Goal: Task Accomplishment & Management: Manage account settings

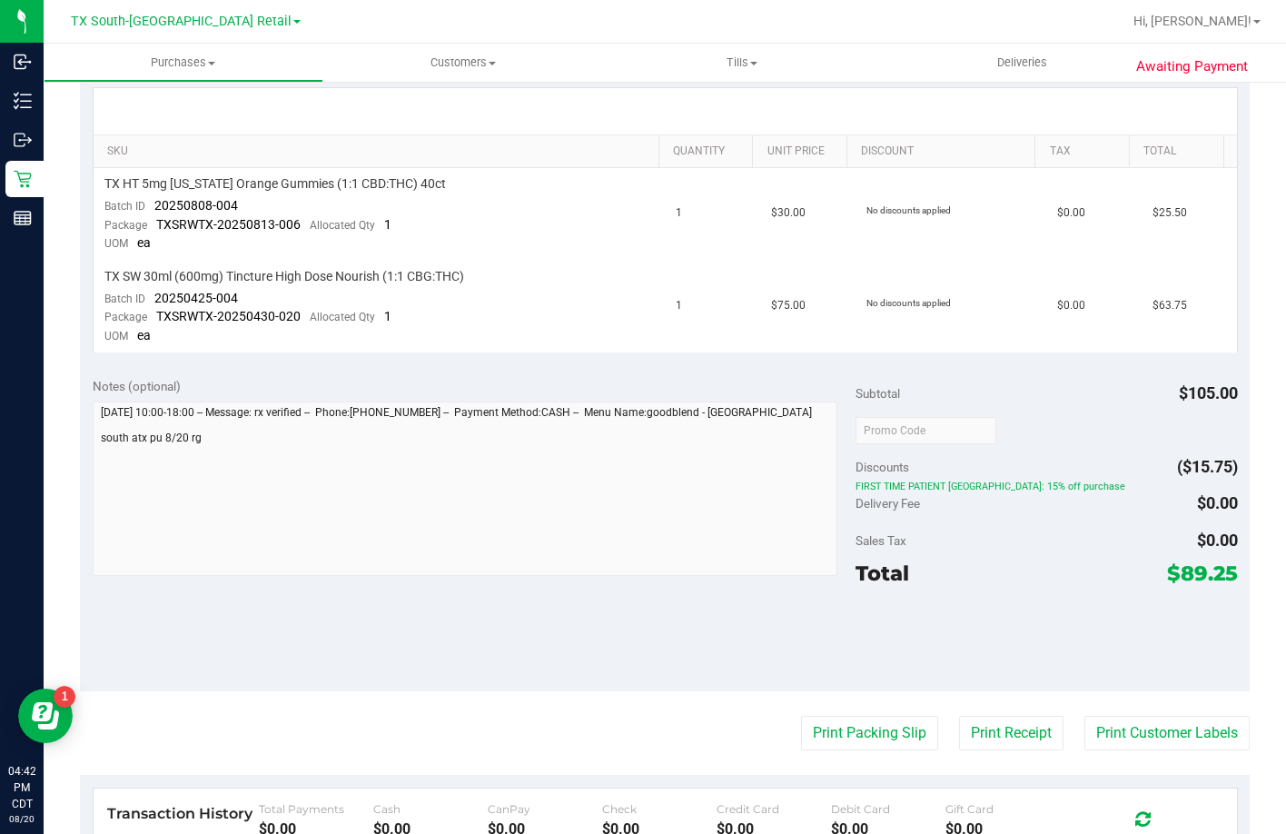
scroll to position [412, 0]
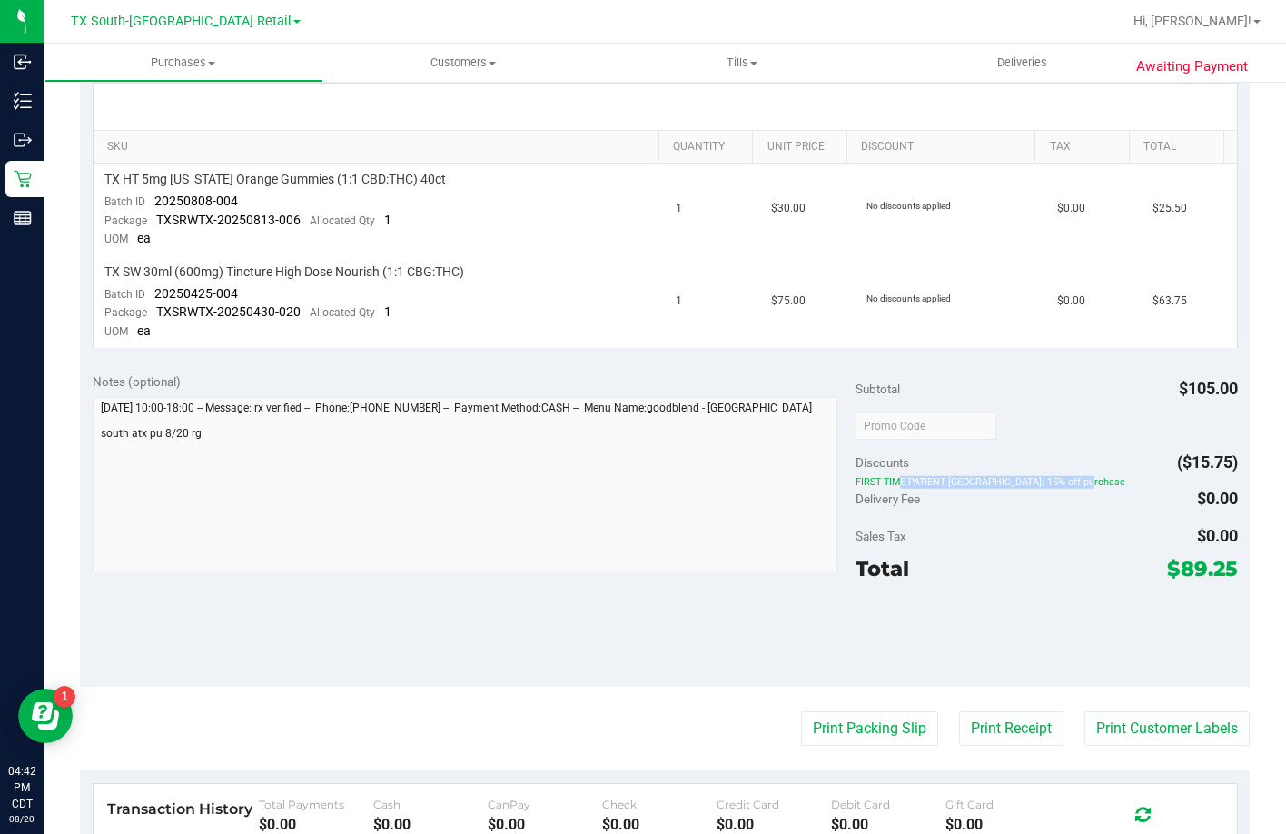
drag, startPoint x: 1038, startPoint y: 476, endPoint x: 849, endPoint y: 482, distance: 189.1
click at [856, 482] on span "FIRST TIME PATIENT [GEOGRAPHIC_DATA]: 15% off purchase" at bounding box center [1047, 482] width 382 height 13
click at [1138, 472] on div "Discounts ($15.75)" at bounding box center [1047, 462] width 382 height 33
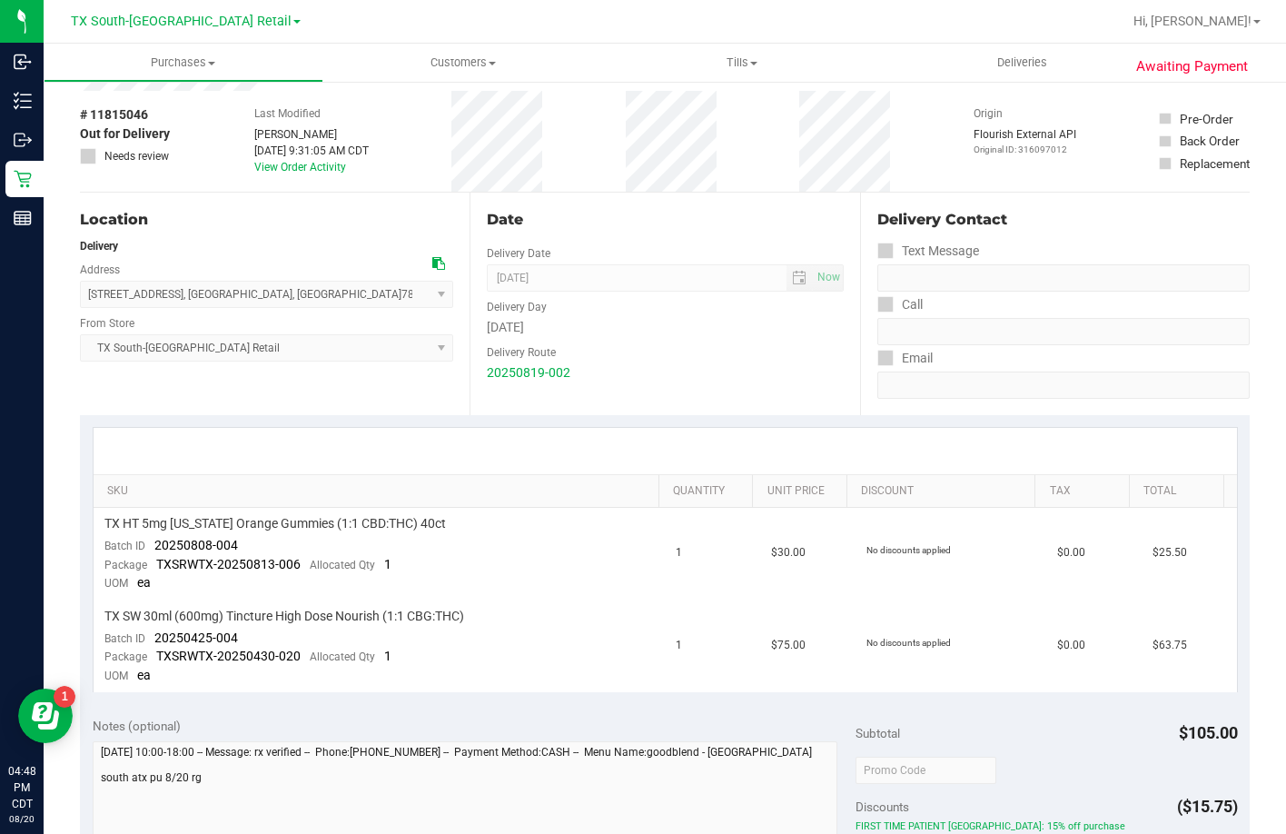
scroll to position [0, 0]
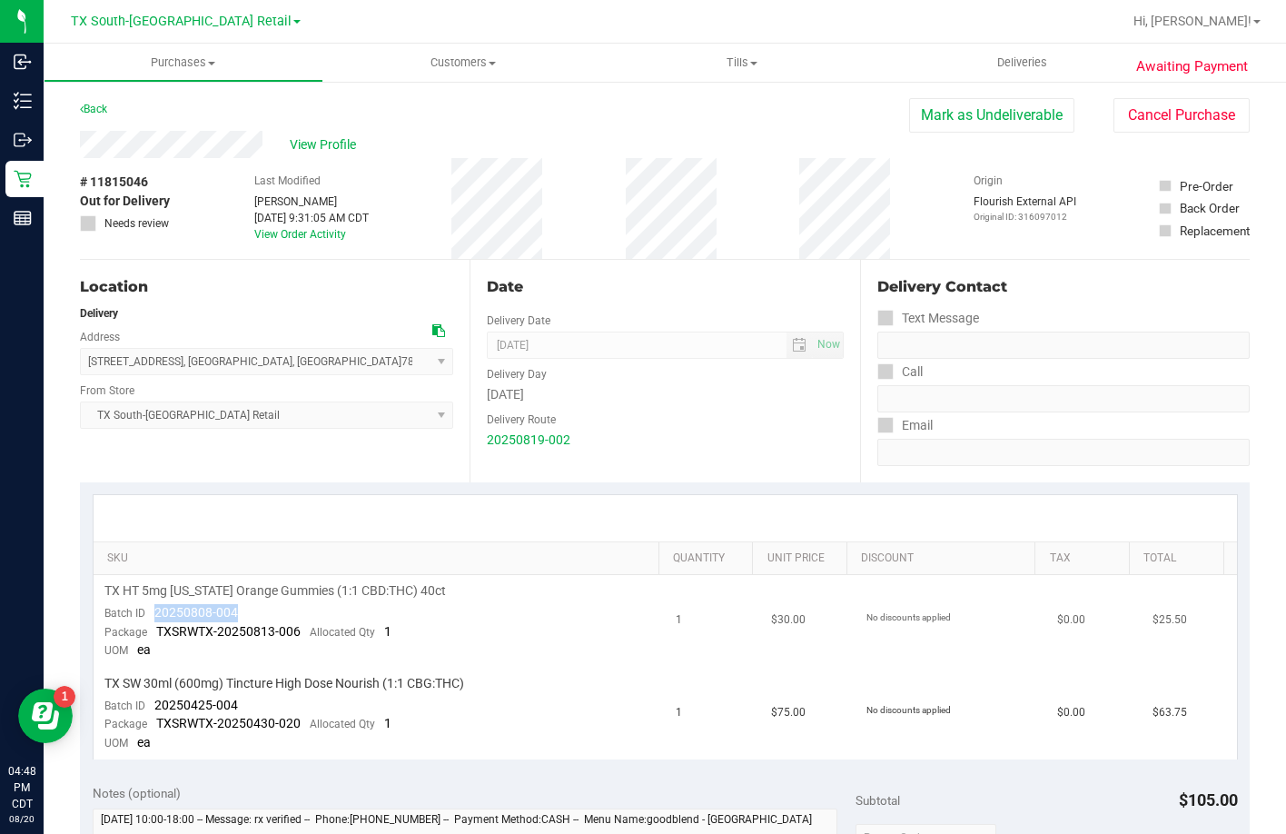
drag, startPoint x: 246, startPoint y: 609, endPoint x: 151, endPoint y: 614, distance: 95.6
click at [151, 614] on td "TX HT 5mg Texas Orange Gummies (1:1 CBD:THC) 40ct Batch ID 20250808-004 Package…" at bounding box center [380, 621] width 572 height 93
copy span "20250808-004"
drag, startPoint x: 247, startPoint y: 714, endPoint x: 156, endPoint y: 712, distance: 90.9
click at [156, 712] on td "TX SW 30ml (600mg) Tincture High Dose Nourish (1:1 CBG:THC) Batch ID 20250425-0…" at bounding box center [380, 714] width 572 height 92
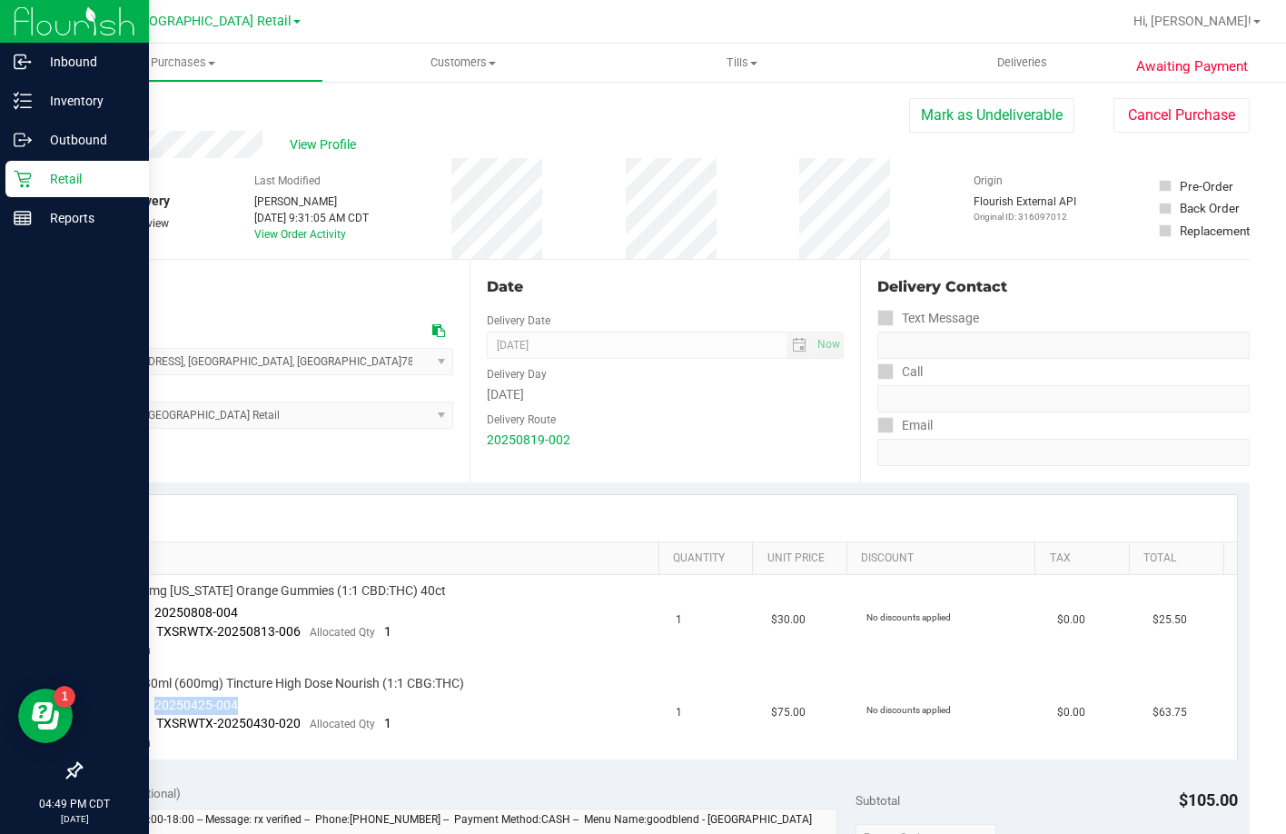
copy span "20250425-004"
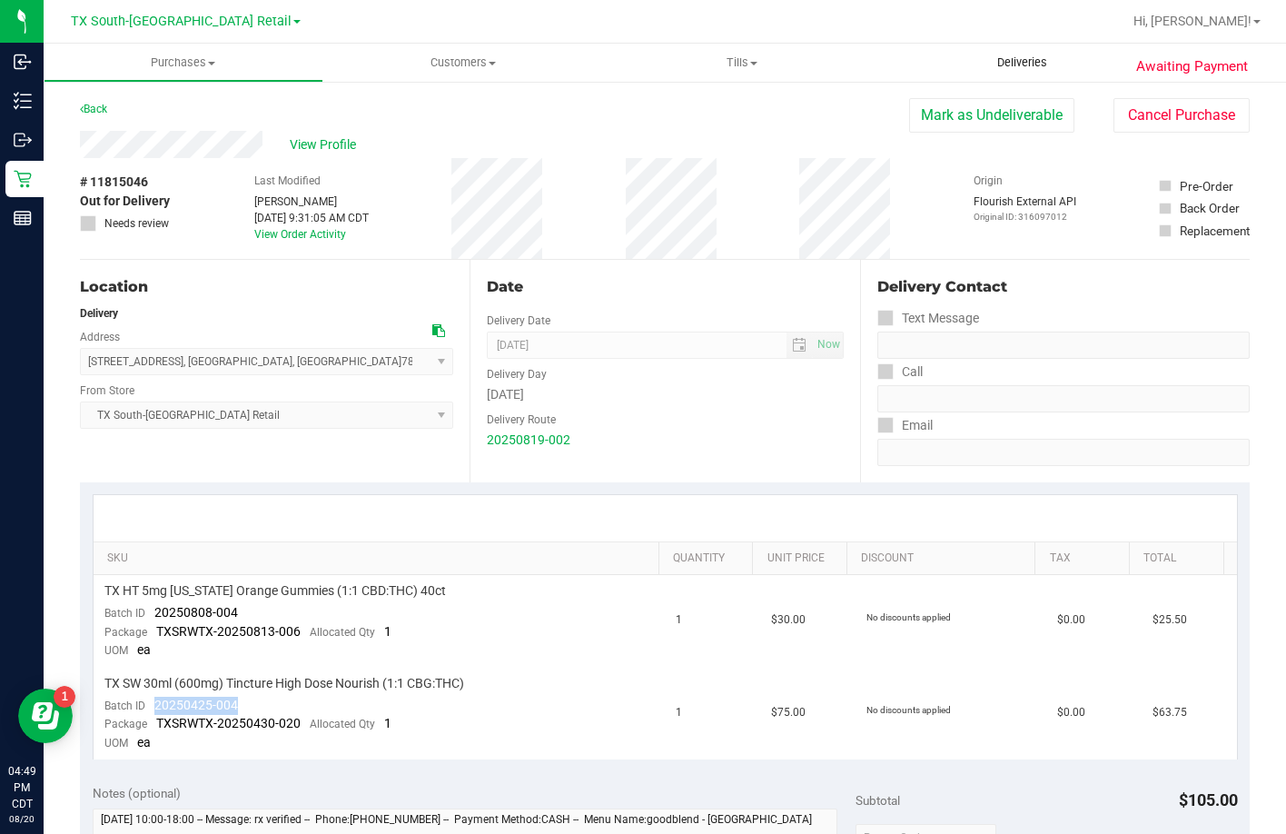
click at [1047, 74] on uib-tab-heading "Deliveries" at bounding box center [1022, 63] width 280 height 38
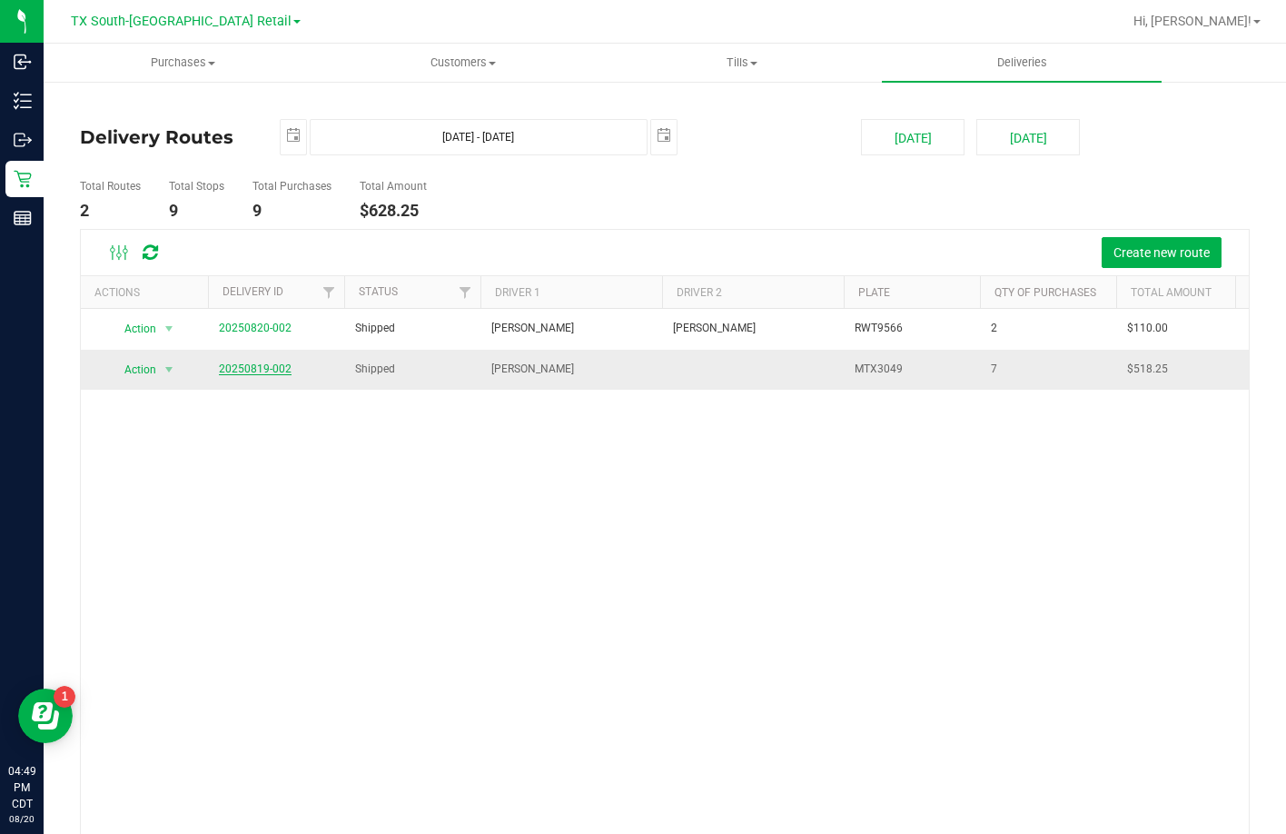
click at [272, 366] on link "20250819-002" at bounding box center [255, 368] width 73 height 13
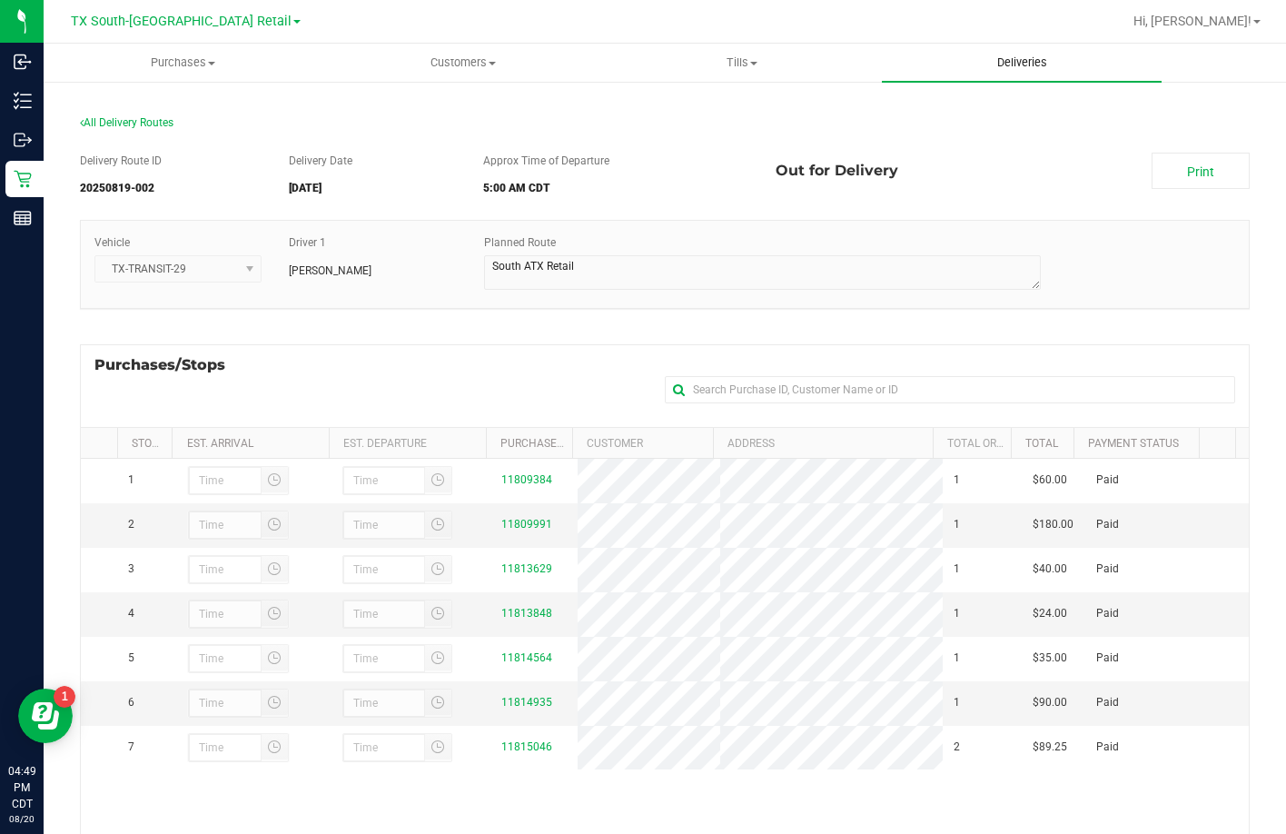
click at [1015, 76] on uib-tab-heading "Deliveries" at bounding box center [1022, 63] width 280 height 38
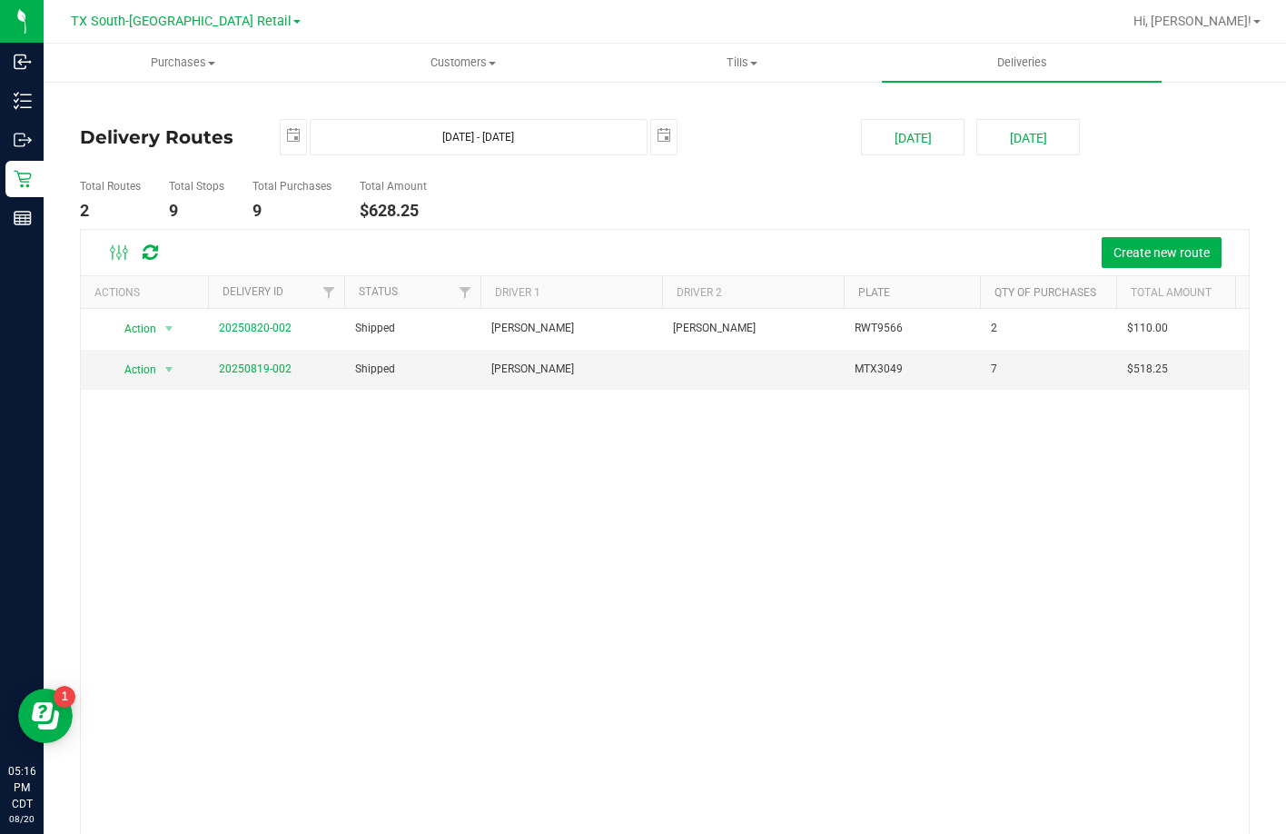
click at [213, 101] on div "Delivery Routes 2025-08-20 Aug 20, 2025 - Aug 20, 2025 2025-08-20 Today Tomorro…" at bounding box center [665, 488] width 1170 height 780
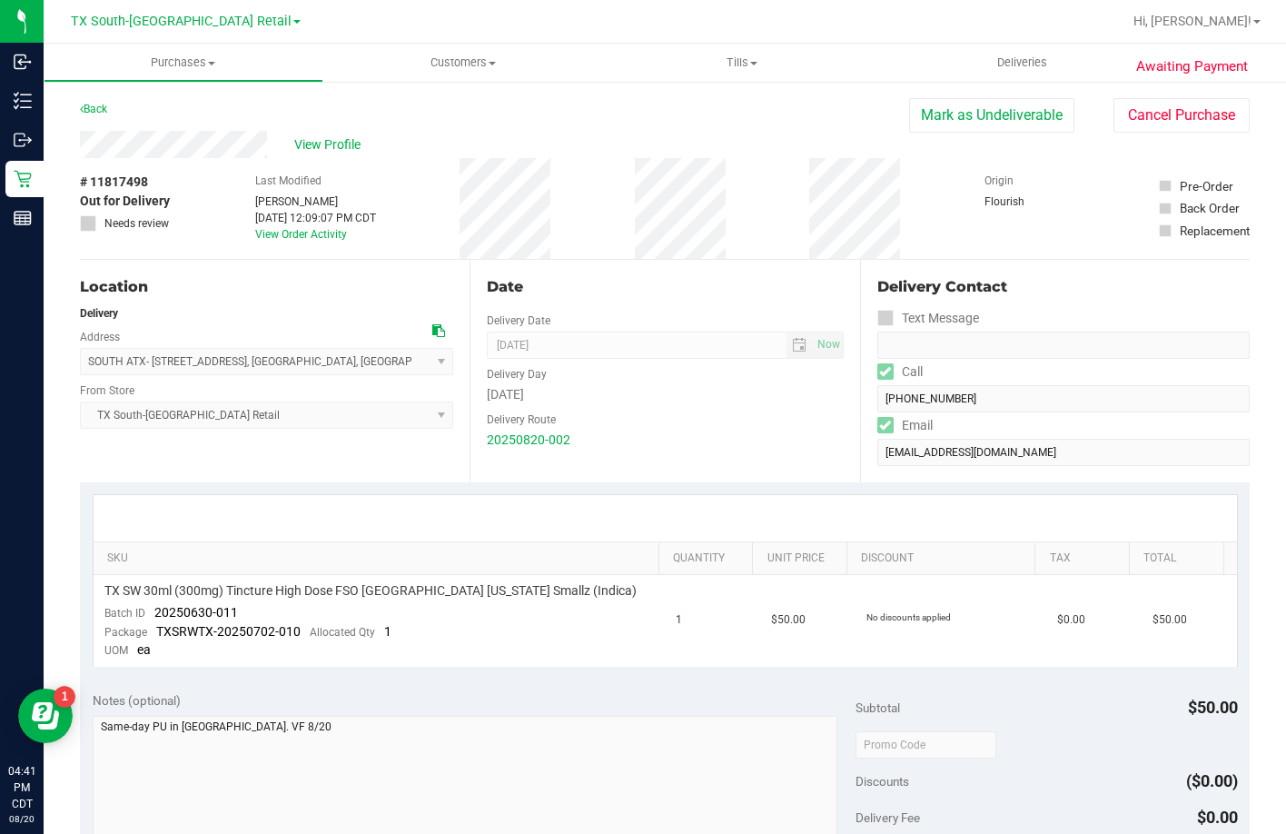
click at [237, 291] on div "Location" at bounding box center [266, 287] width 373 height 22
click at [210, 233] on div "# 11817498 Out for Delivery Needs review Last Modified [PERSON_NAME] [DATE] 12:…" at bounding box center [665, 208] width 1170 height 101
click at [210, 233] on div "# 11817498 Out for Delivery Needs review Last Modified Lindsey Sherman Aug 20, …" at bounding box center [665, 208] width 1170 height 101
click at [239, 303] on div "Location Delivery Address SOUTH ATX- 7105 E RIVERSIDE DR , AUSTIN , TX 78741 Se…" at bounding box center [275, 371] width 390 height 223
click at [1047, 60] on span "Deliveries" at bounding box center [1022, 63] width 99 height 16
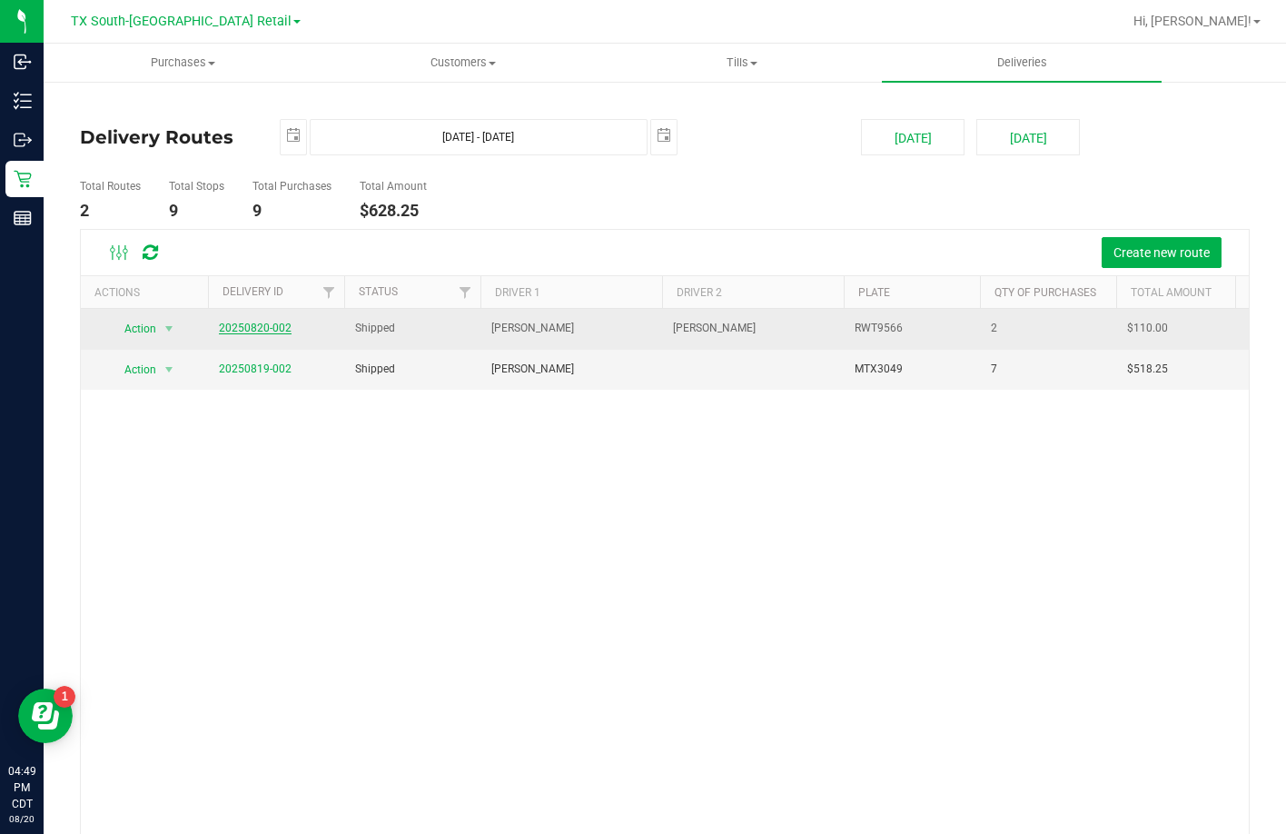
click at [246, 325] on link "20250820-002" at bounding box center [255, 328] width 73 height 13
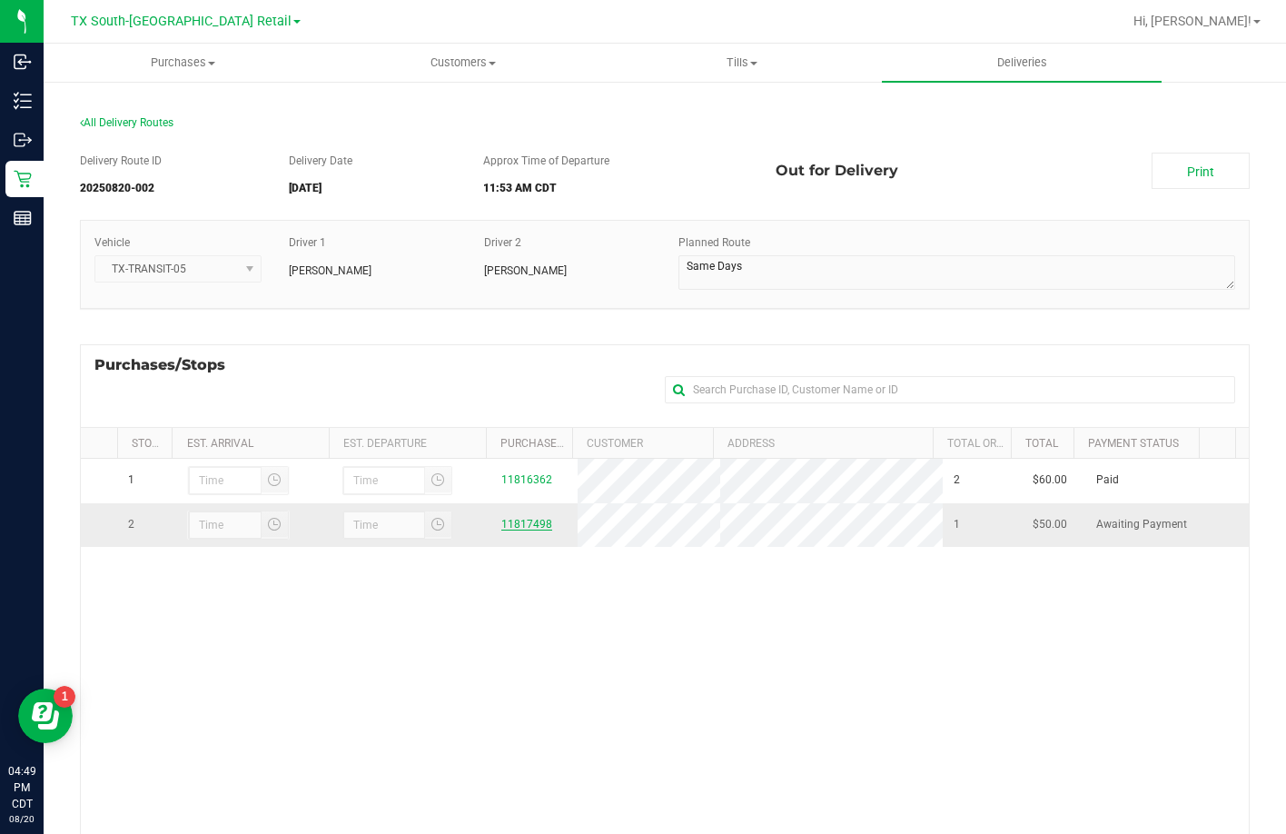
click at [502, 522] on link "11817498" at bounding box center [527, 524] width 51 height 13
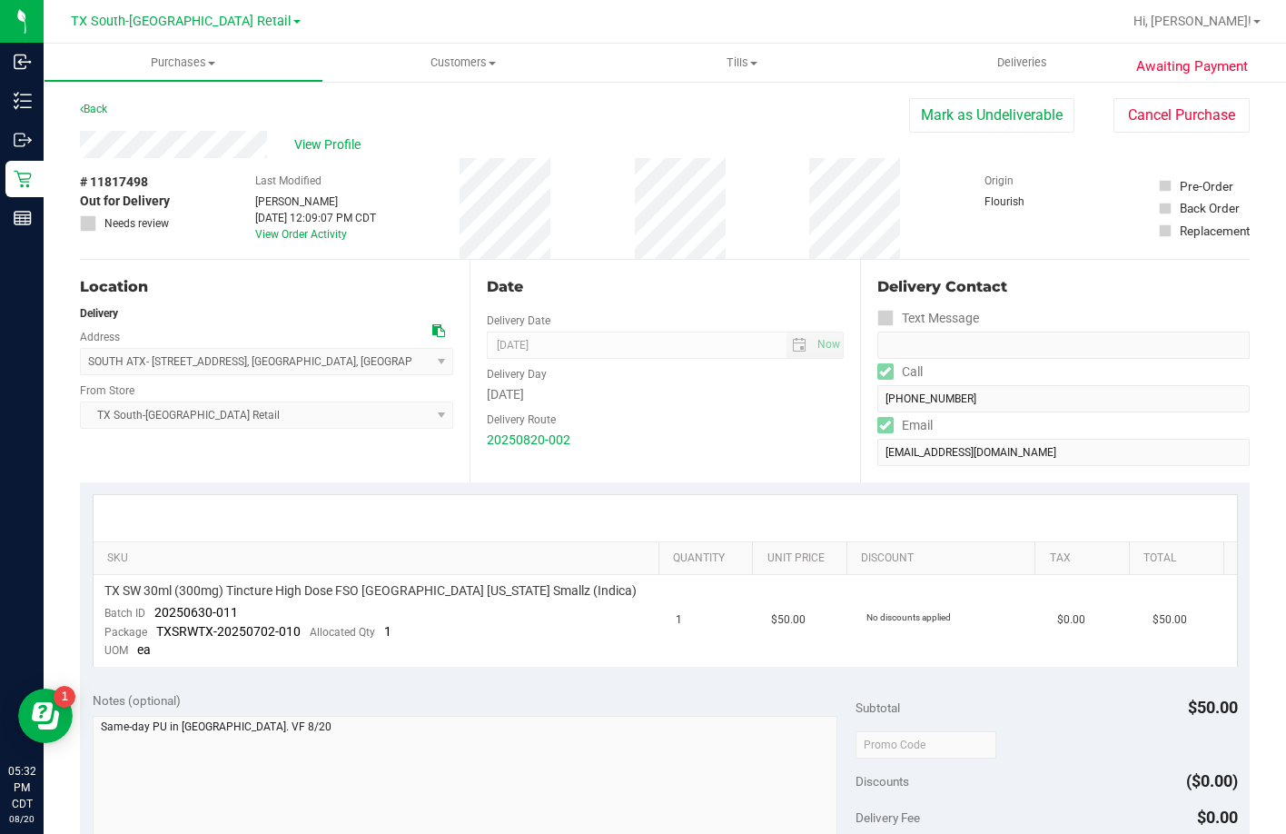
click at [243, 107] on div "Back Mark as Undeliverable Cancel Purchase" at bounding box center [665, 114] width 1170 height 33
click at [966, 118] on button "Mark as Undeliverable" at bounding box center [991, 115] width 165 height 35
click at [965, 112] on button "Mark as Undeliverable" at bounding box center [991, 115] width 165 height 35
click at [998, 116] on button "Mark as Packed" at bounding box center [1006, 115] width 136 height 35
click at [996, 114] on button "Send Back to Created" at bounding box center [994, 115] width 161 height 35
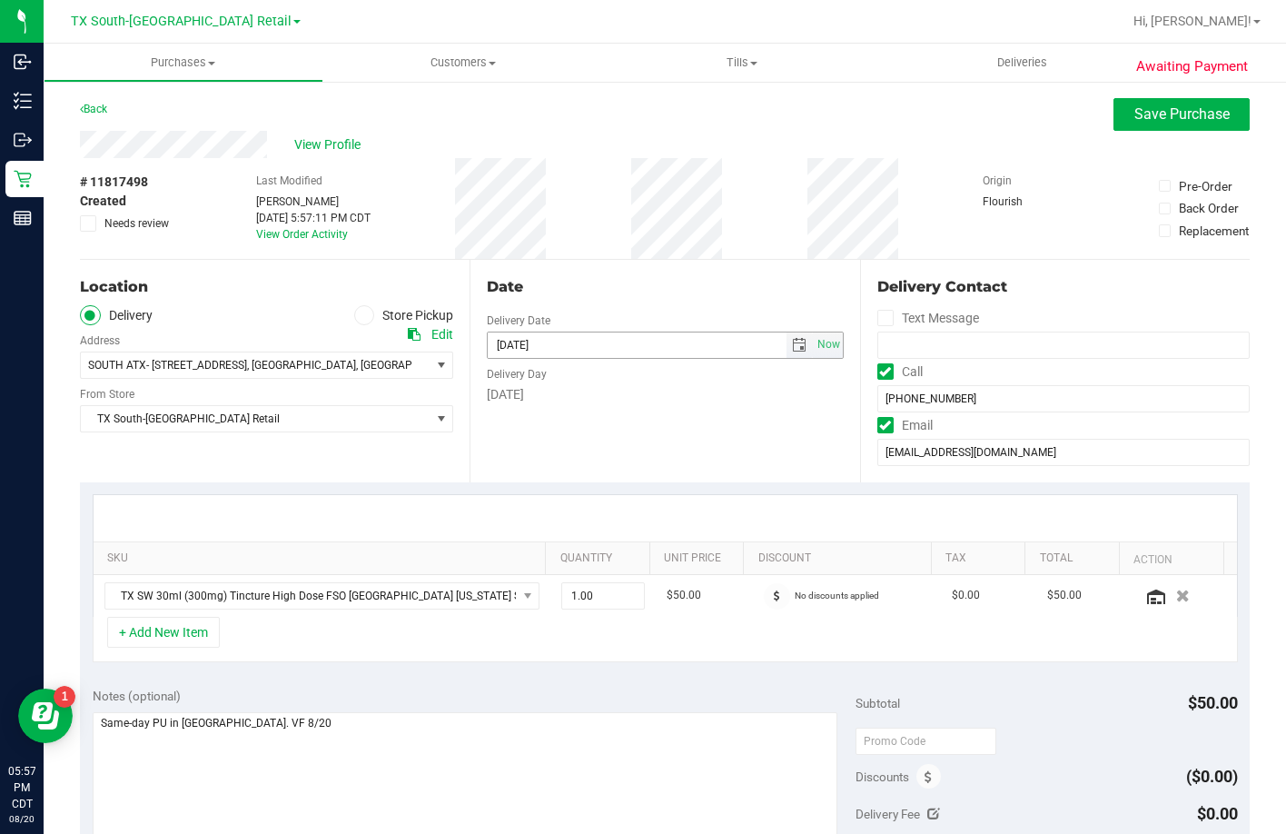
click at [792, 341] on span "select" at bounding box center [799, 345] width 15 height 15
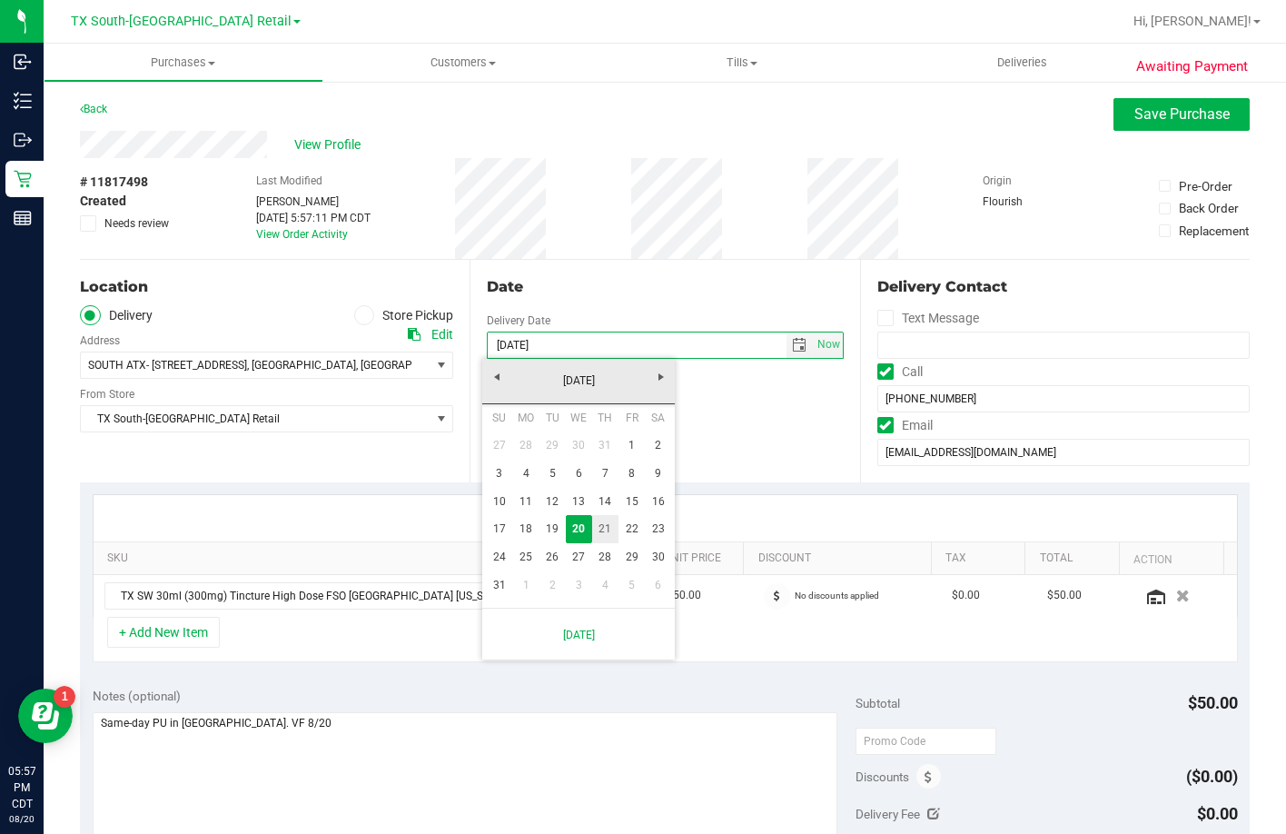
click at [610, 521] on link "21" at bounding box center [605, 529] width 26 height 28
type input "08/21/2025"
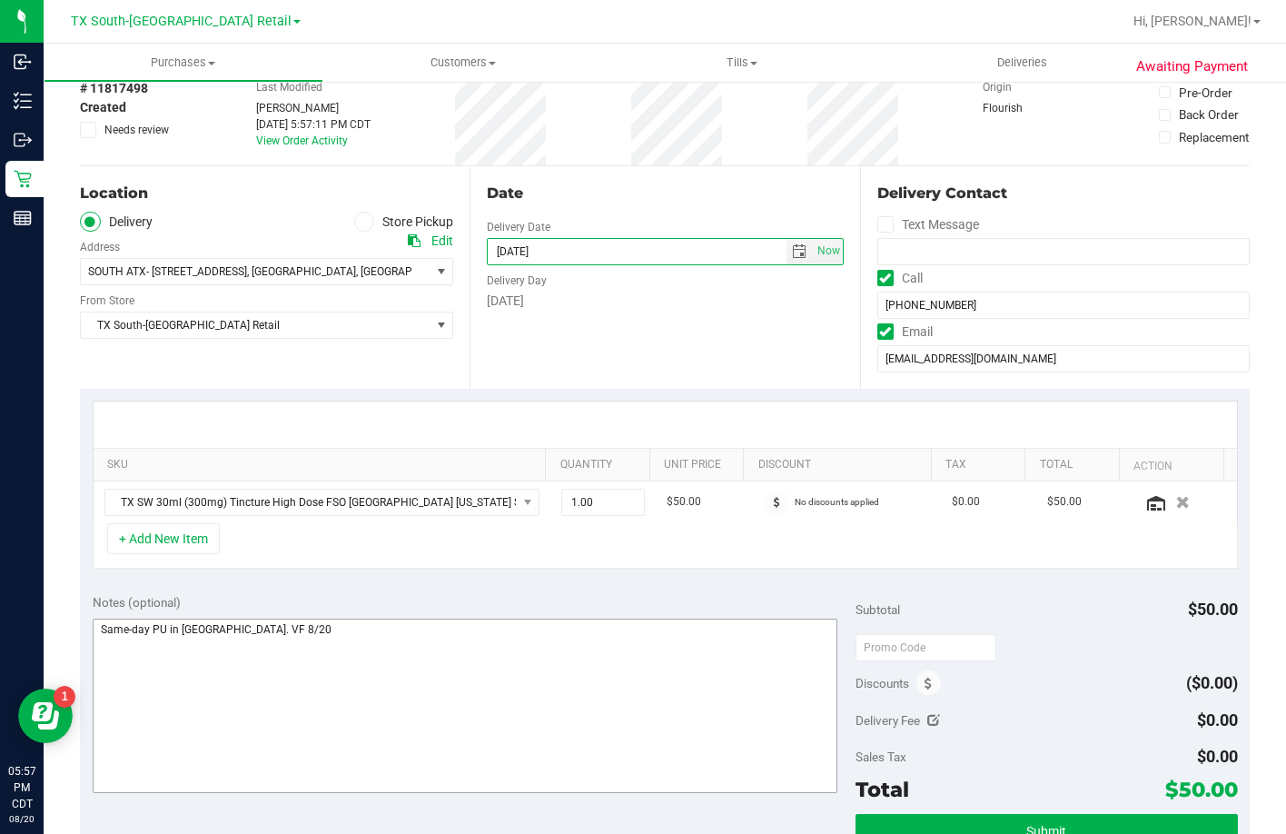
scroll to position [182, 0]
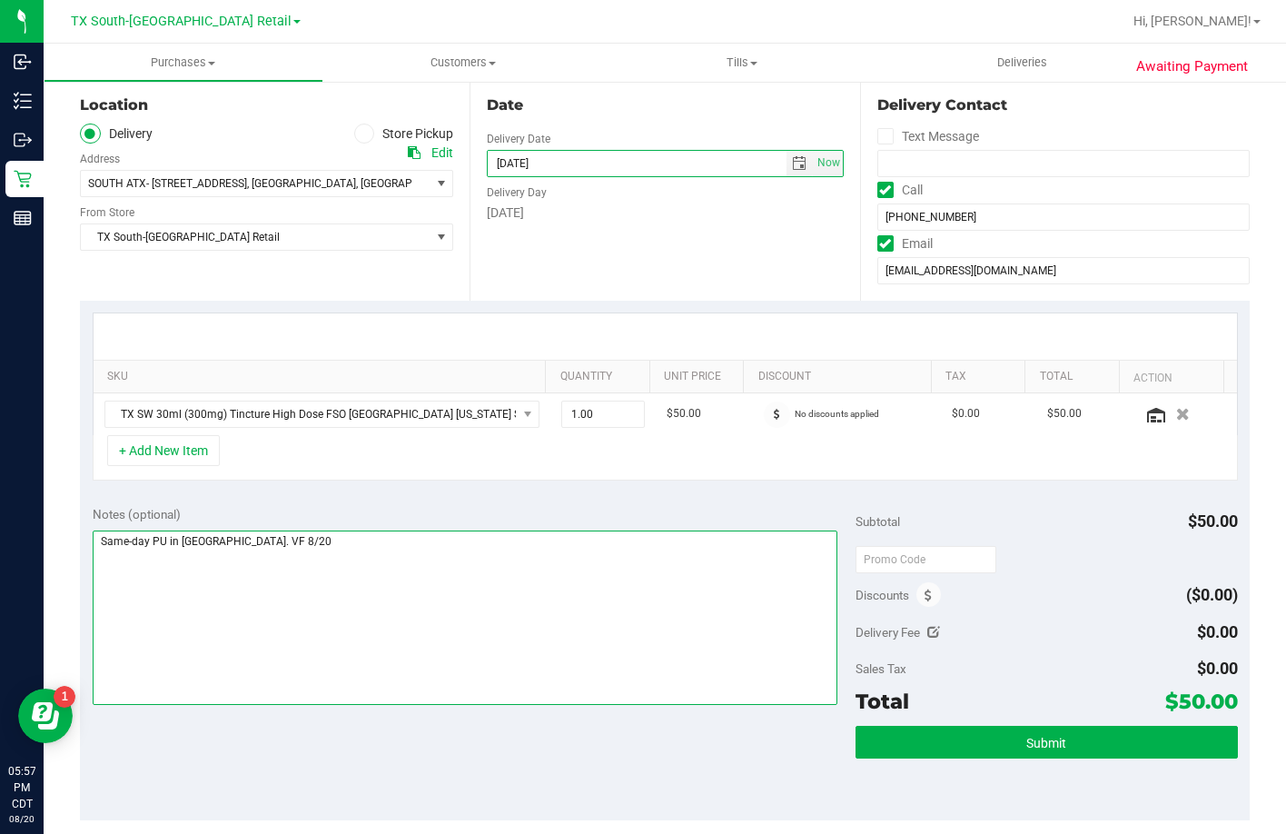
click at [395, 565] on textarea at bounding box center [466, 618] width 746 height 174
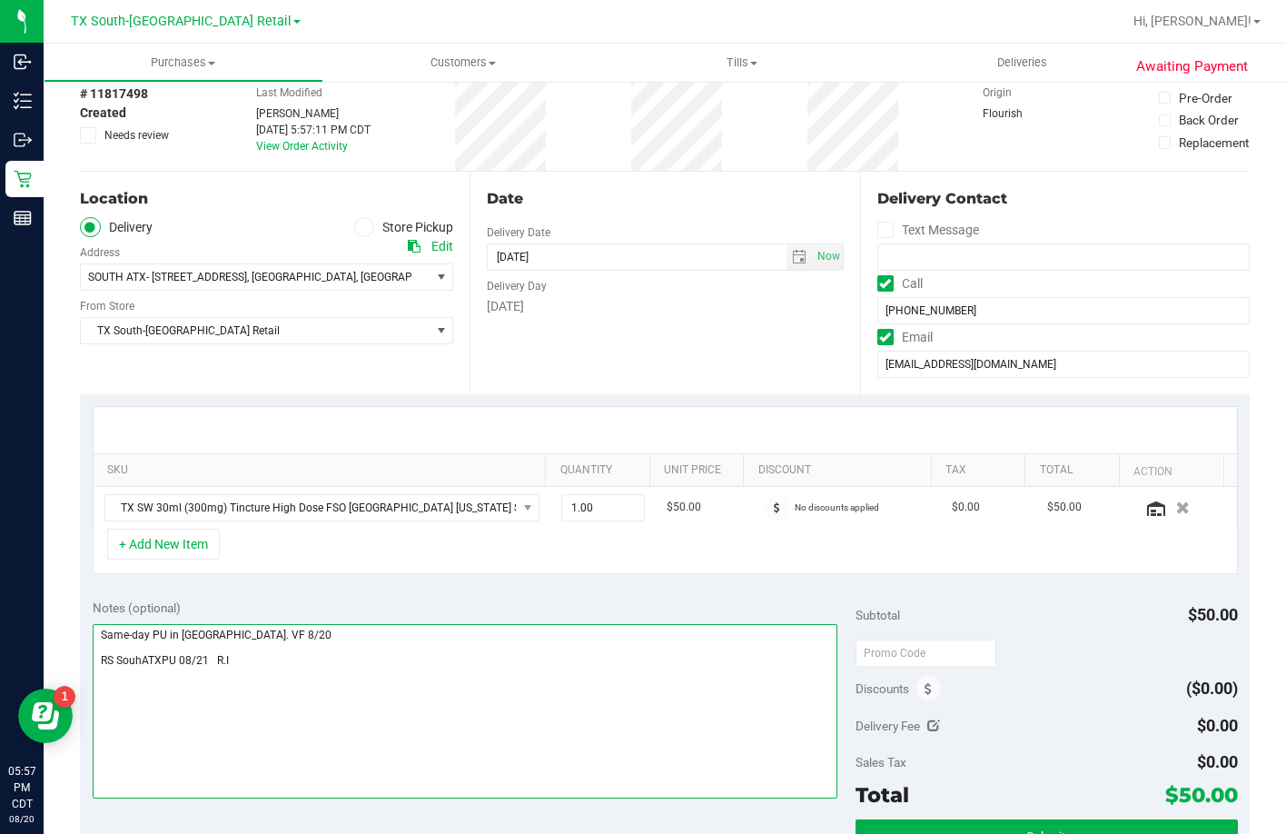
scroll to position [0, 0]
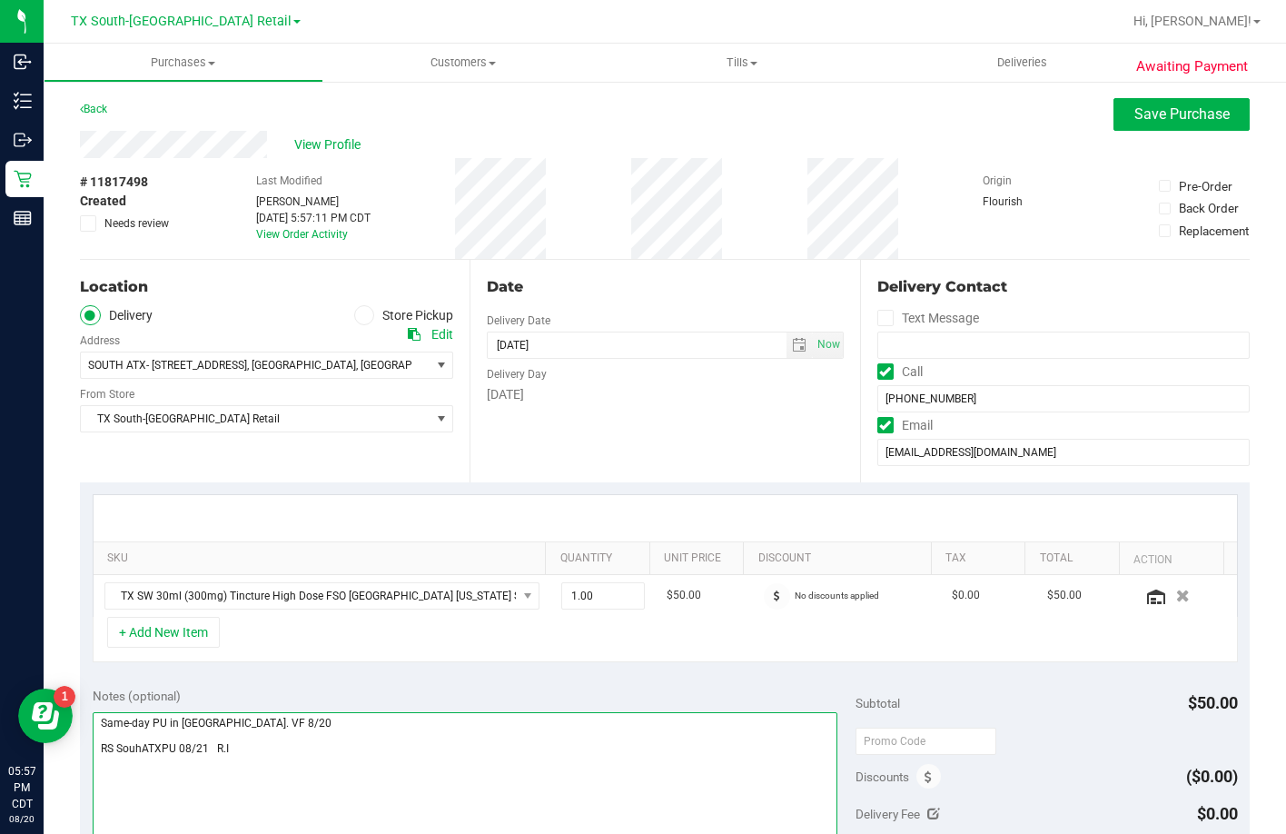
click at [135, 750] on textarea at bounding box center [466, 799] width 746 height 174
type textarea "Same-day PU in South Austin. VF 8/20 RS SouthATXPU 08/21 R.I"
click at [1119, 114] on button "Save Purchase" at bounding box center [1182, 114] width 136 height 33
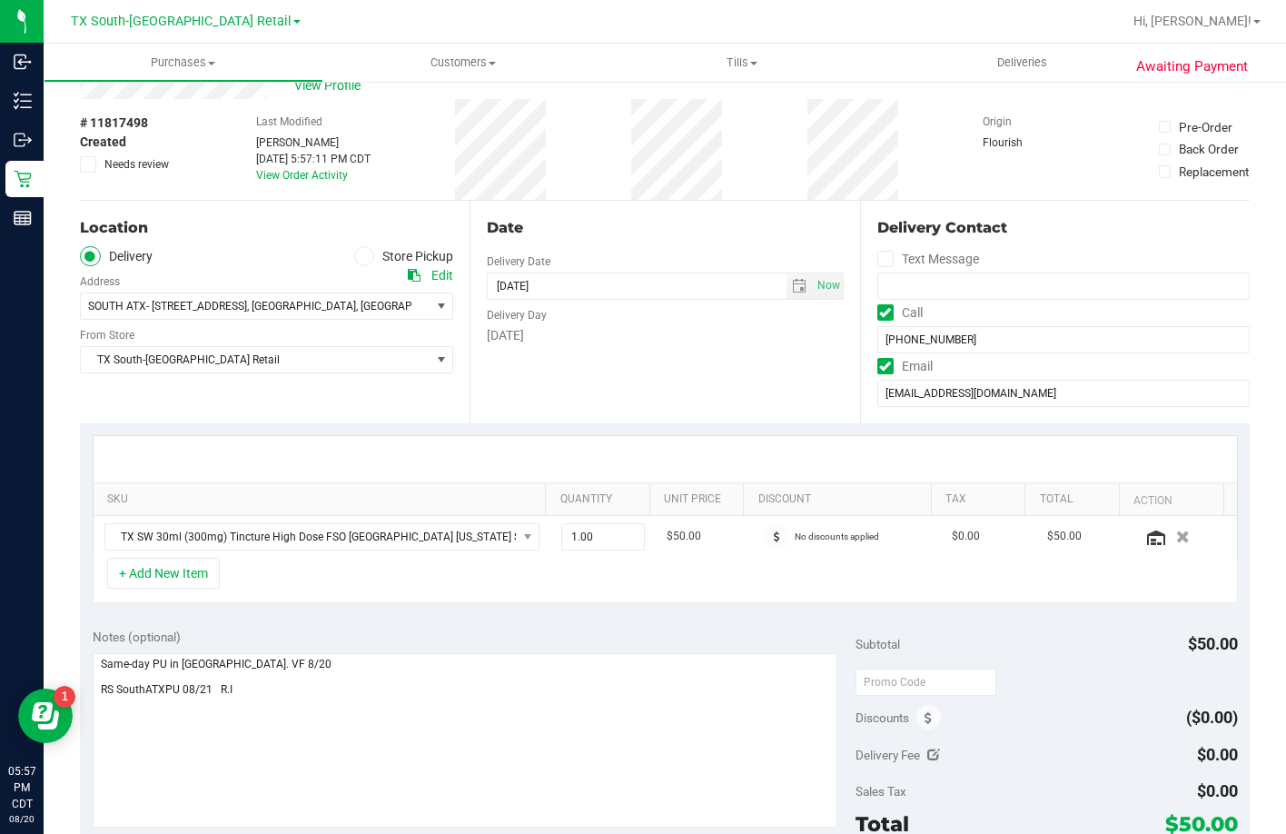
scroll to position [91, 0]
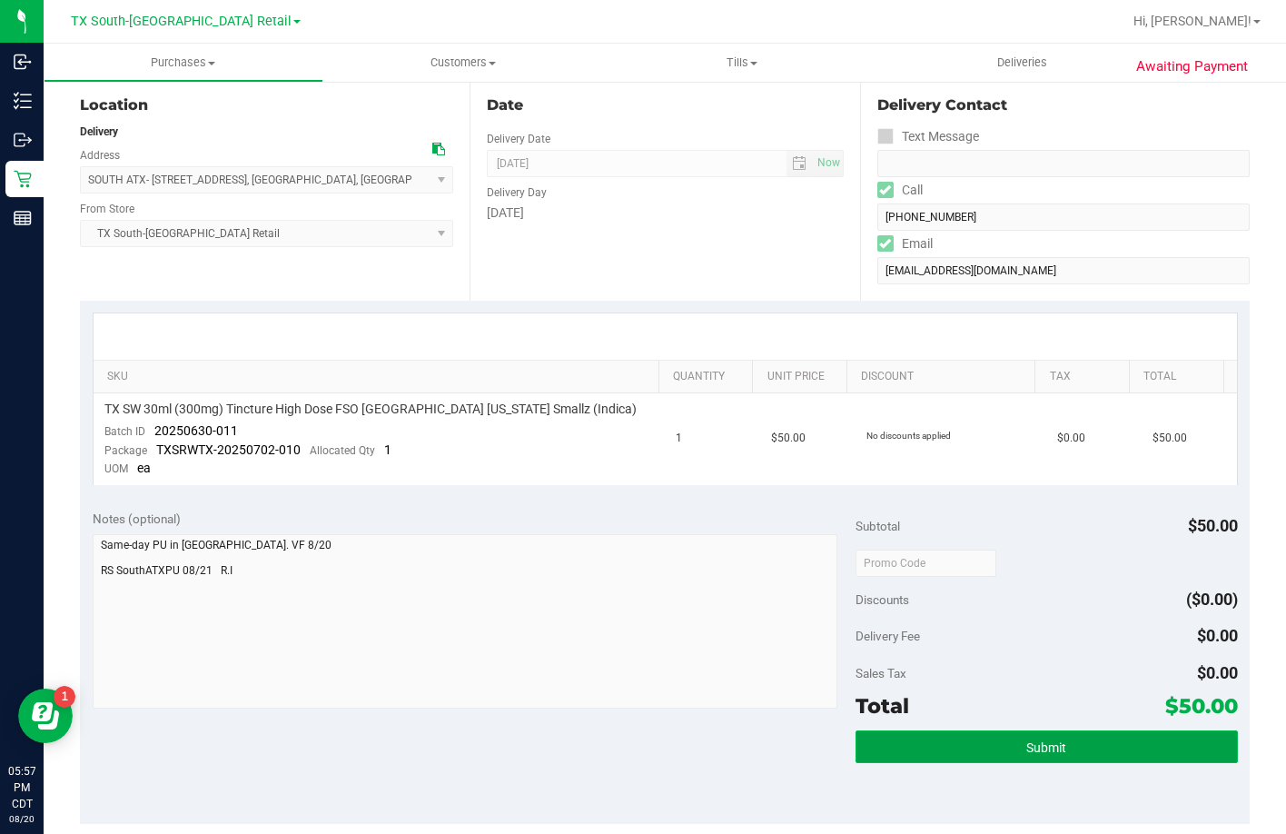
click at [1002, 748] on button "Submit" at bounding box center [1047, 746] width 382 height 33
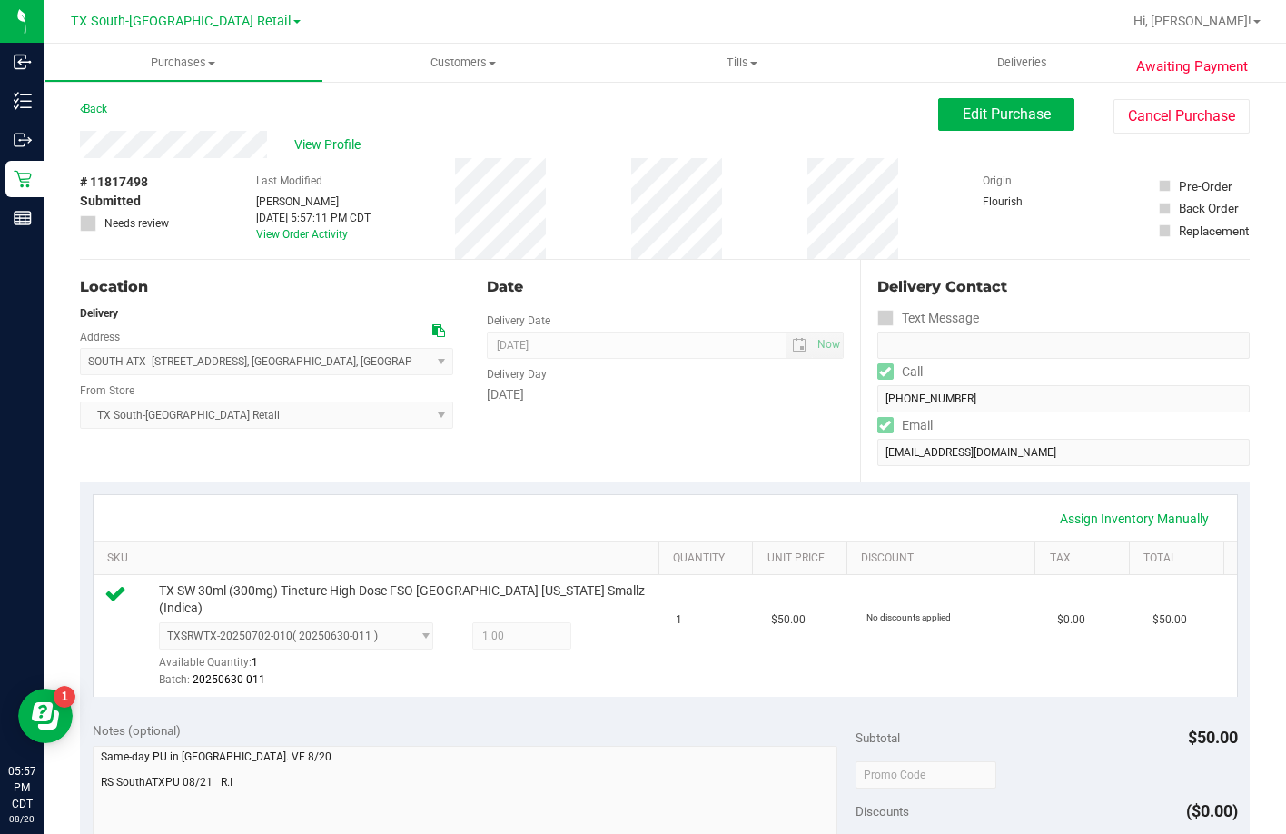
click at [326, 136] on span "View Profile" at bounding box center [330, 144] width 73 height 19
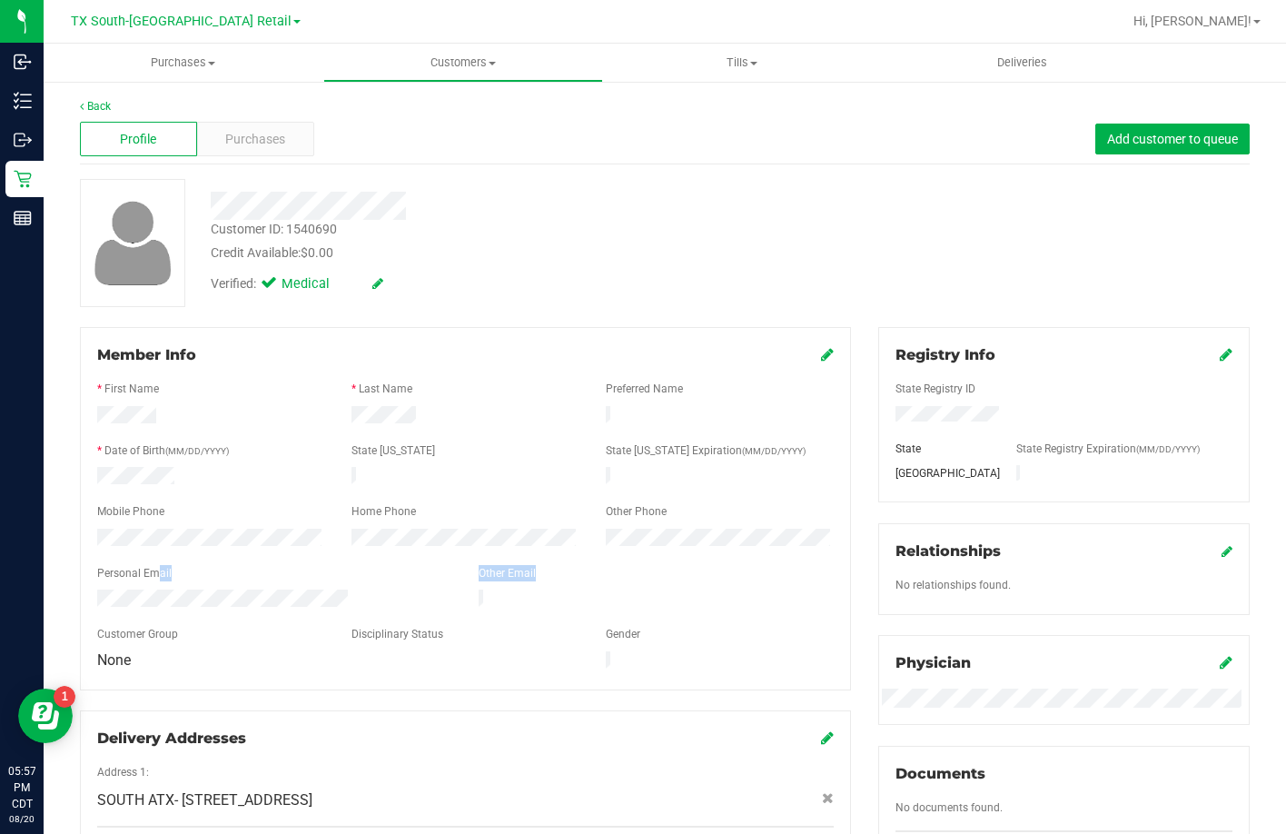
drag, startPoint x: 356, startPoint y: 592, endPoint x: 99, endPoint y: 565, distance: 258.6
click at [99, 565] on form "Member Info * First Name * Last Name Preferred Name * Date of Birth (MM/DD/YYYY…" at bounding box center [465, 508] width 737 height 329
click at [204, 492] on div at bounding box center [465, 496] width 737 height 15
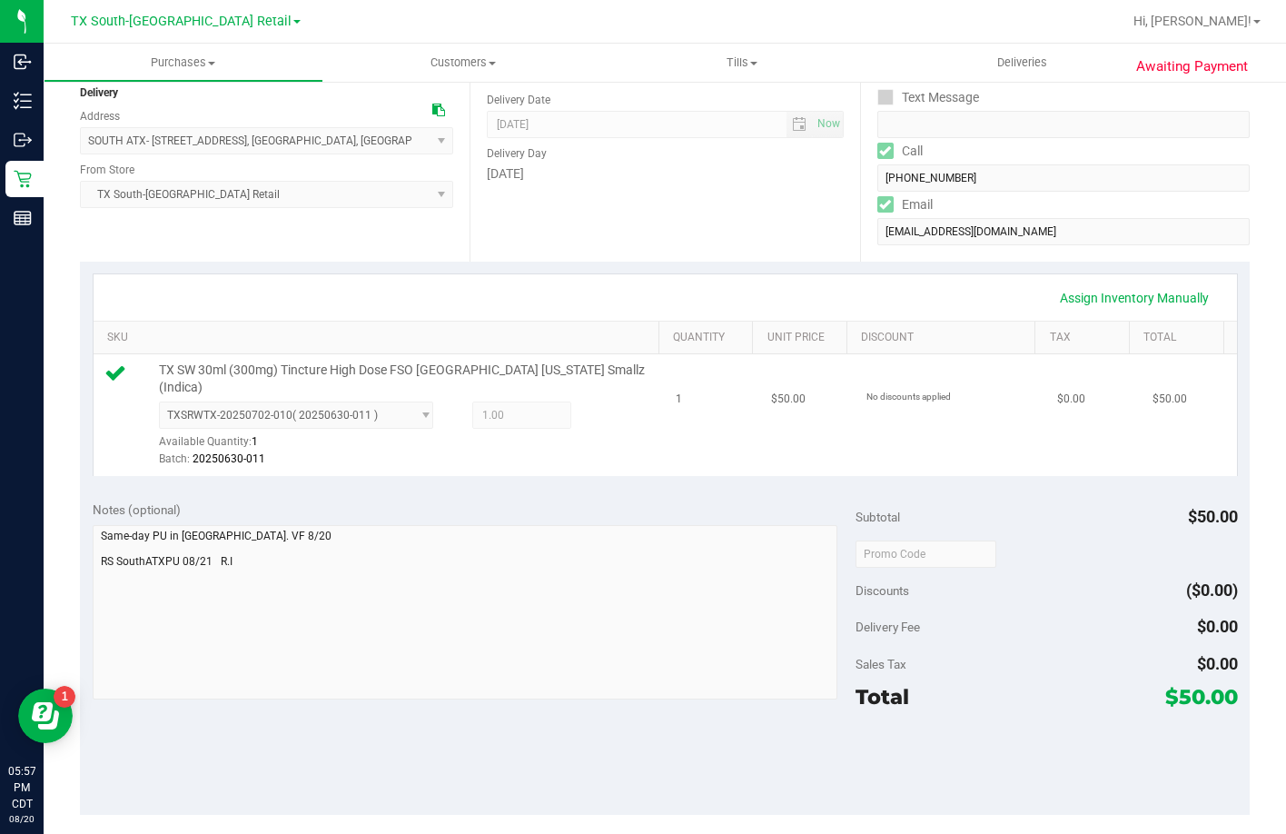
scroll to position [273, 0]
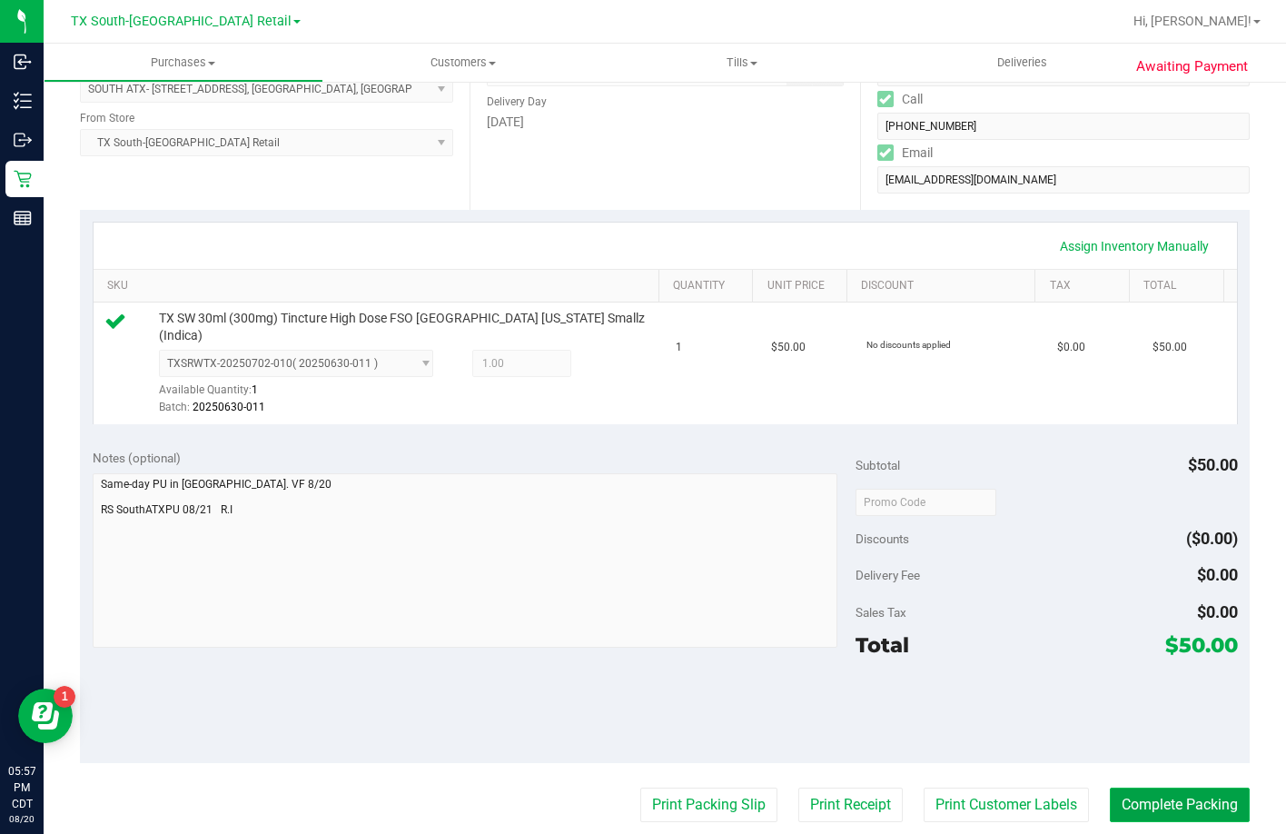
click at [1149, 813] on button "Complete Packing" at bounding box center [1180, 805] width 140 height 35
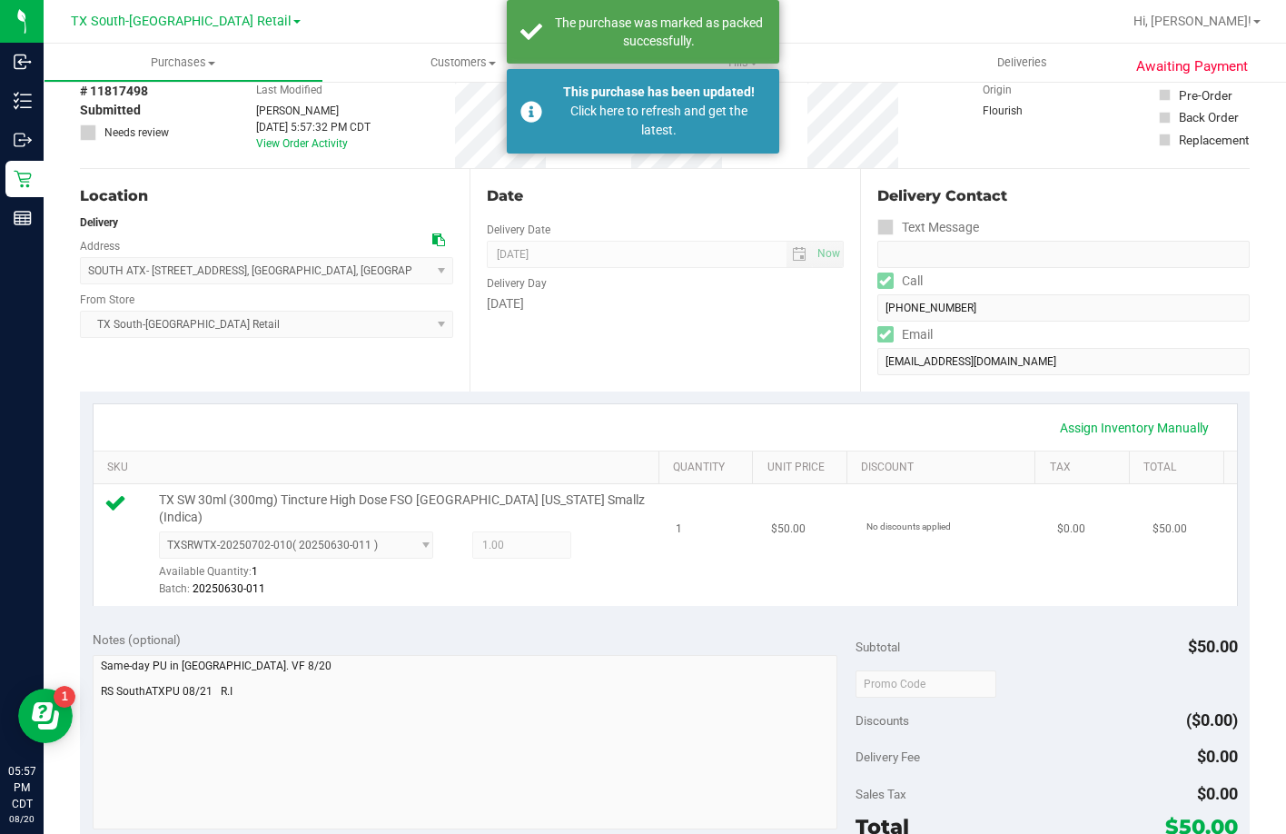
scroll to position [0, 0]
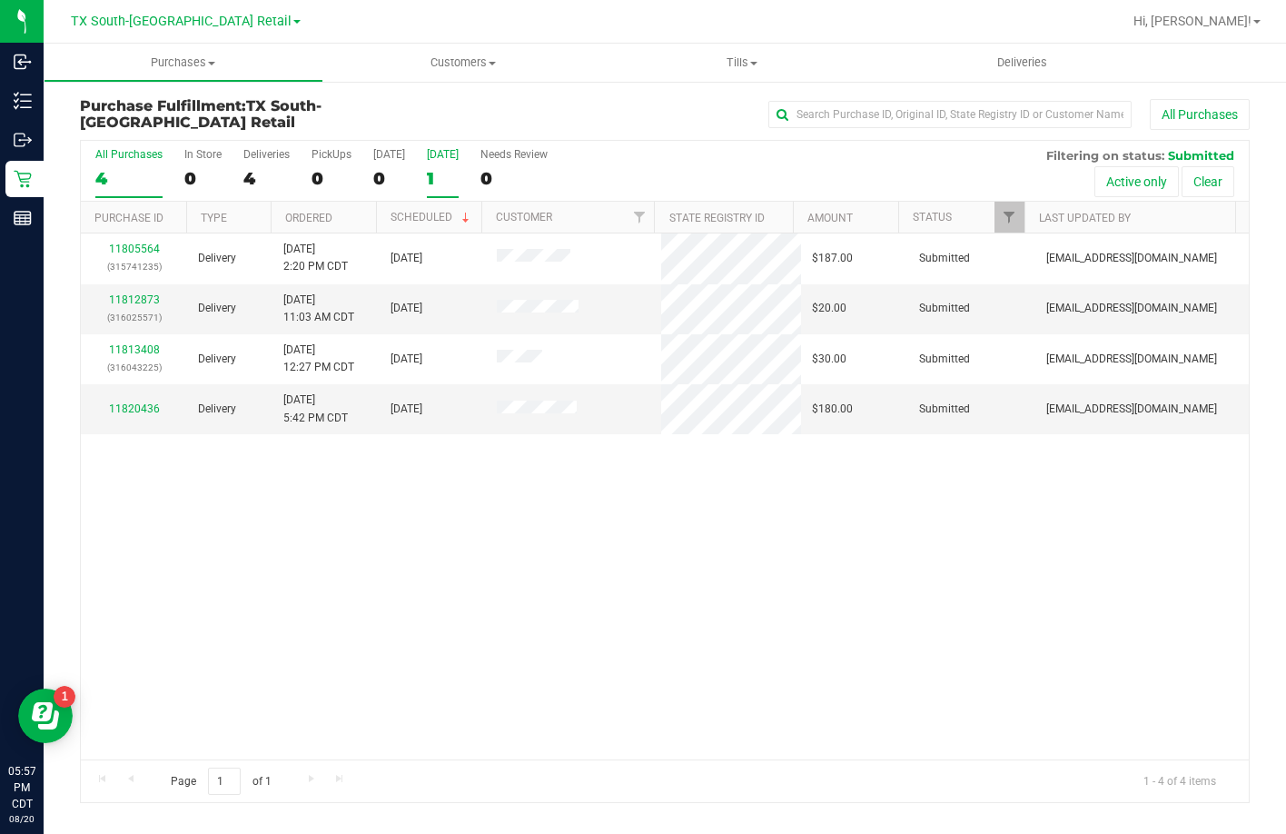
click at [449, 160] on label "Tomorrow 1" at bounding box center [443, 173] width 32 height 50
click at [0, 0] on input "Tomorrow 1" at bounding box center [0, 0] width 0 height 0
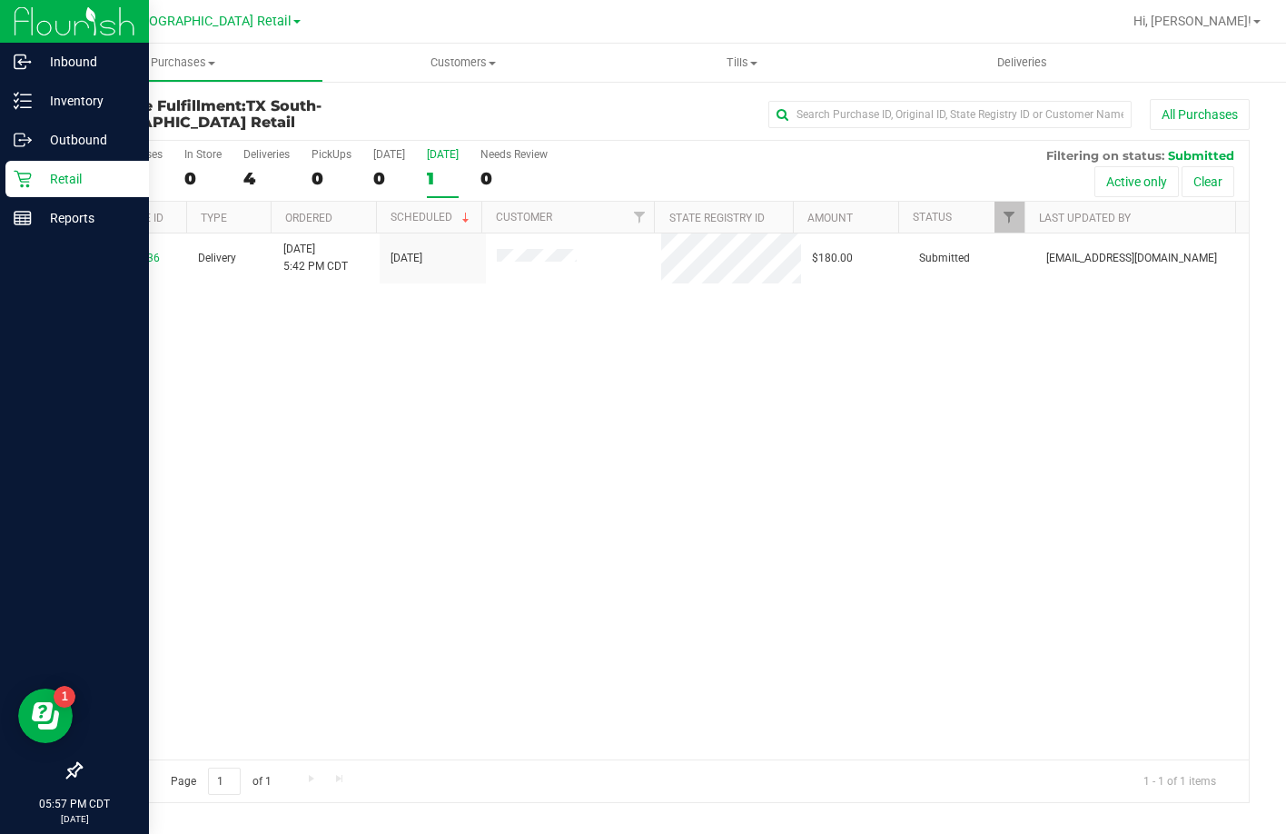
click at [34, 179] on p "Retail" at bounding box center [86, 179] width 109 height 22
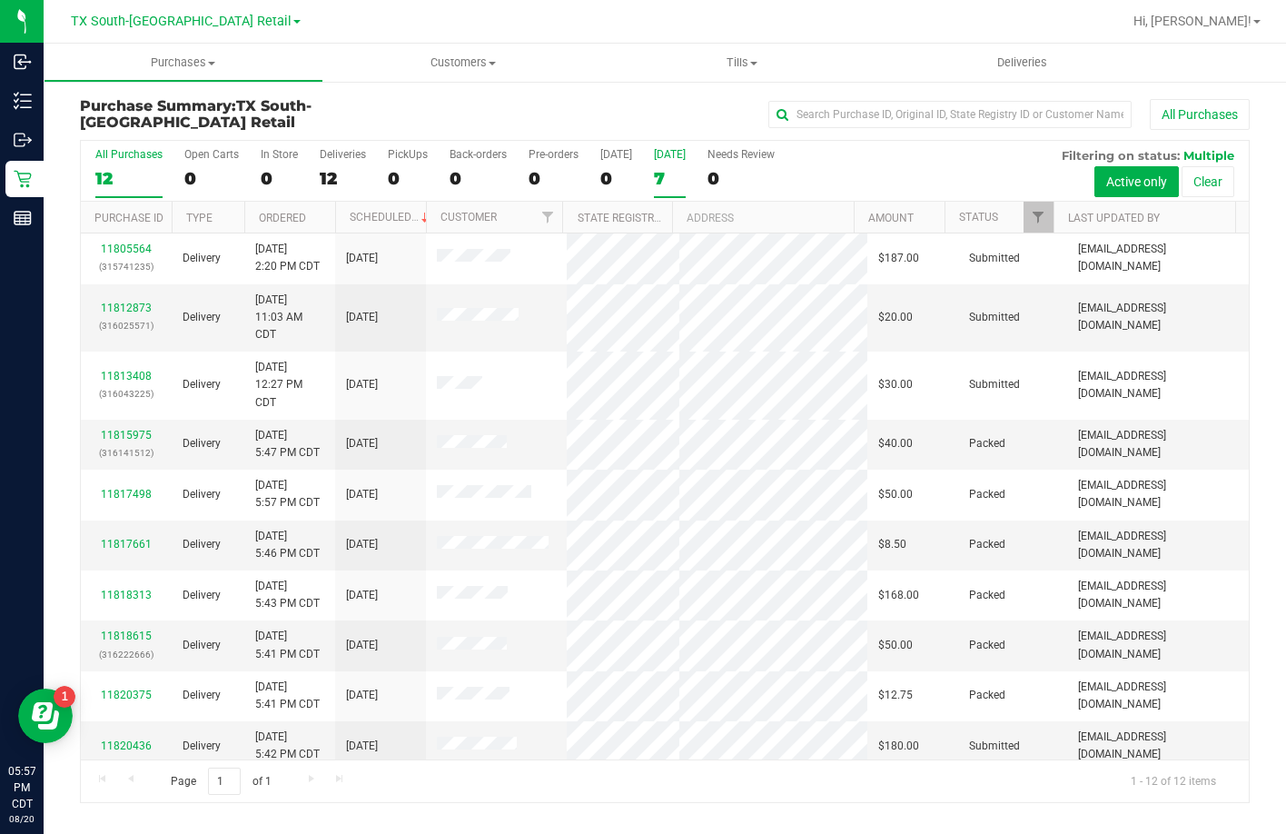
click at [677, 172] on div "7" at bounding box center [670, 178] width 32 height 21
click at [0, 0] on input "Tomorrow 7" at bounding box center [0, 0] width 0 height 0
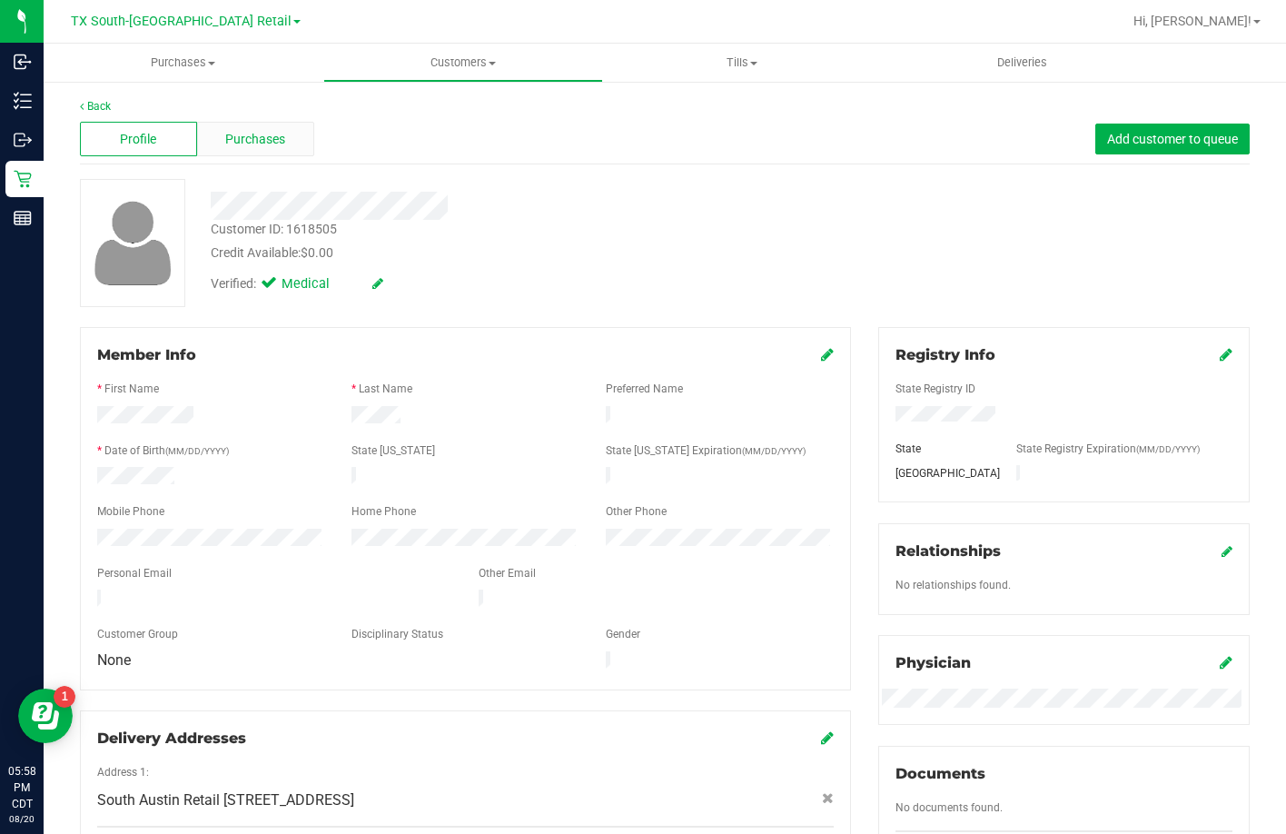
click at [203, 146] on div "Purchases" at bounding box center [255, 139] width 117 height 35
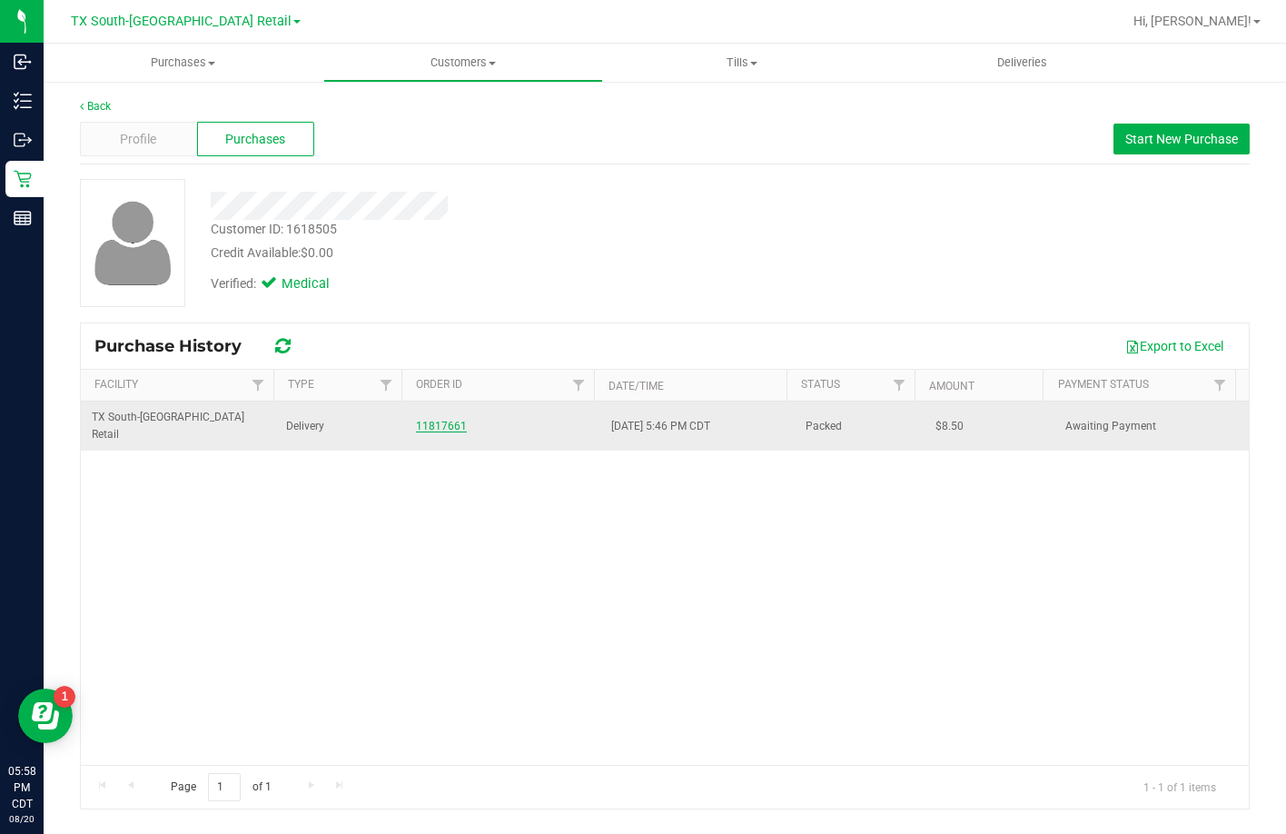
click at [442, 420] on link "11817661" at bounding box center [441, 426] width 51 height 13
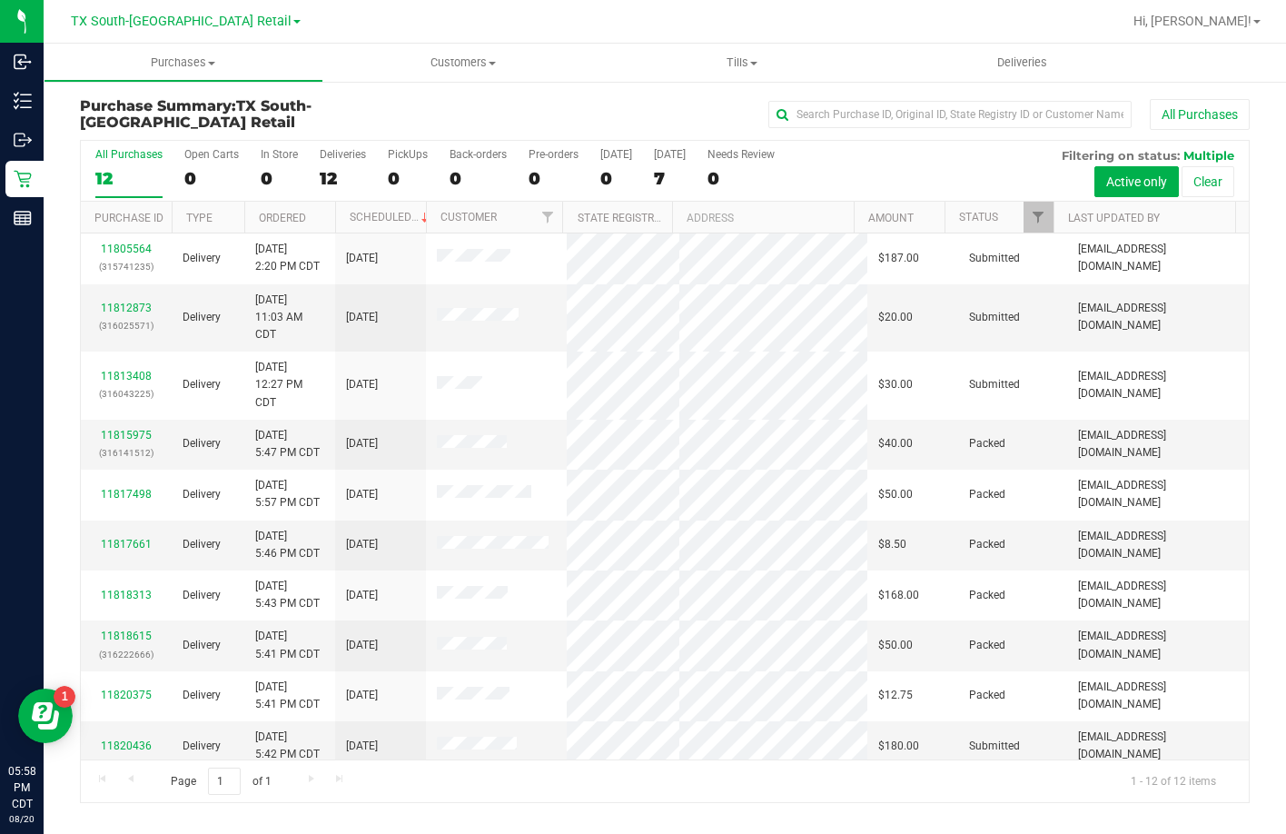
click at [649, 167] on div "All Purchases 12 Open Carts 0 In Store 0 Deliveries 12 PickUps 0 Back-orders 0 …" at bounding box center [665, 171] width 1168 height 61
click at [657, 168] on div "7" at bounding box center [670, 178] width 32 height 21
click at [0, 0] on input "Tomorrow 7" at bounding box center [0, 0] width 0 height 0
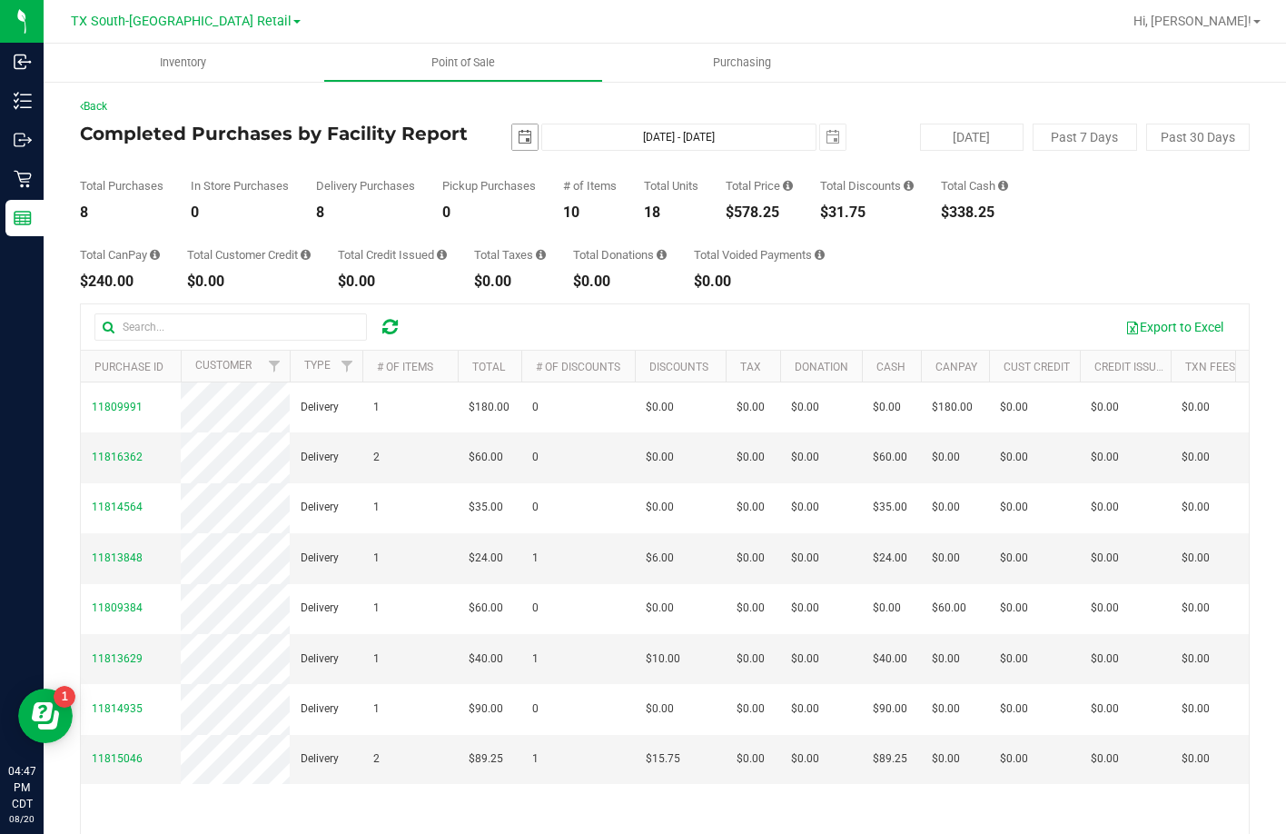
click at [512, 143] on span "select" at bounding box center [524, 136] width 25 height 25
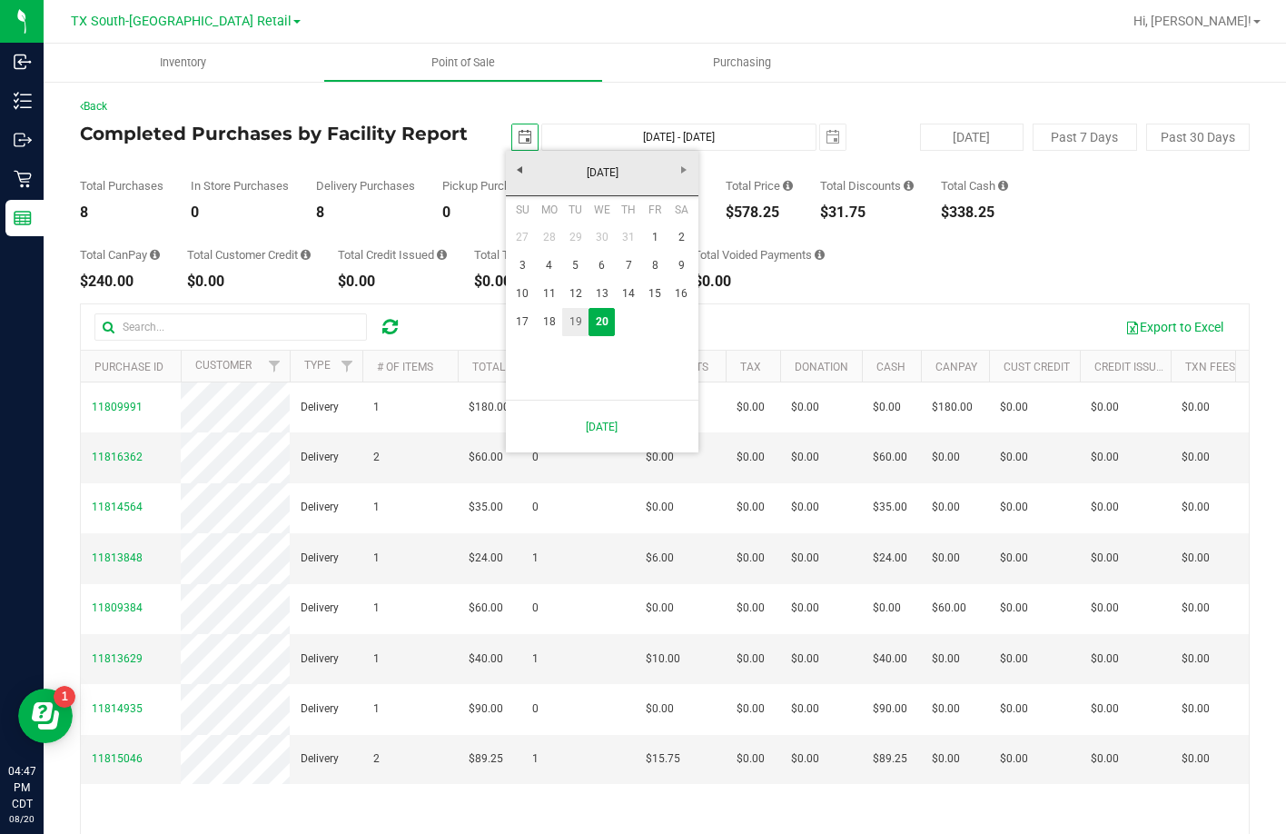
click at [579, 319] on link "19" at bounding box center [575, 322] width 26 height 28
type input "2025-08-19"
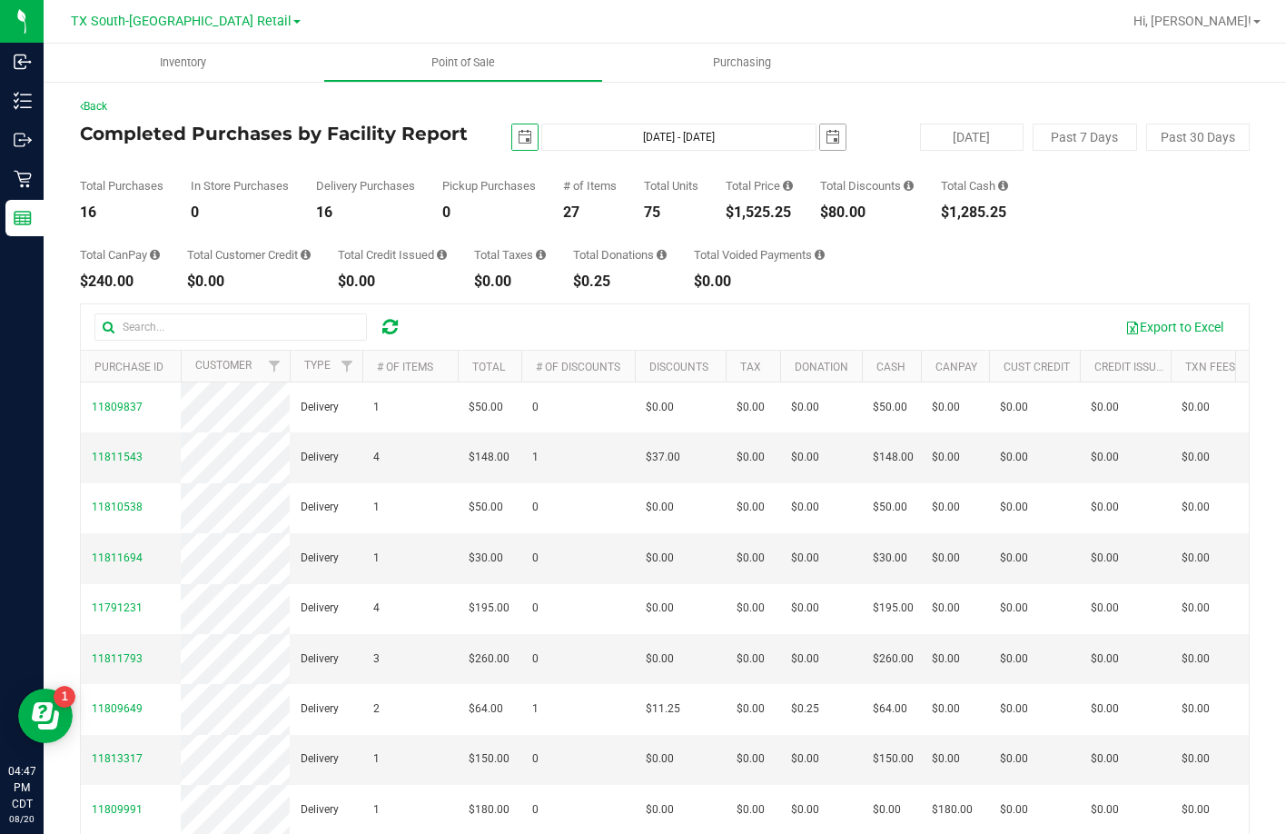
click at [820, 141] on span "select" at bounding box center [832, 136] width 25 height 25
click at [1129, 260] on div "Total CanPay $240.00 Total Customer Credit $0.00 Total Credit Issued $0.00 Tota…" at bounding box center [665, 254] width 1170 height 69
click at [945, 141] on button "[DATE]" at bounding box center [972, 137] width 104 height 27
type input "Aug 20, 2025 - Aug 20, 2025"
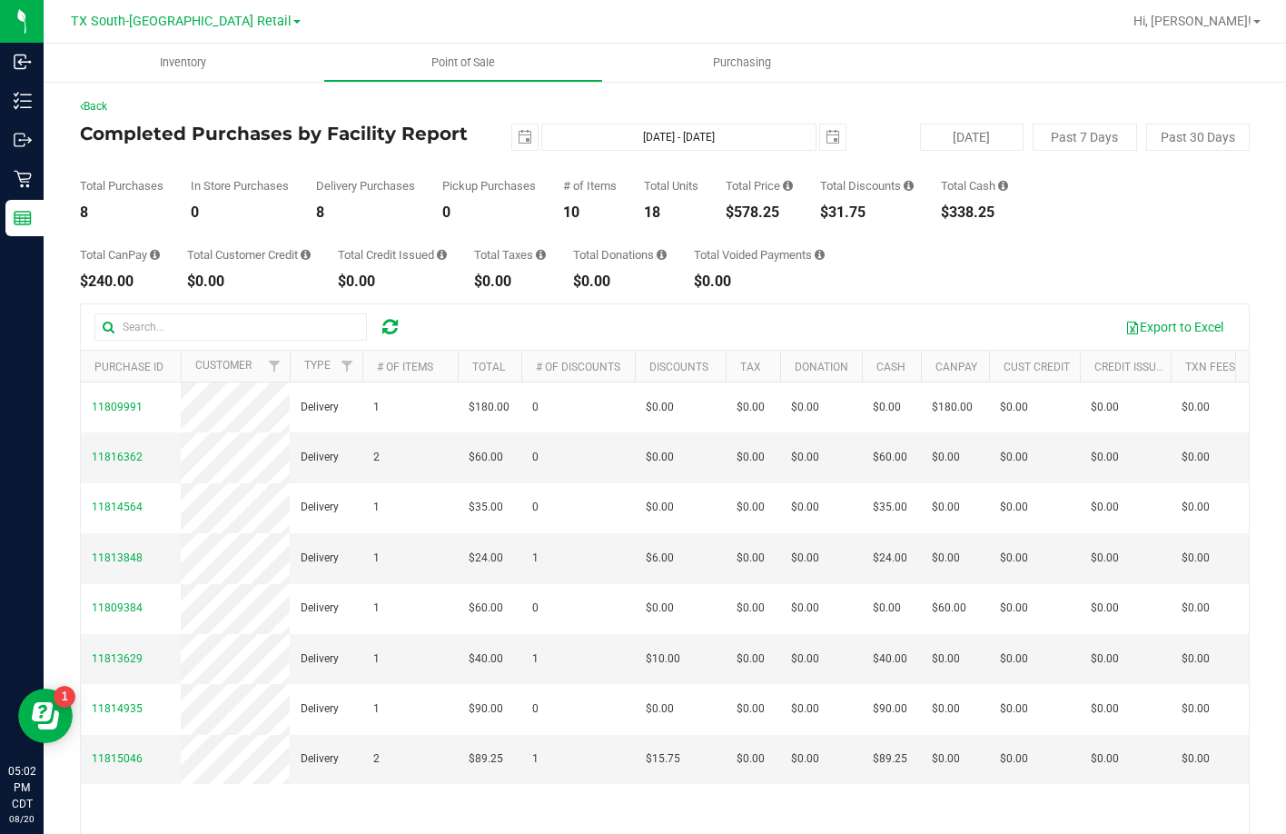
click at [934, 287] on div "Total CanPay $240.00 Total Customer Credit $0.00 Total Credit Issued $0.00 Tota…" at bounding box center [665, 254] width 1170 height 69
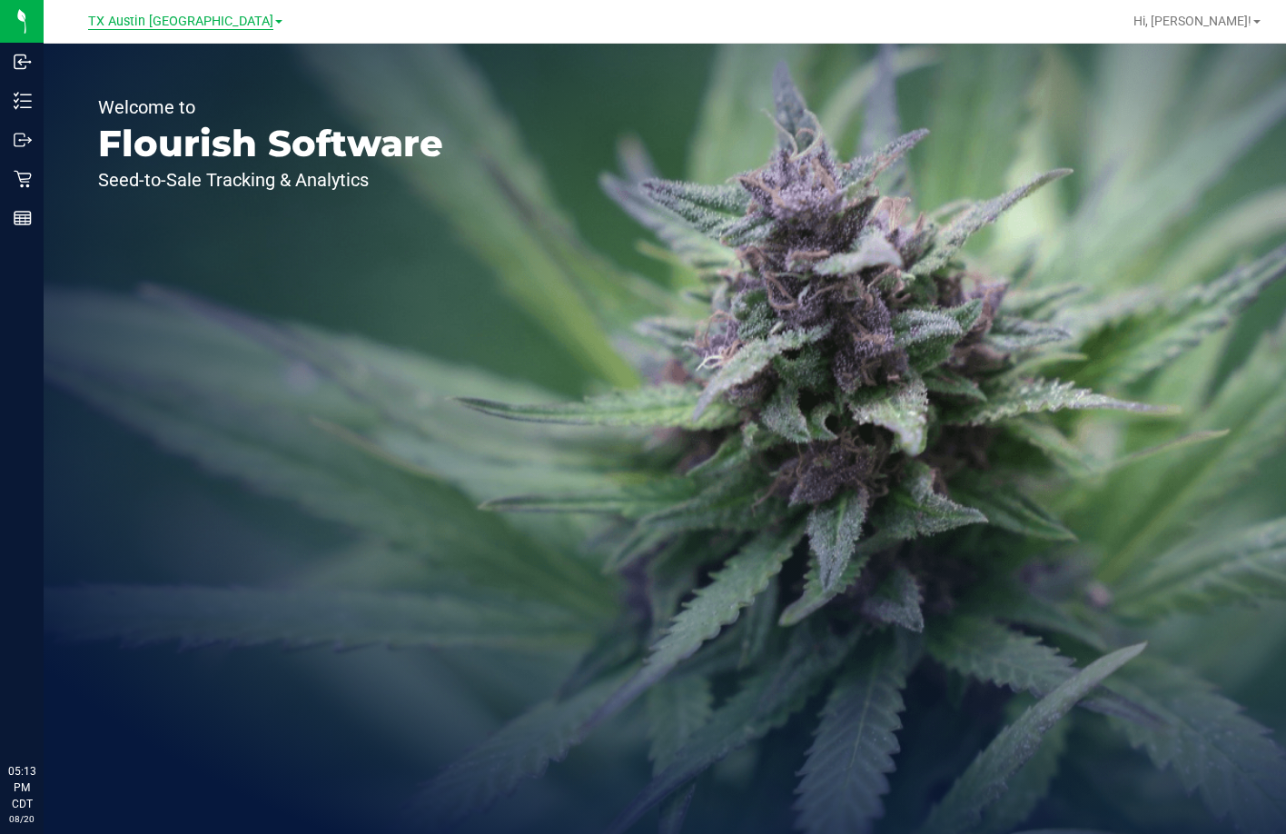
click at [145, 23] on span "TX Austin [GEOGRAPHIC_DATA]" at bounding box center [180, 22] width 185 height 16
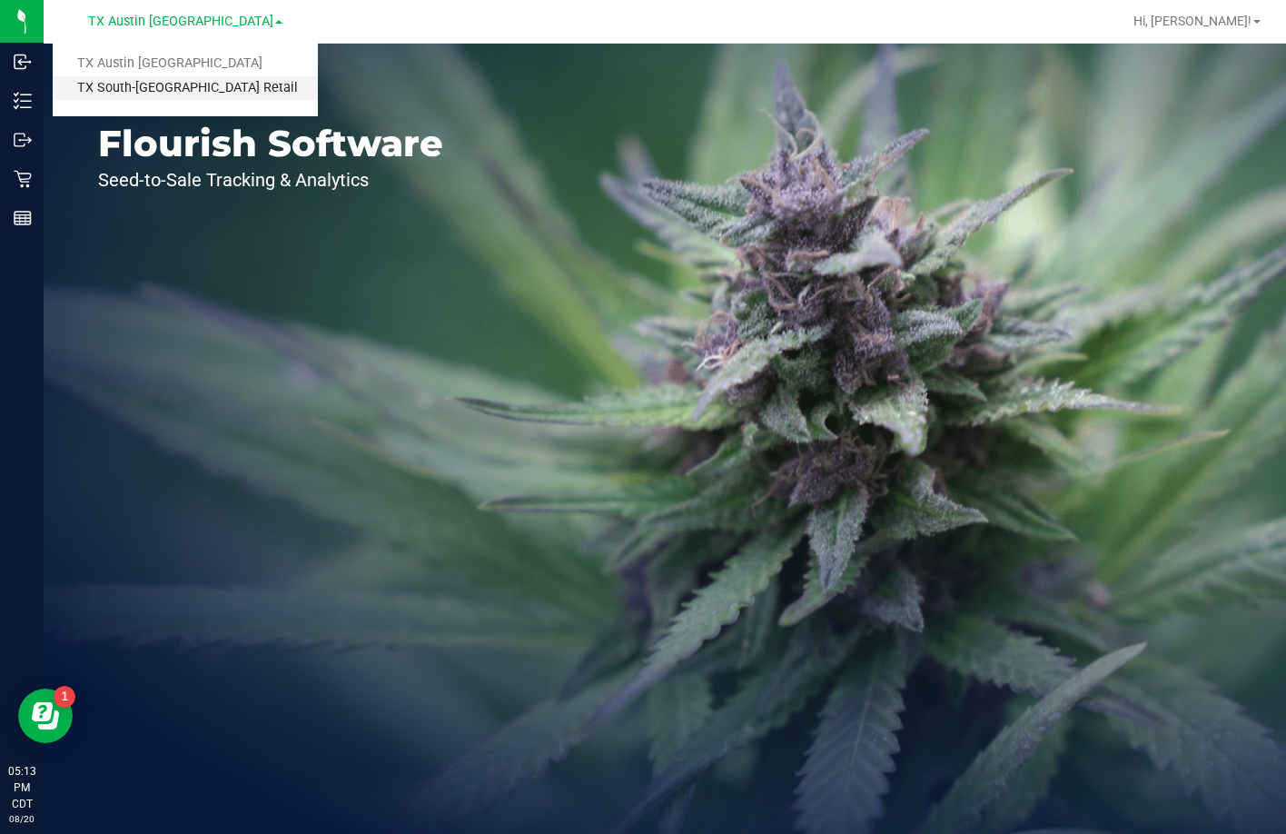
click at [169, 94] on link "TX South-[GEOGRAPHIC_DATA] Retail" at bounding box center [185, 88] width 265 height 25
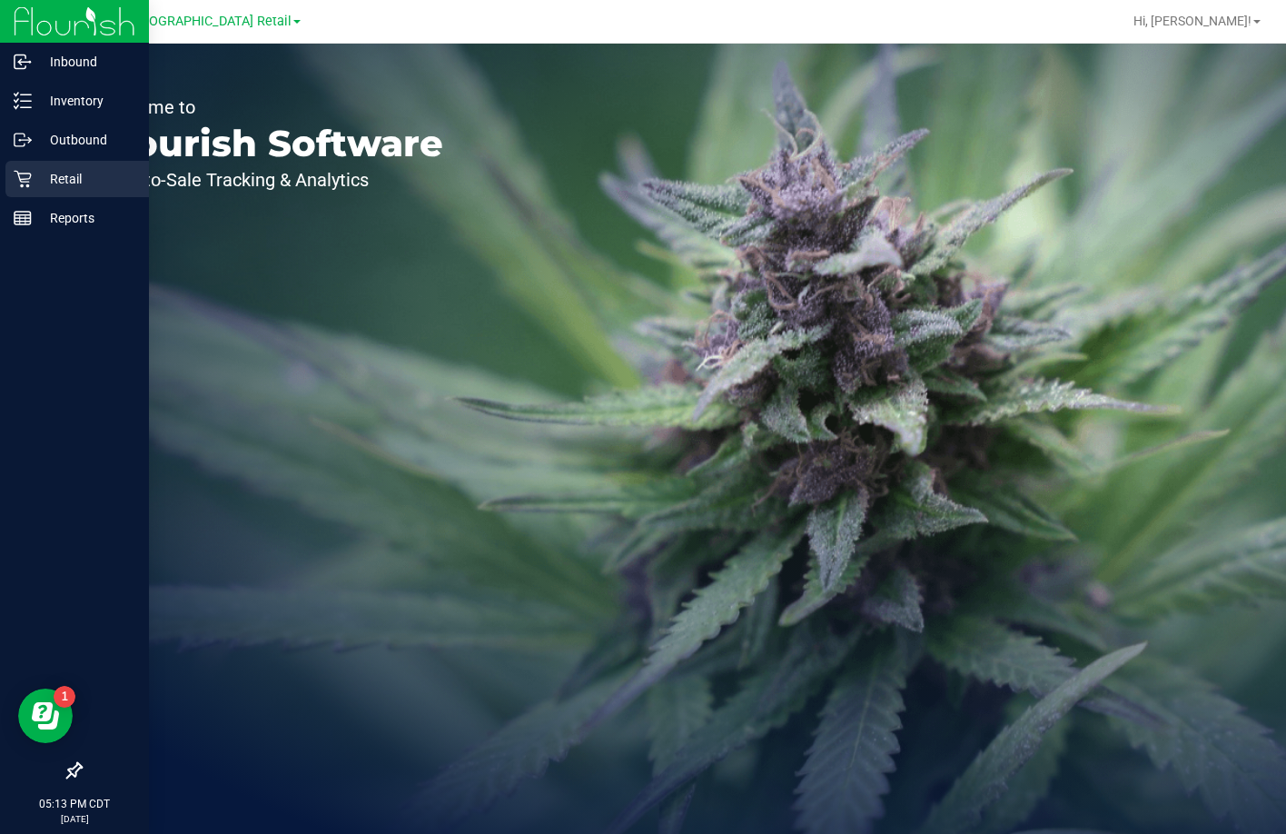
click at [36, 172] on p "Retail" at bounding box center [86, 179] width 109 height 22
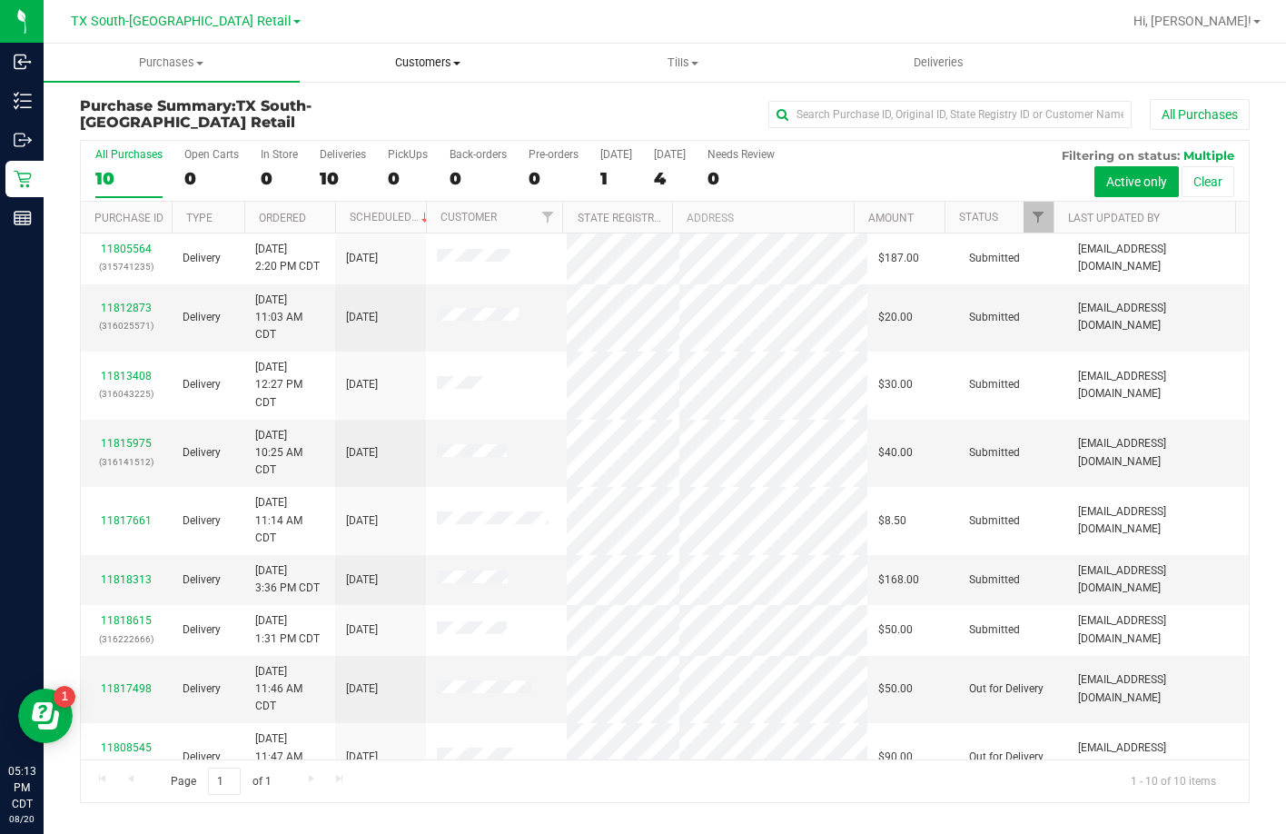
click at [438, 60] on span "Customers" at bounding box center [428, 63] width 254 height 16
click at [406, 113] on span "All customers" at bounding box center [365, 109] width 131 height 15
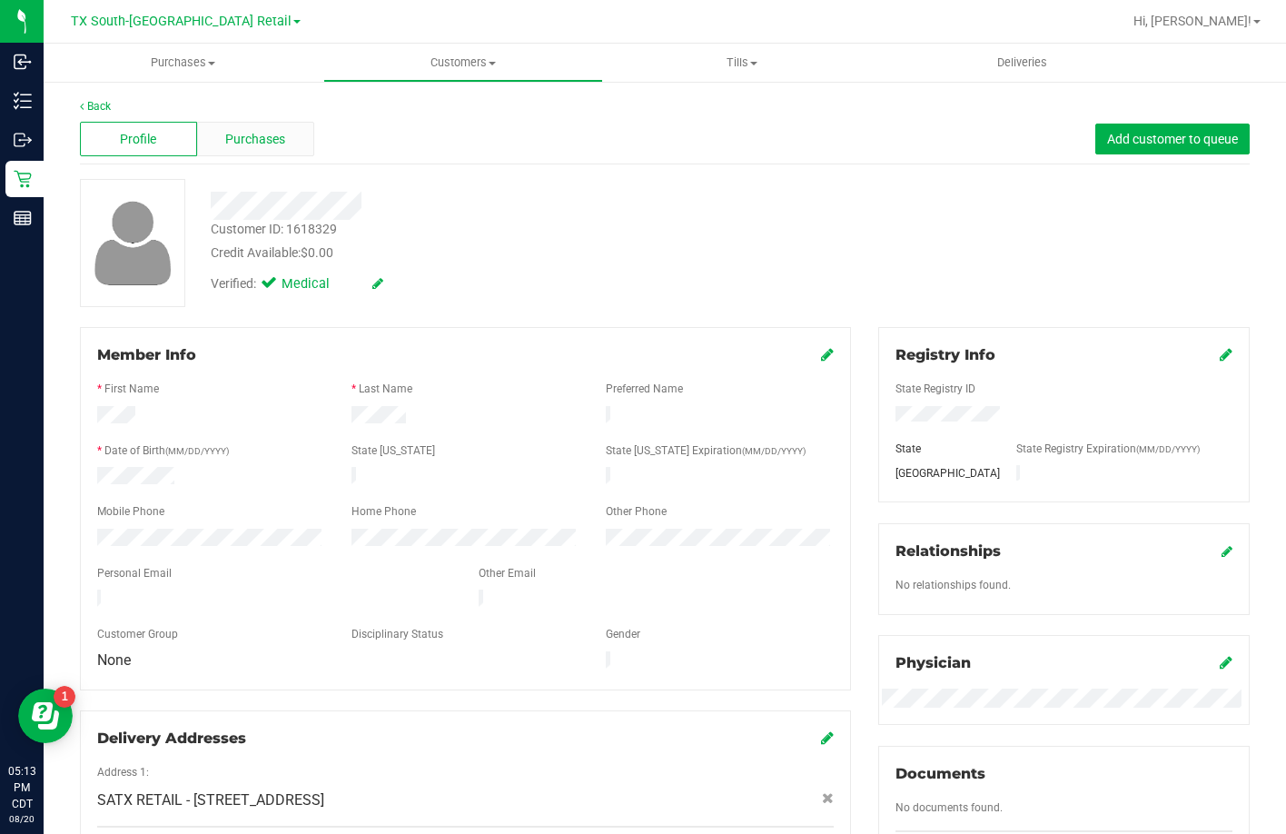
click at [262, 134] on span "Purchases" at bounding box center [255, 139] width 60 height 19
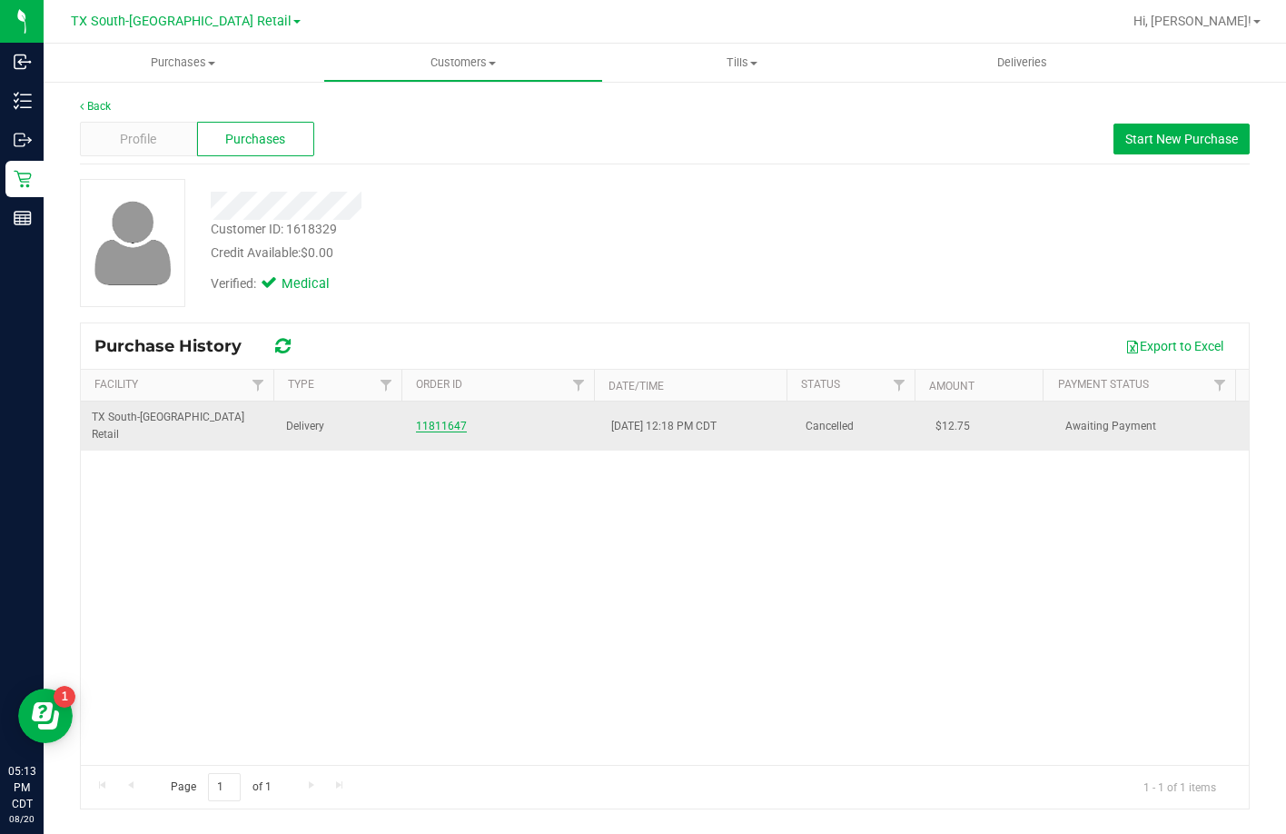
click at [448, 421] on link "11811647" at bounding box center [441, 426] width 51 height 13
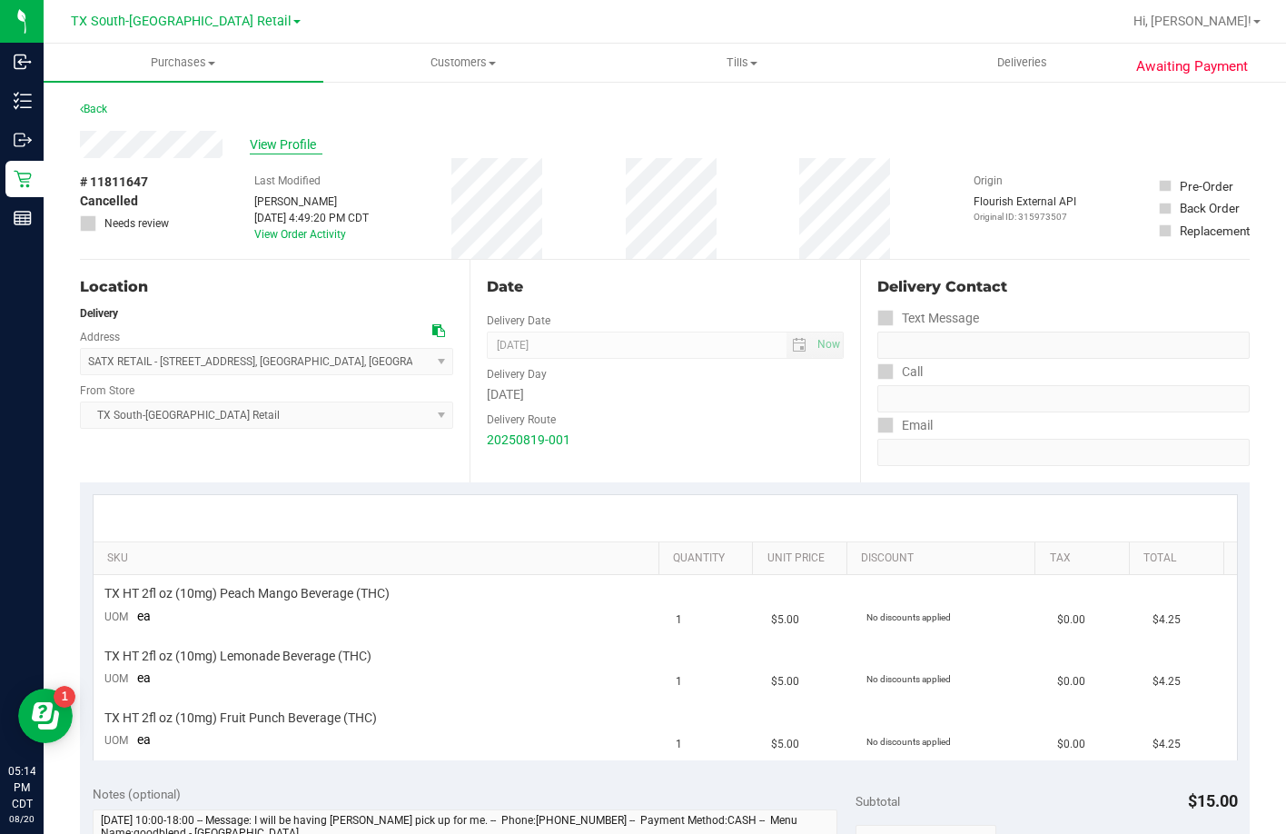
click at [253, 149] on span "View Profile" at bounding box center [286, 144] width 73 height 19
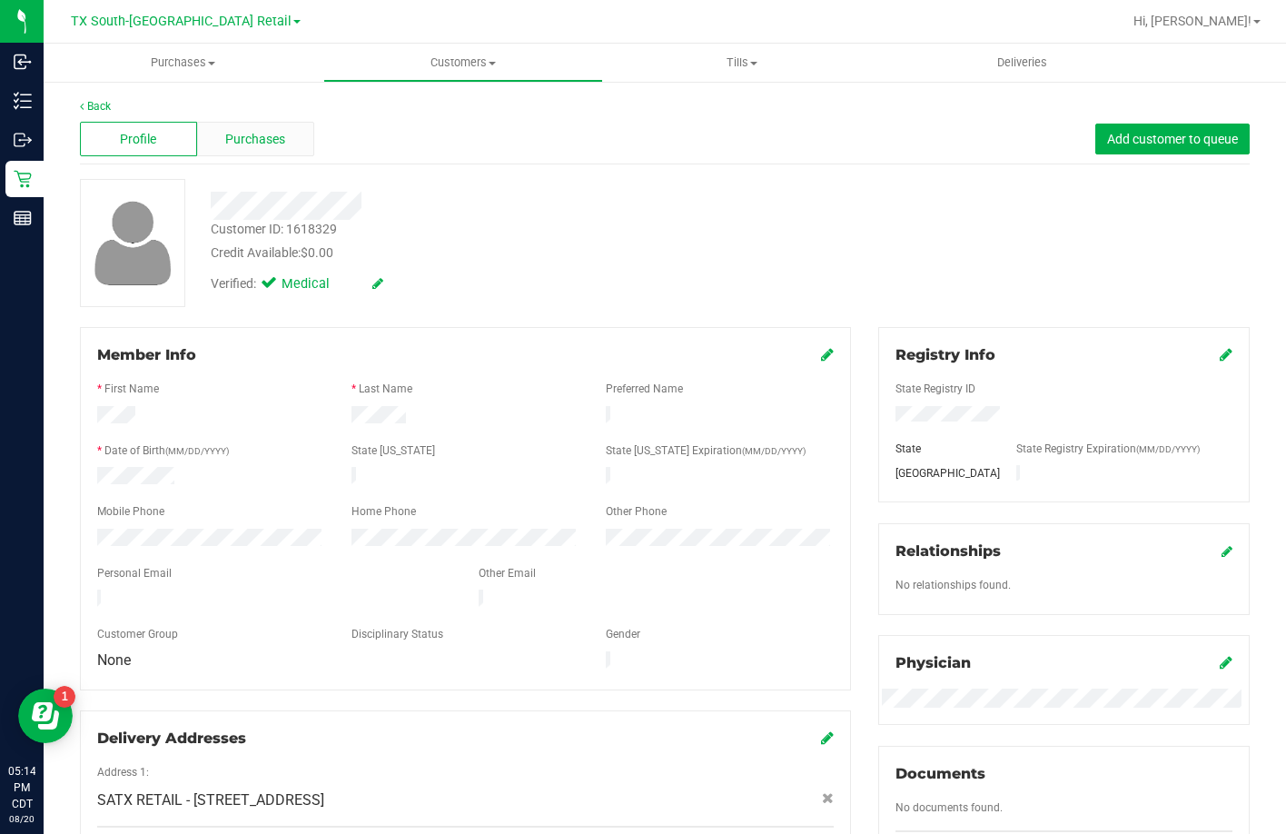
click at [241, 134] on span "Purchases" at bounding box center [255, 139] width 60 height 19
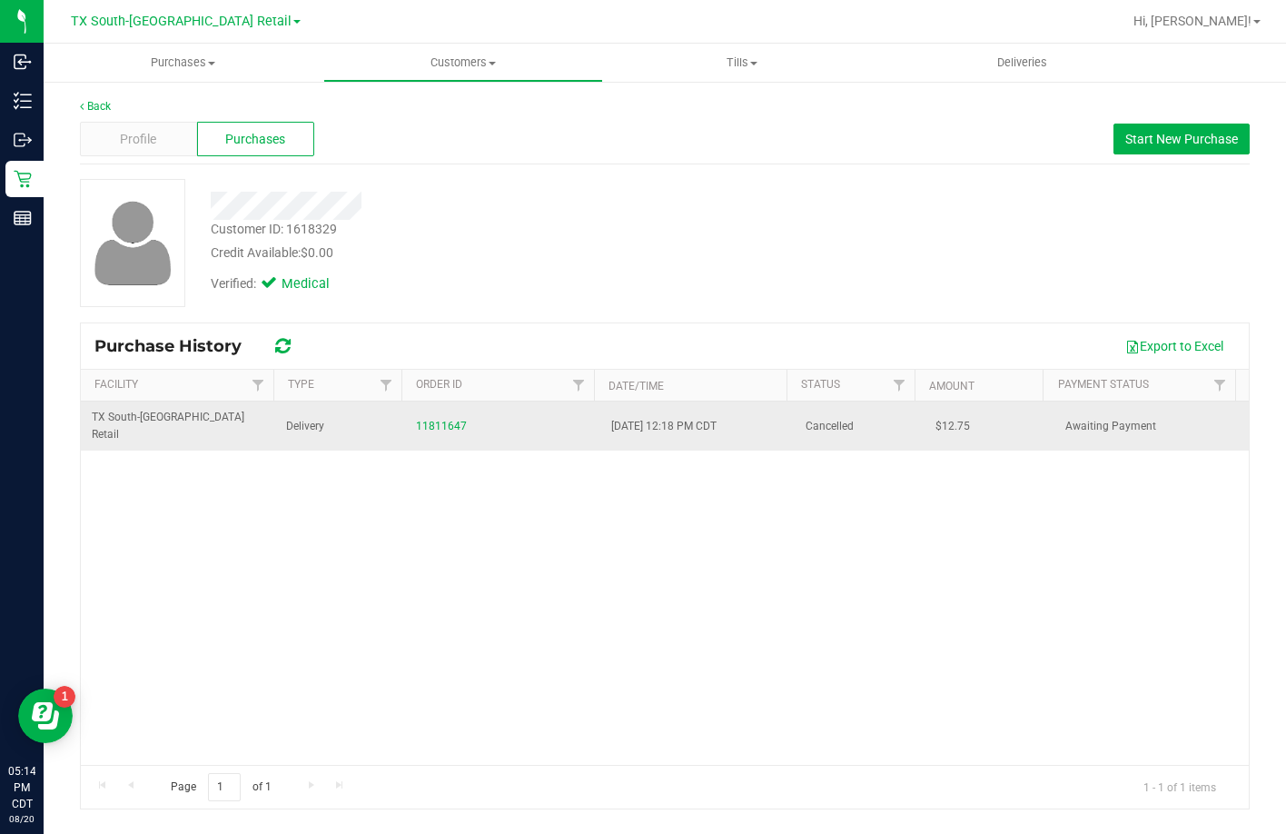
click at [421, 418] on div "11811647" at bounding box center [502, 426] width 173 height 17
click at [421, 420] on link "11811647" at bounding box center [441, 426] width 51 height 13
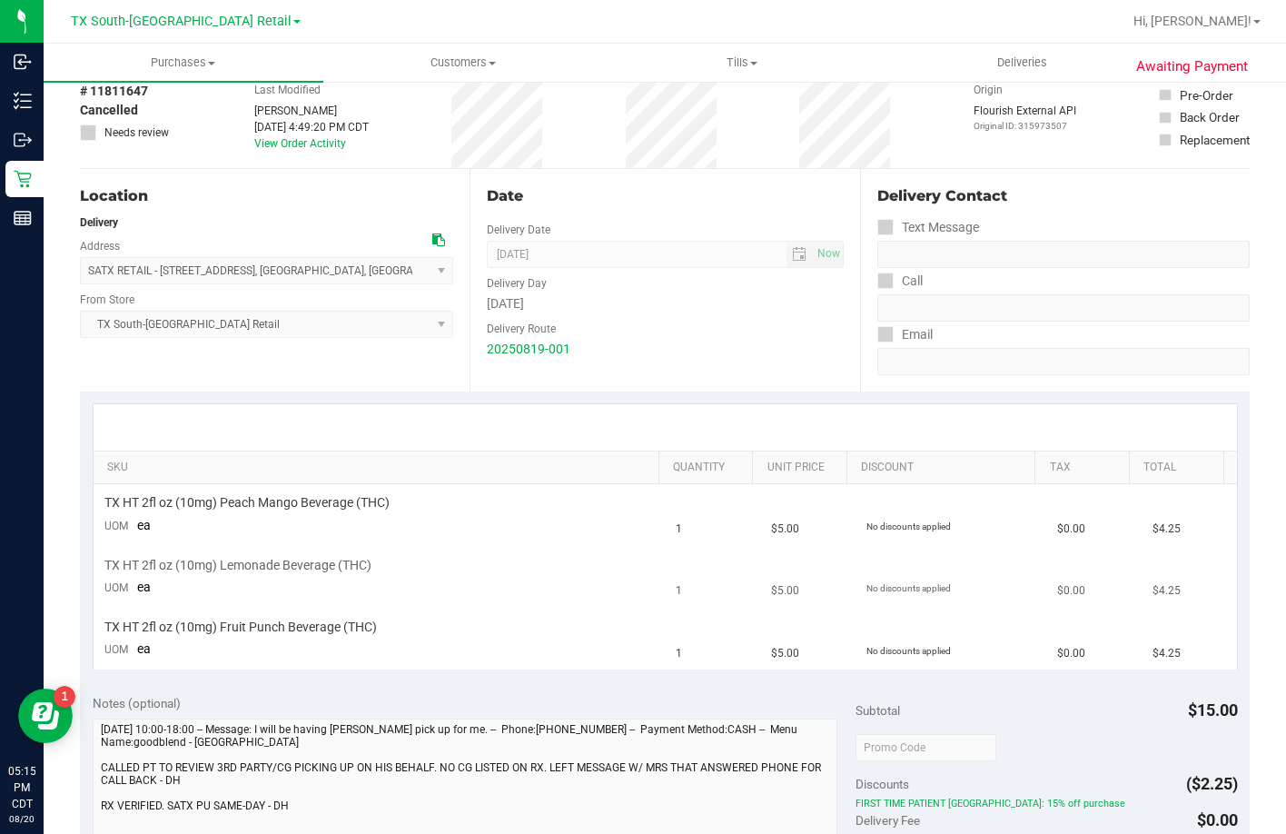
scroll to position [363, 0]
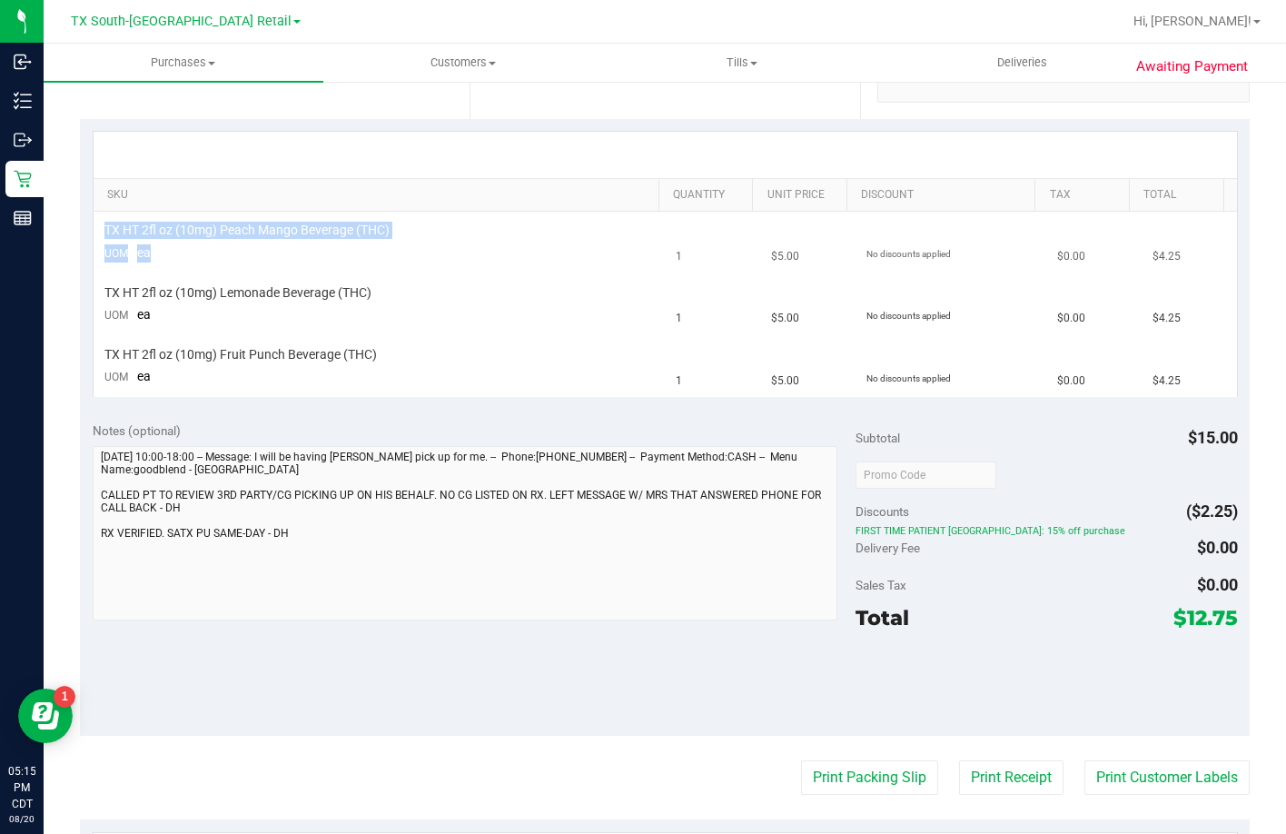
drag, startPoint x: 104, startPoint y: 232, endPoint x: 206, endPoint y: 263, distance: 106.3
click at [206, 263] on td "TX HT 2fl oz (10mg) Peach Mango Beverage (THC) UOM ea" at bounding box center [380, 243] width 572 height 62
click at [266, 312] on td "TX HT 2fl oz (10mg) Lemonade Beverage (THC) UOM ea" at bounding box center [380, 304] width 572 height 62
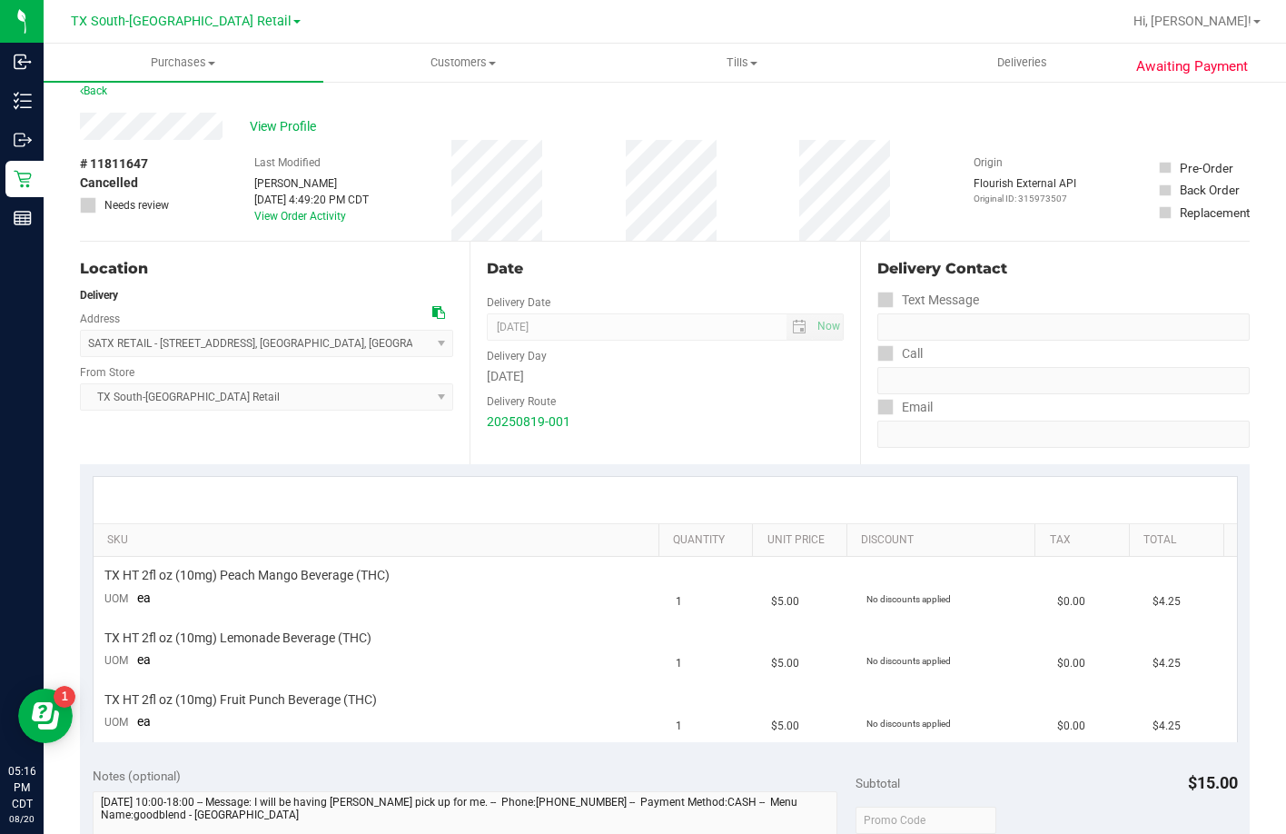
scroll to position [0, 0]
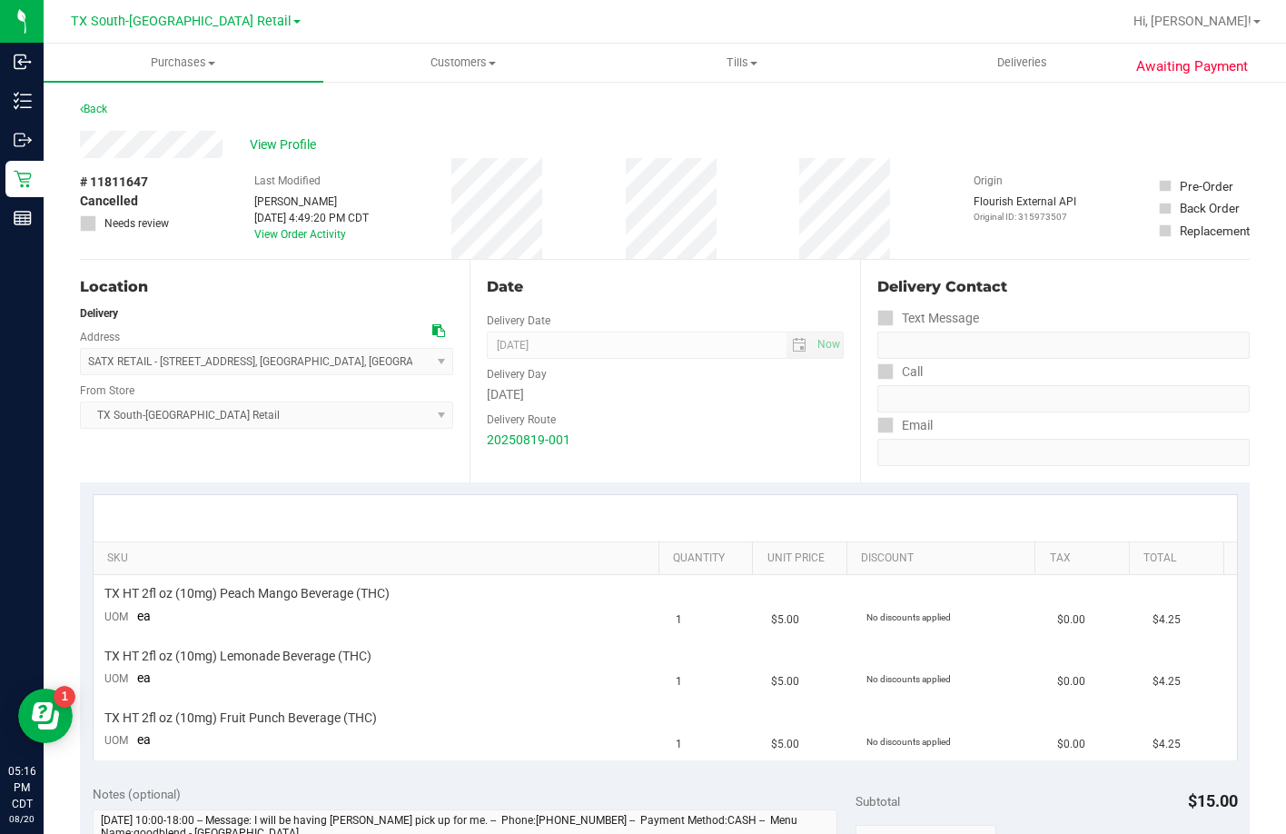
click at [380, 135] on div "View Profile" at bounding box center [665, 144] width 1170 height 27
click at [323, 330] on div "SATX RETAIL - 7105 E. RIVERSIDE DRIVE , AUSTIN , TX 78741 Select address SATX R…" at bounding box center [266, 349] width 373 height 54
click at [619, 142] on div "View Profile" at bounding box center [665, 144] width 1170 height 27
drag, startPoint x: 620, startPoint y: 137, endPoint x: 754, endPoint y: 174, distance: 139.3
click at [754, 174] on div "View Profile # 11811647 Cancelled Needs review Last Modified Reiji Iwaku Aug 19…" at bounding box center [665, 195] width 1170 height 129
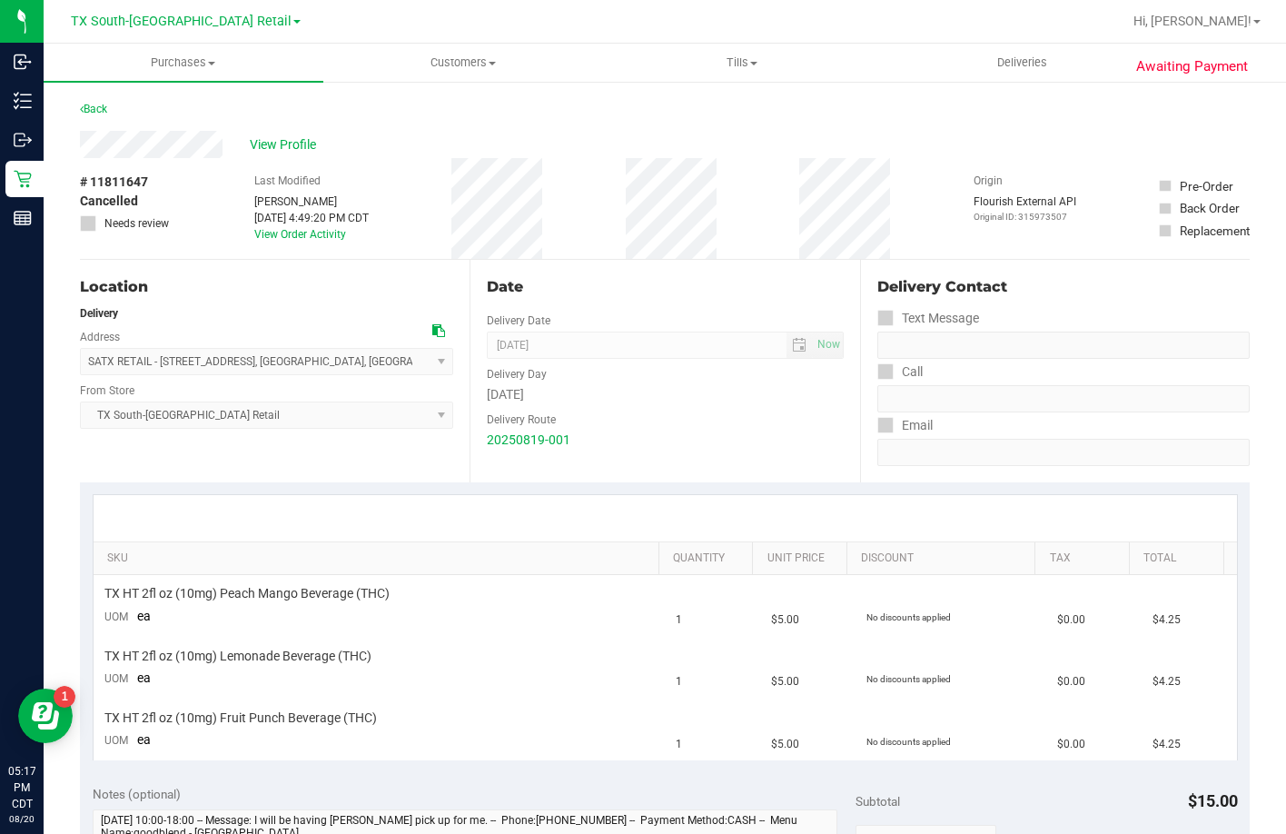
click at [740, 209] on div "# 11811647 Cancelled Needs review Last Modified Reiji Iwaku Aug 19, 2025 4:49:2…" at bounding box center [665, 208] width 1170 height 101
click at [303, 139] on span "View Profile" at bounding box center [286, 144] width 73 height 19
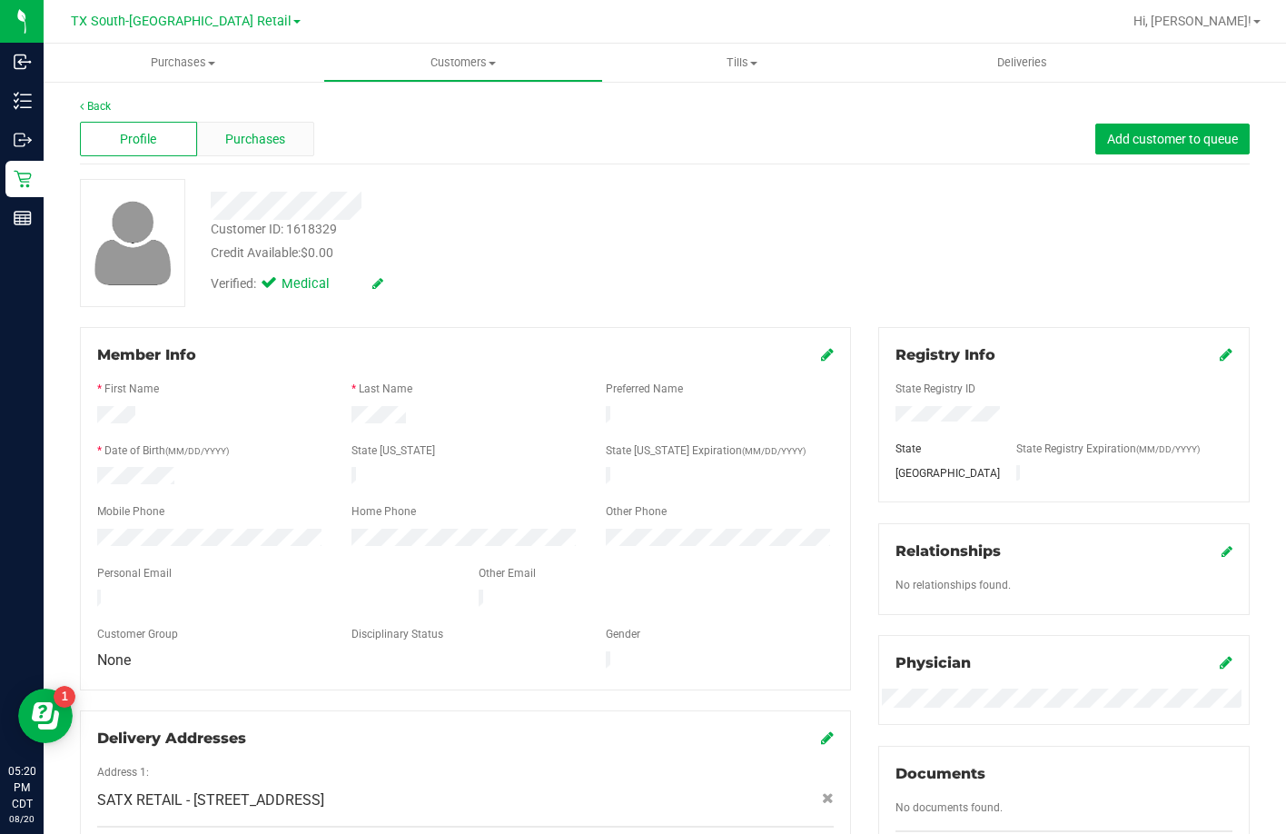
click at [234, 130] on span "Purchases" at bounding box center [255, 139] width 60 height 19
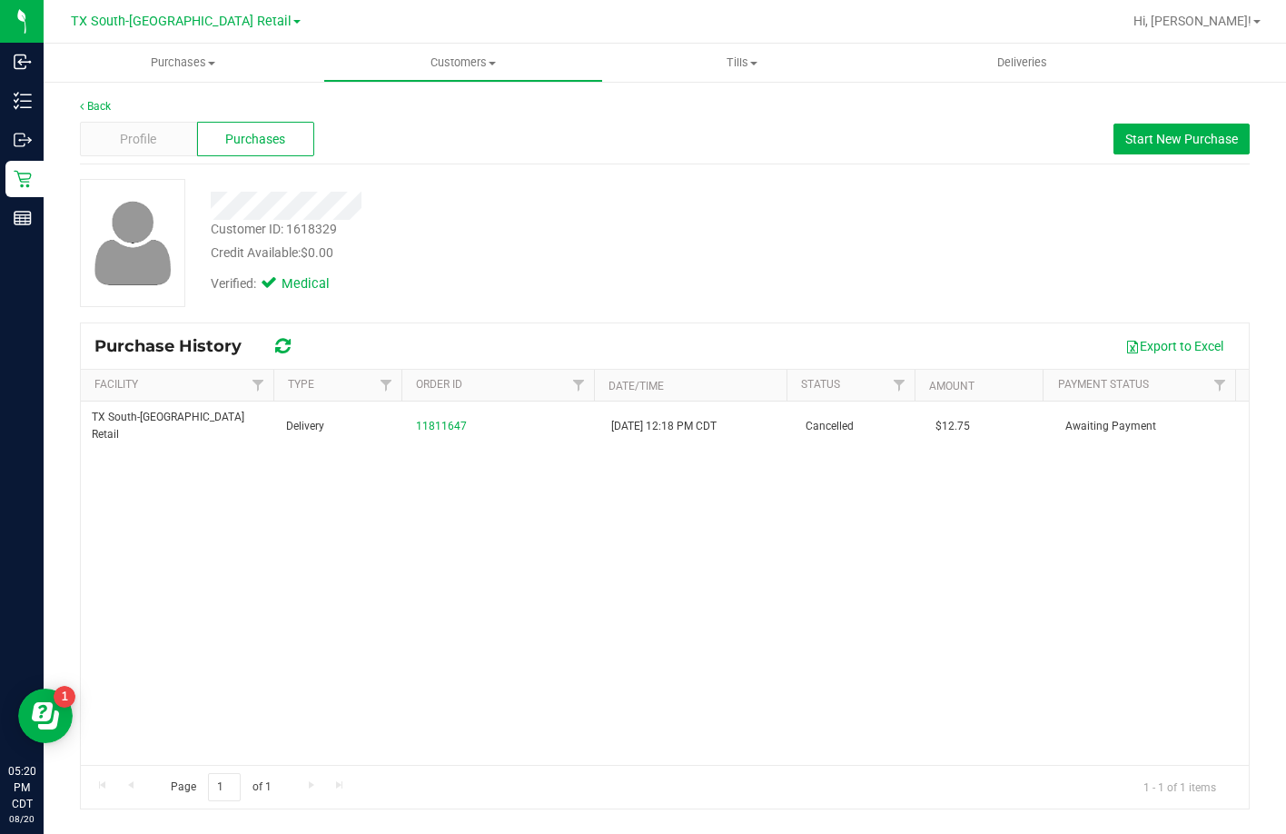
click at [554, 230] on div "Customer ID: 1618329 Credit Available: $0.00" at bounding box center [496, 241] width 599 height 43
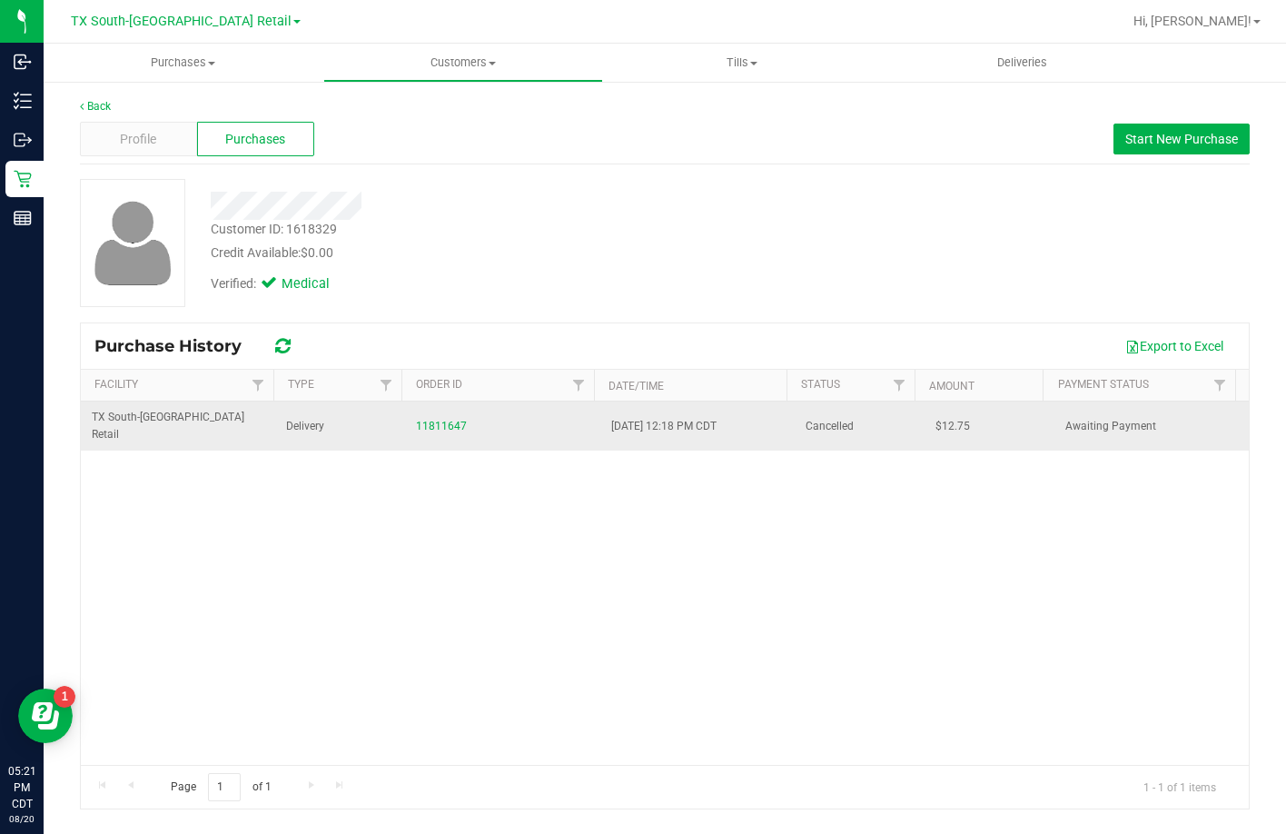
click at [430, 418] on div "11811647" at bounding box center [502, 426] width 173 height 17
click at [432, 420] on link "11811647" at bounding box center [441, 426] width 51 height 13
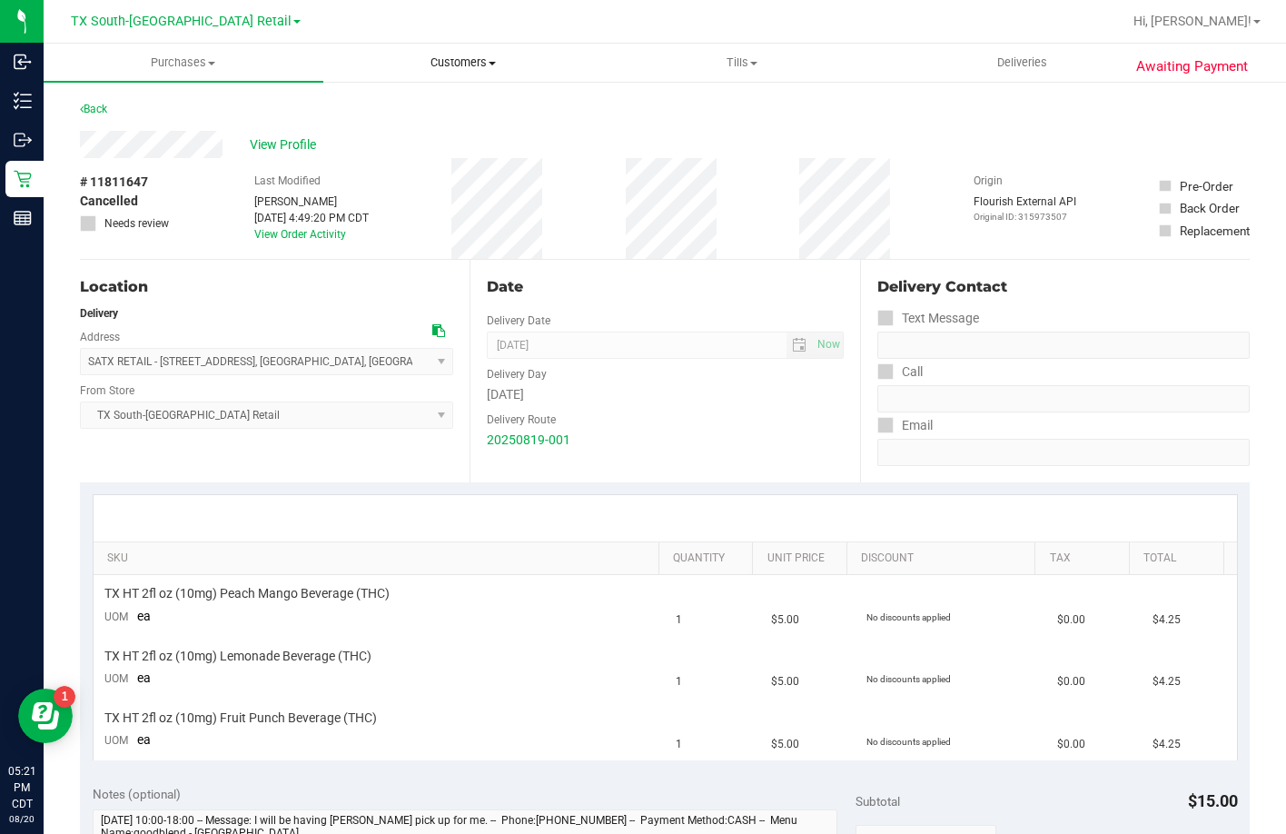
drag, startPoint x: 255, startPoint y: 150, endPoint x: 468, endPoint y: 76, distance: 225.0
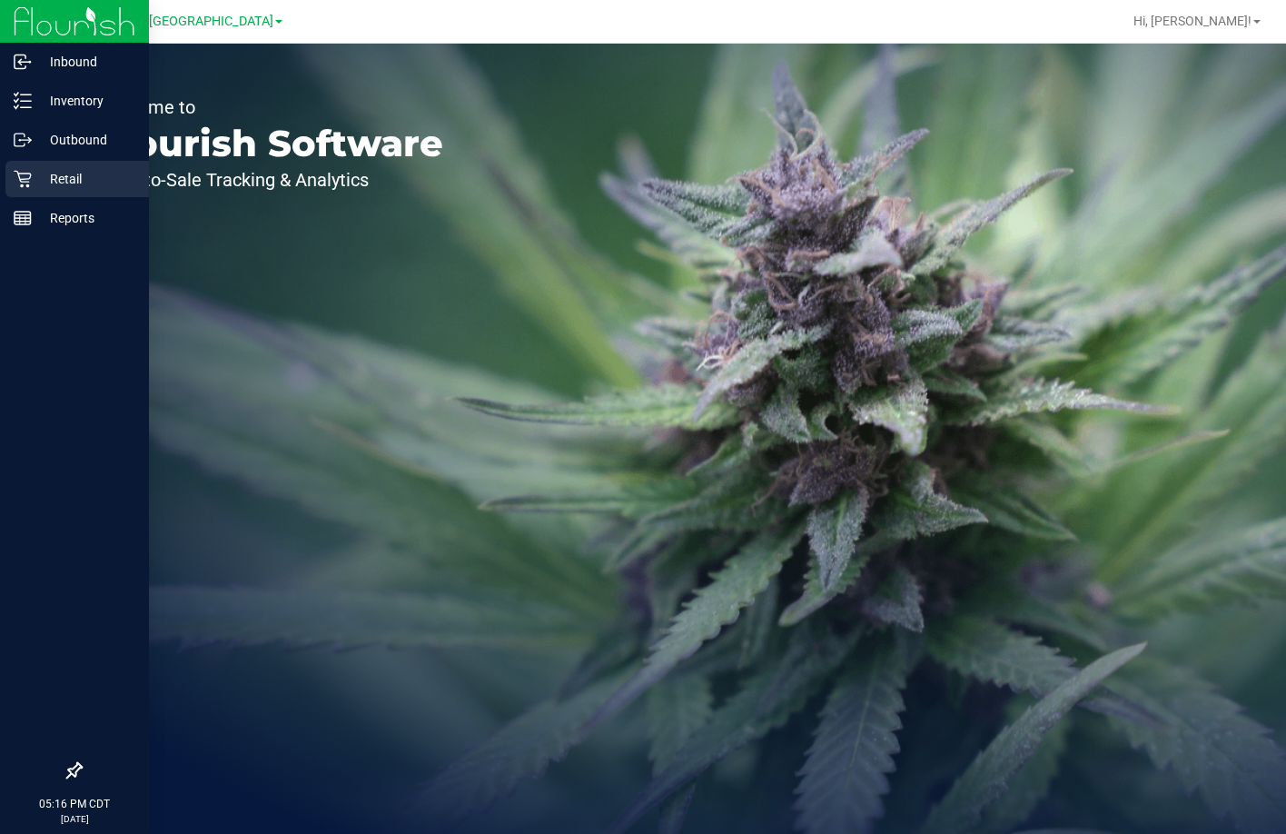
click at [25, 181] on icon at bounding box center [23, 179] width 18 height 18
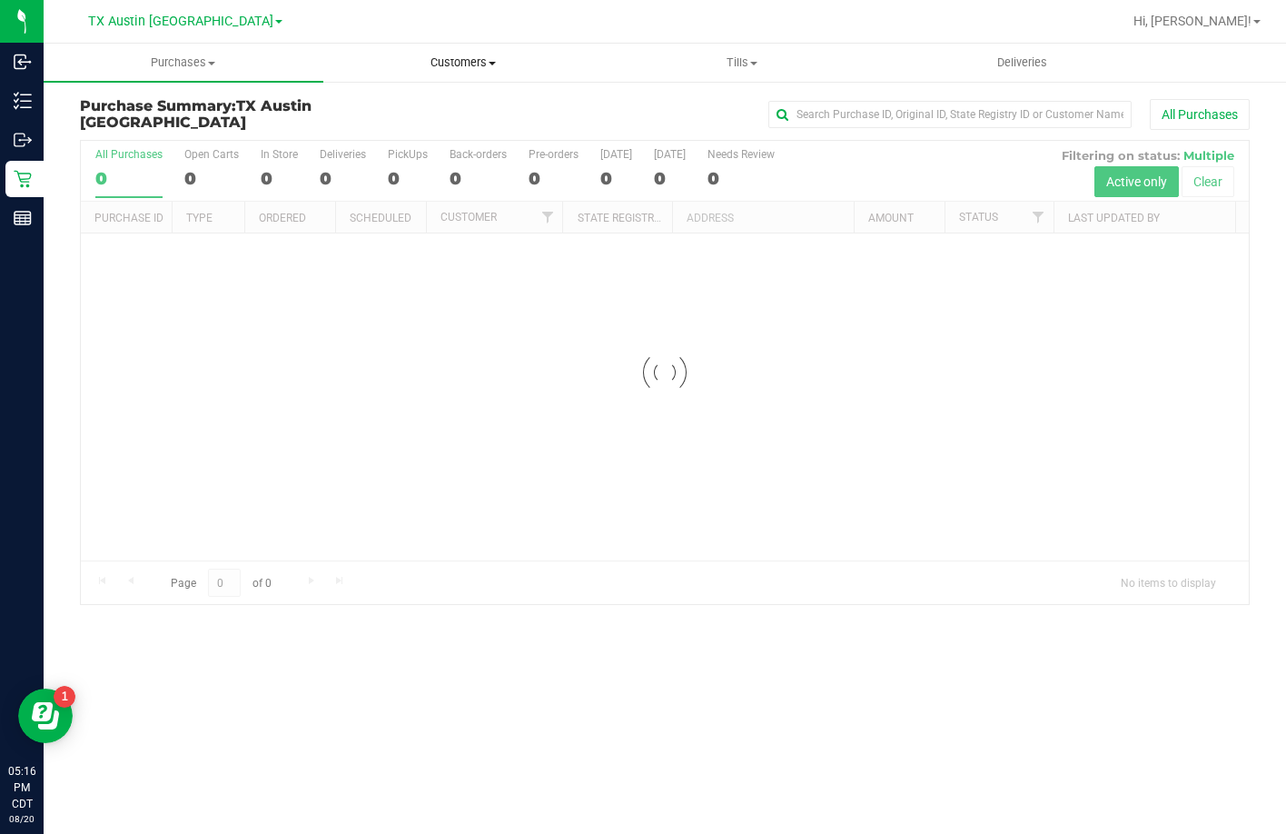
click at [501, 68] on span "Customers" at bounding box center [463, 63] width 278 height 16
click at [415, 112] on span "All customers" at bounding box center [388, 109] width 131 height 15
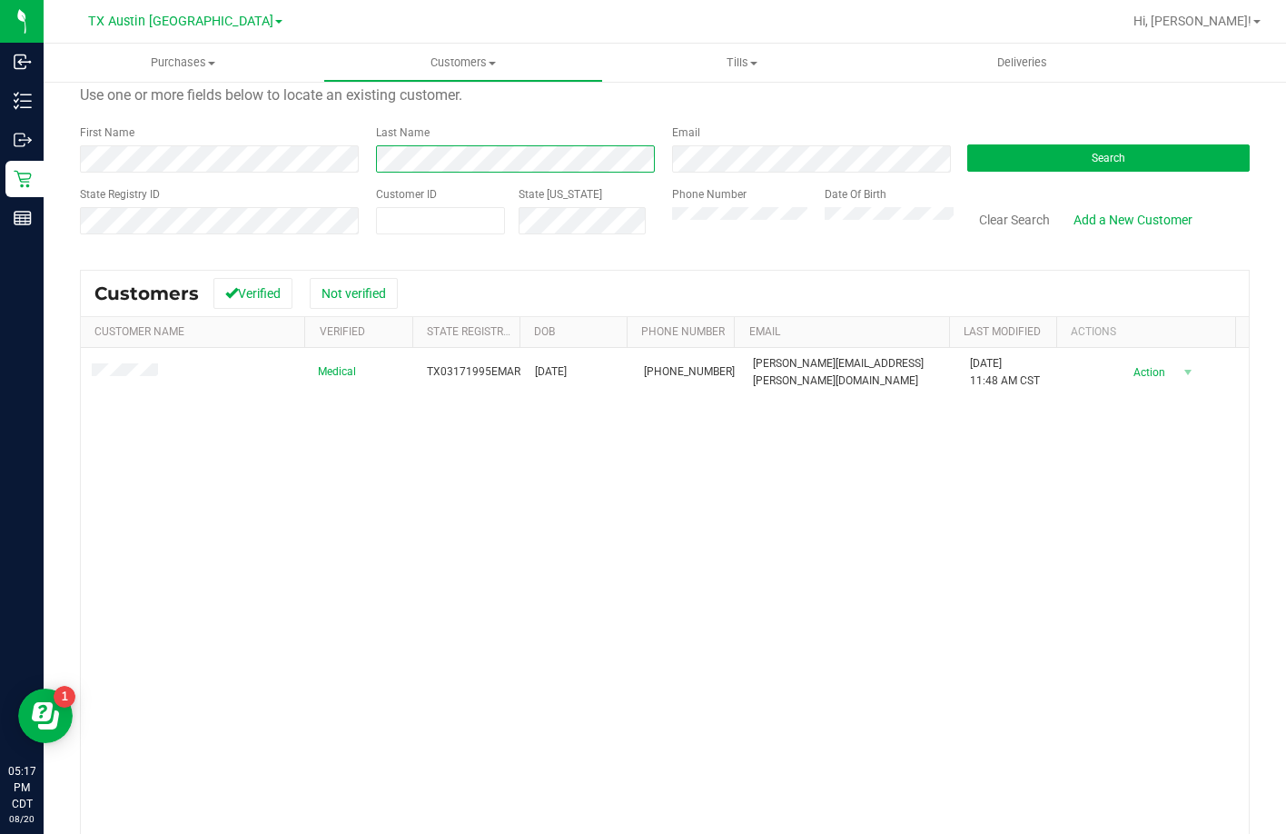
scroll to position [91, 0]
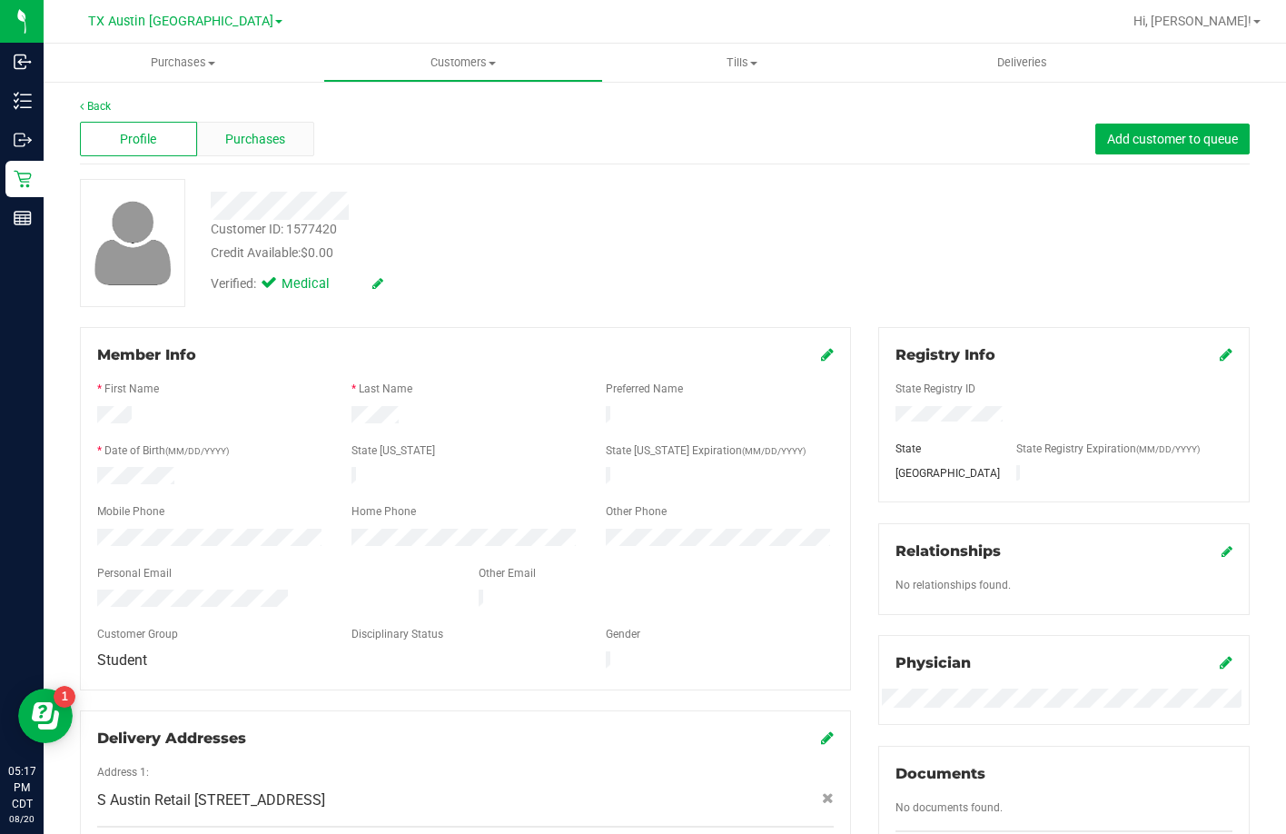
click at [239, 144] on span "Purchases" at bounding box center [255, 139] width 60 height 19
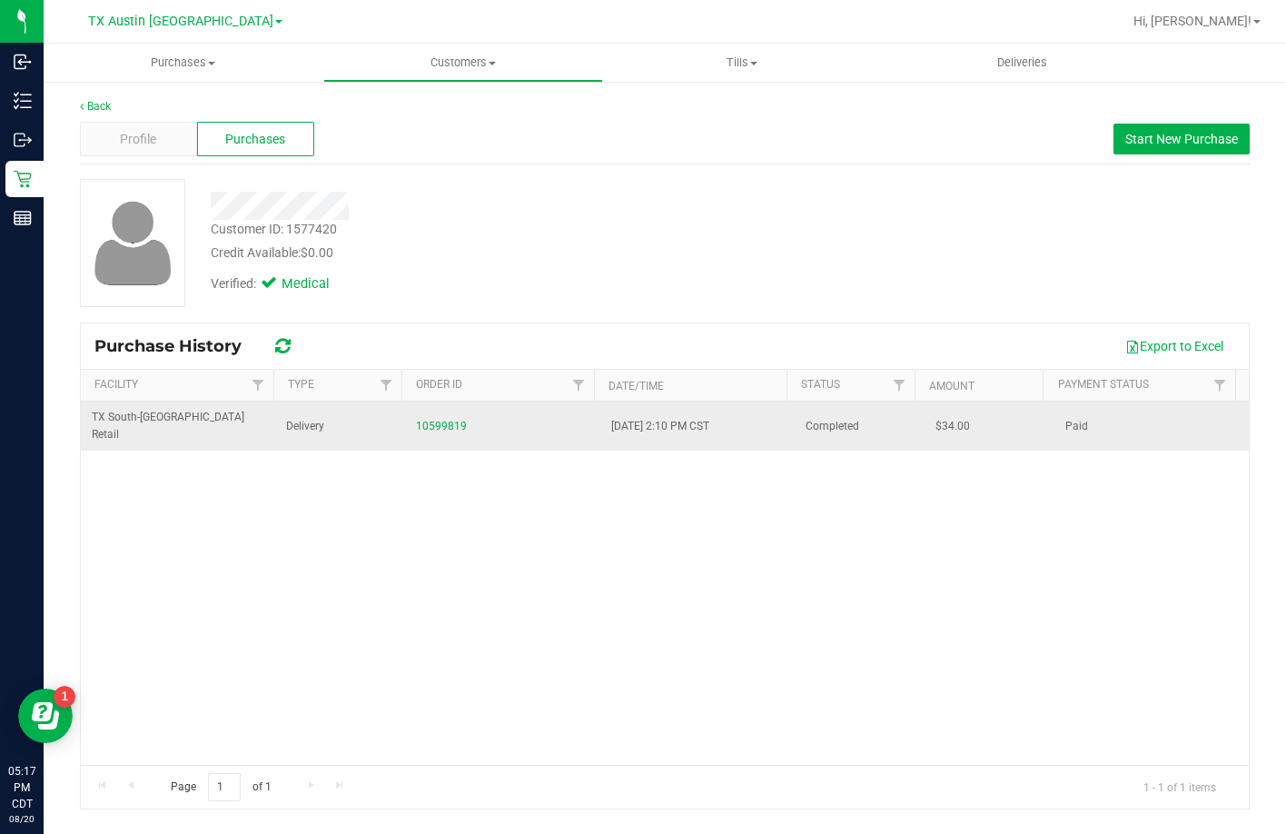
click at [444, 418] on div "10599819" at bounding box center [502, 426] width 173 height 17
click at [444, 420] on link "10599819" at bounding box center [441, 426] width 51 height 13
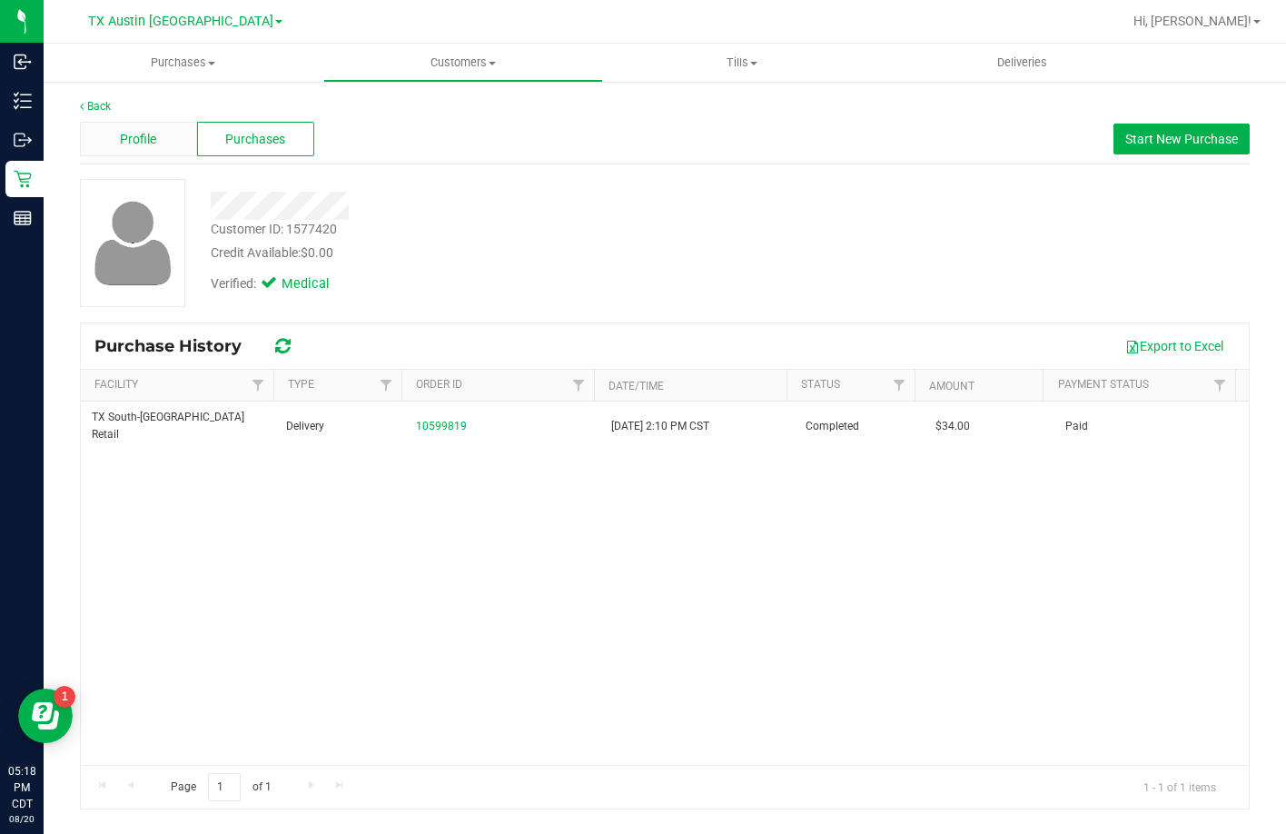
click at [177, 132] on div "Profile" at bounding box center [138, 139] width 117 height 35
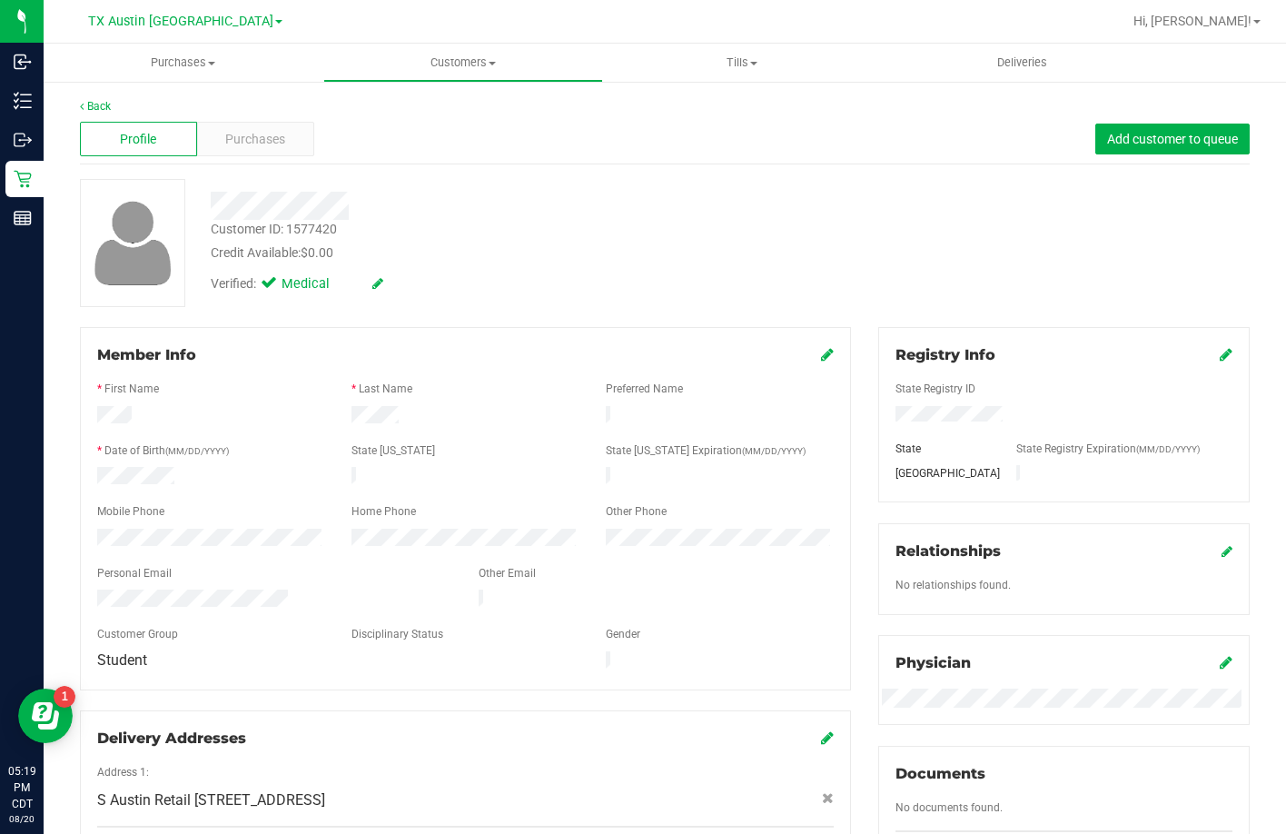
click at [222, 94] on div "Back Profile Purchases Add customer to queue Customer ID: 1577420 Credit Availa…" at bounding box center [665, 713] width 1243 height 1266
click at [235, 154] on div "Purchases" at bounding box center [255, 139] width 117 height 35
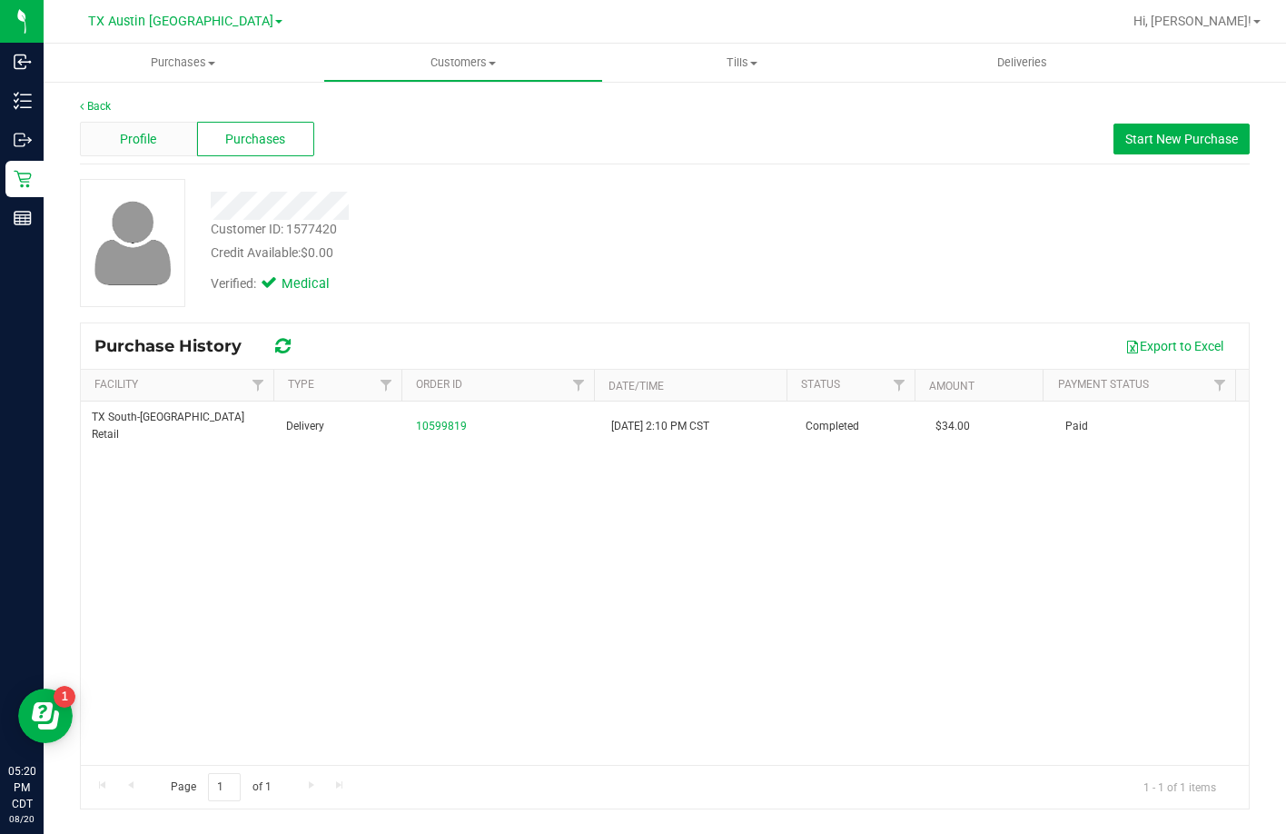
click at [171, 130] on div "Profile" at bounding box center [138, 139] width 117 height 35
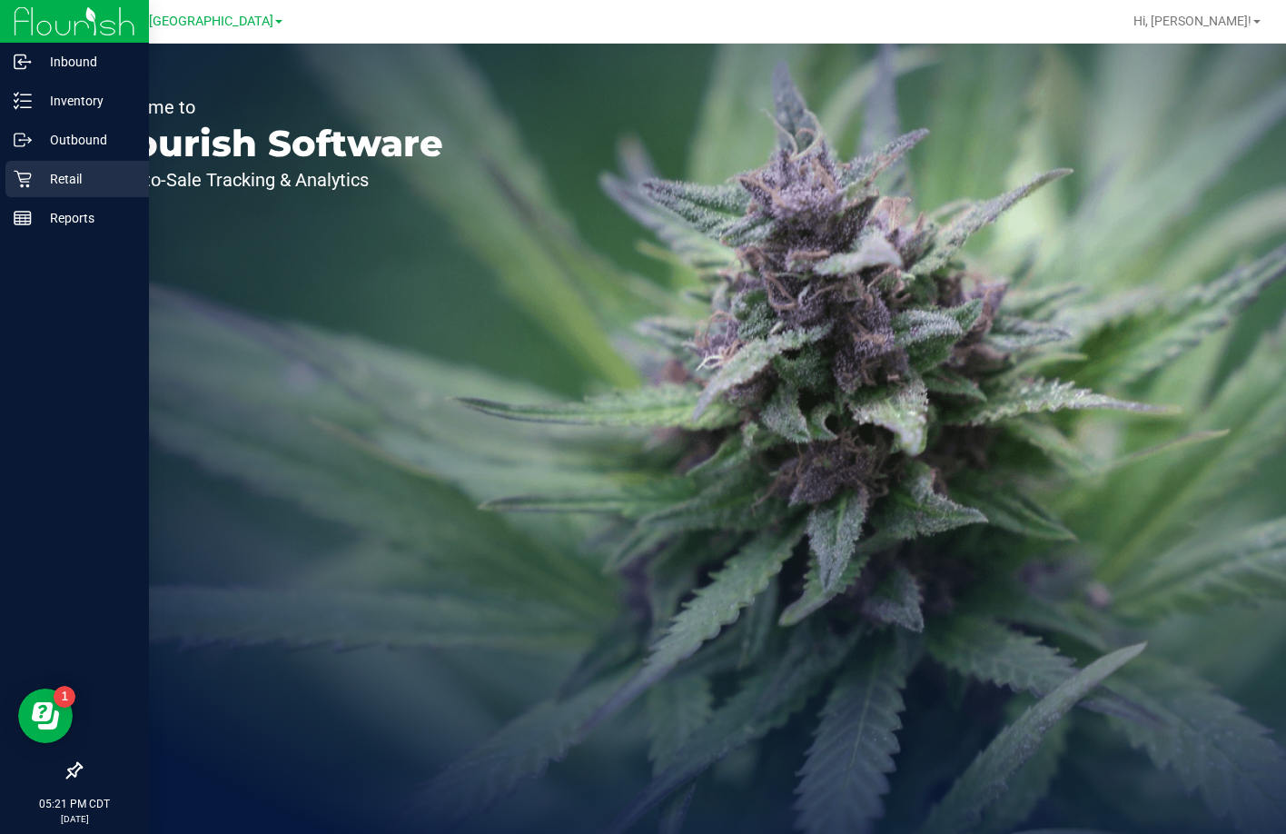
click at [29, 169] on div "Retail" at bounding box center [77, 179] width 144 height 36
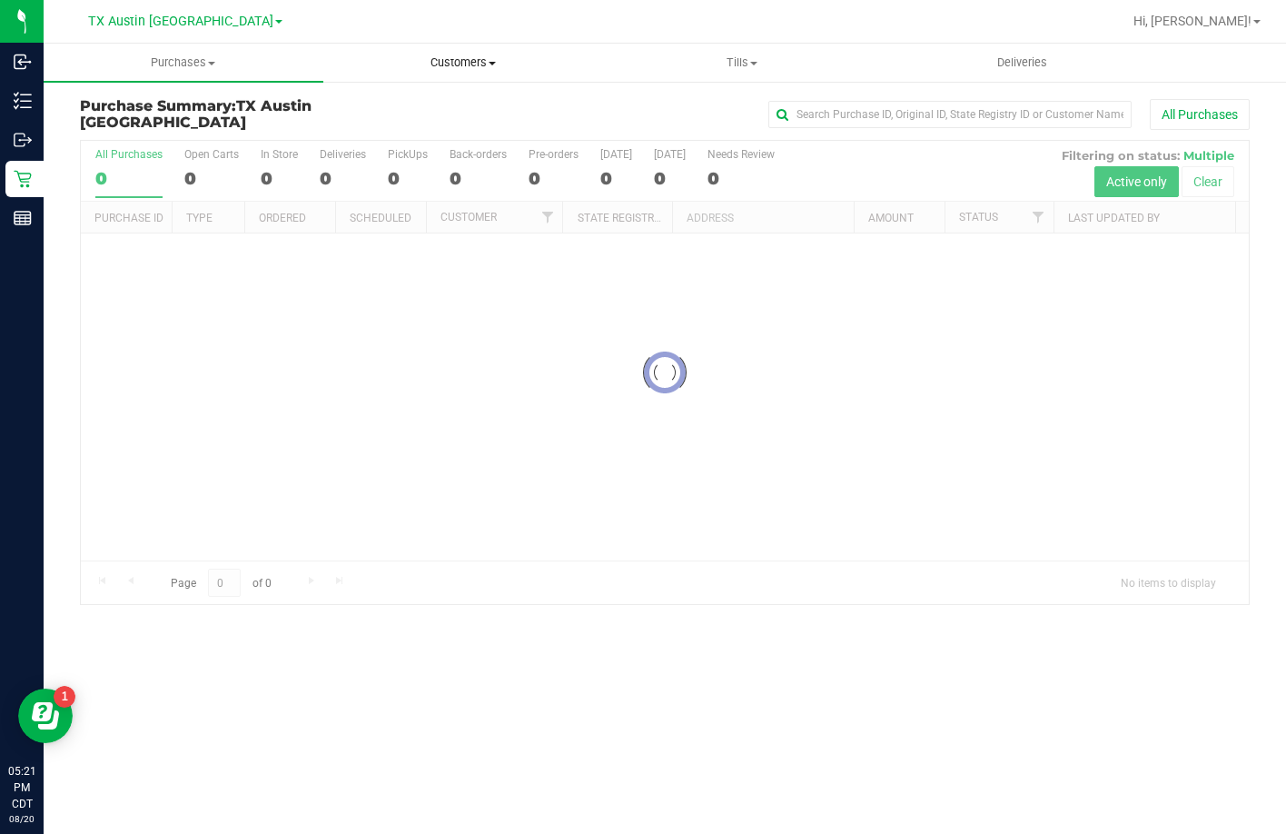
click at [433, 57] on span "Customers" at bounding box center [463, 63] width 278 height 16
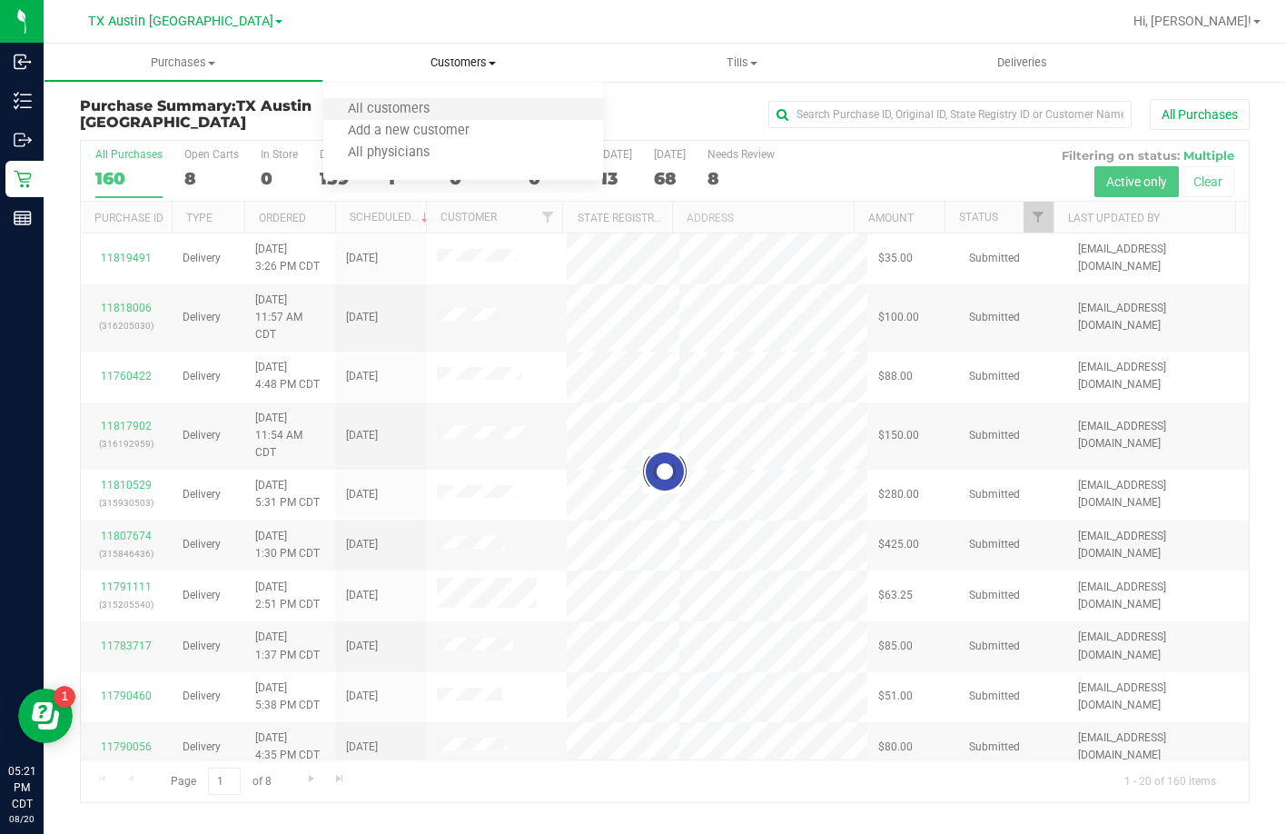
click at [428, 99] on li "All customers" at bounding box center [463, 110] width 280 height 22
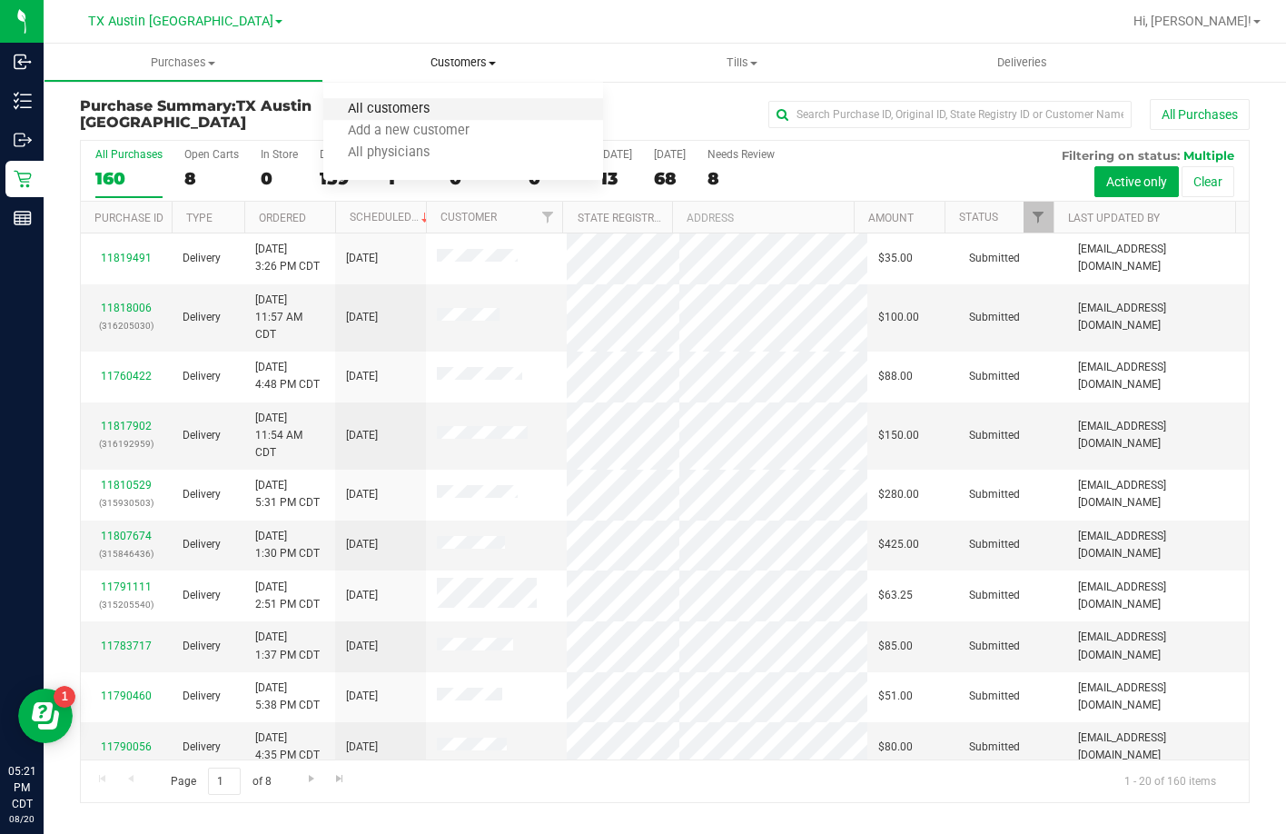
click at [361, 106] on span "All customers" at bounding box center [388, 109] width 131 height 15
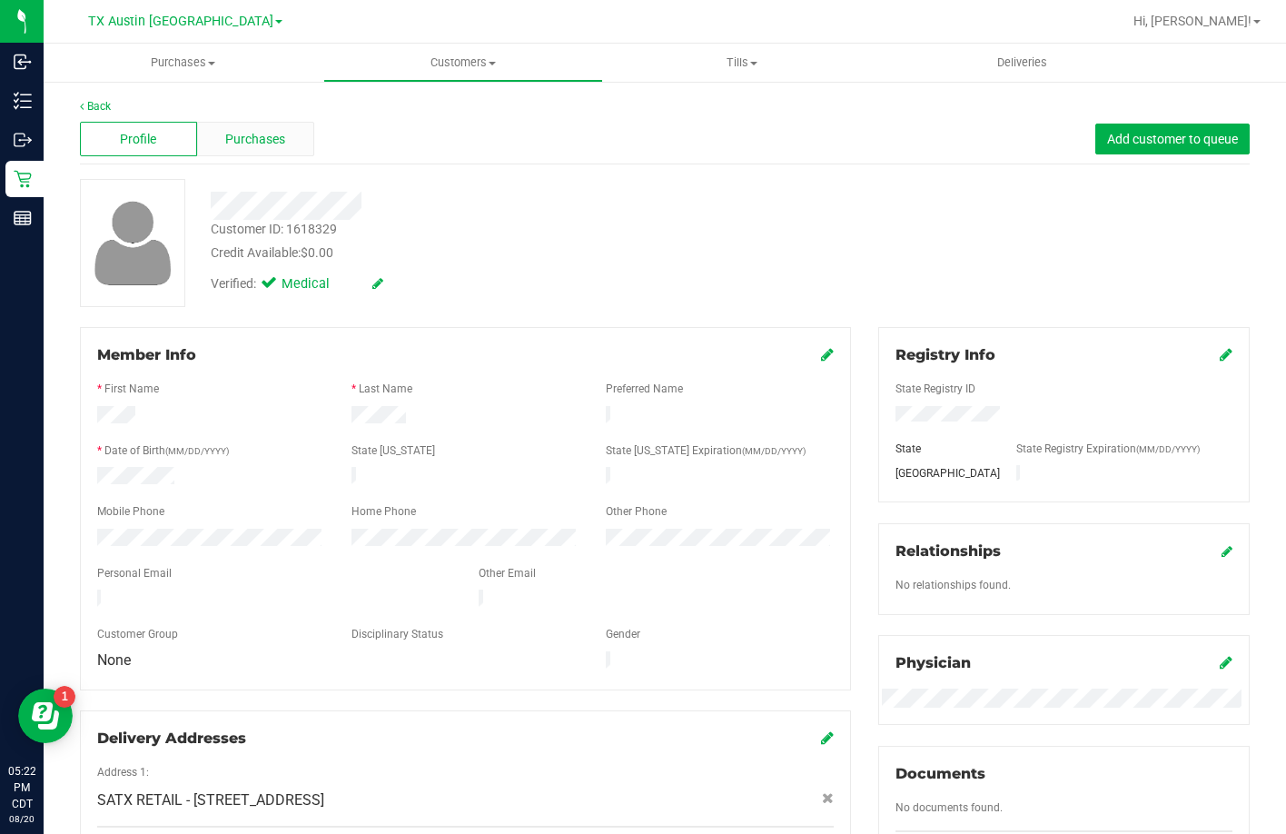
click at [280, 139] on span "Purchases" at bounding box center [255, 139] width 60 height 19
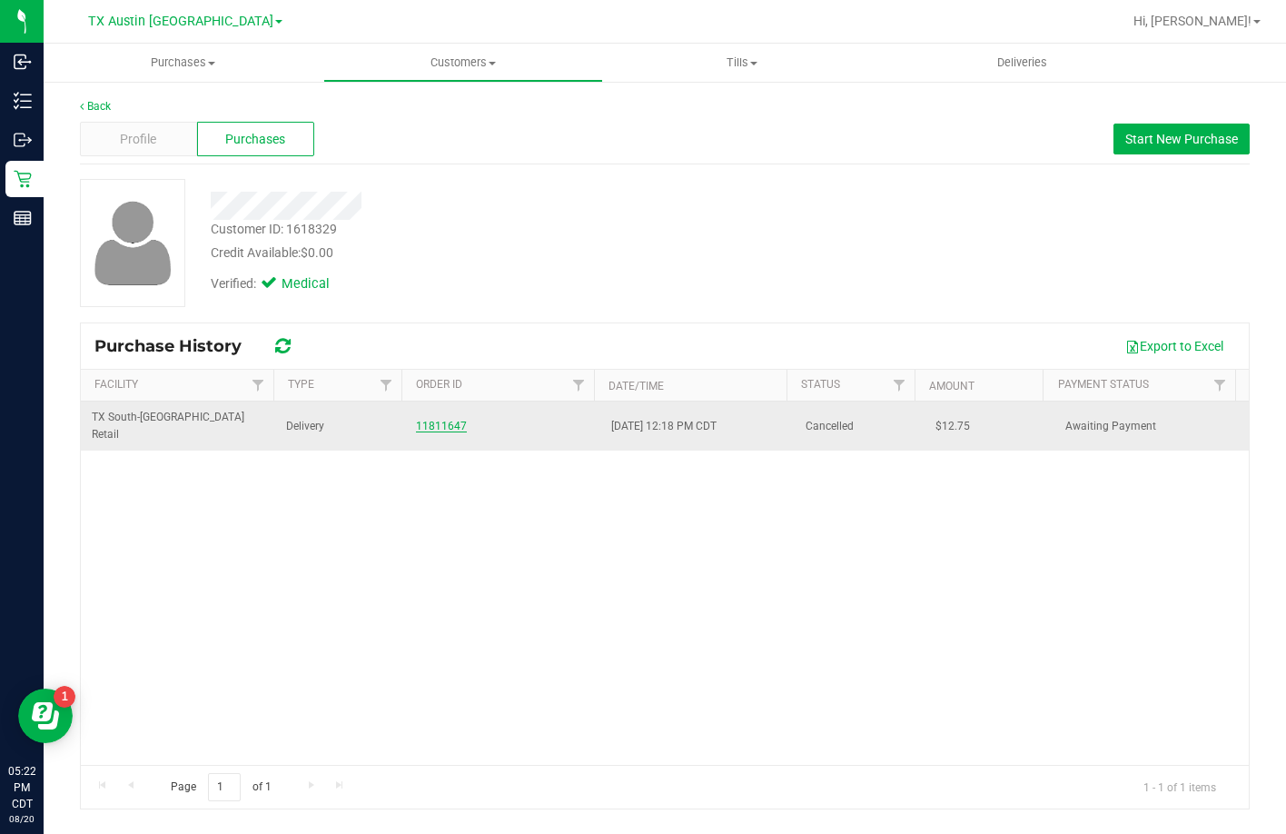
click at [431, 420] on link "11811647" at bounding box center [441, 426] width 51 height 13
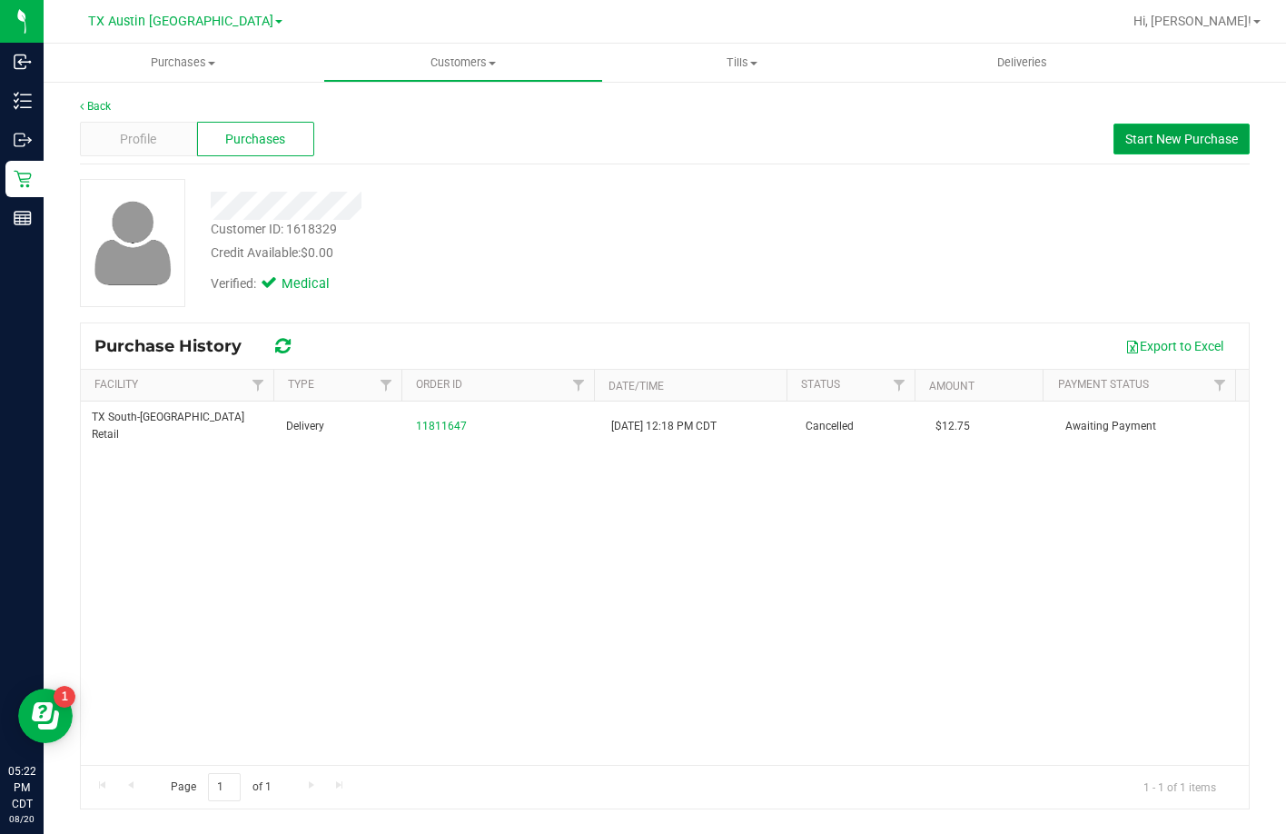
click at [1145, 136] on span "Start New Purchase" at bounding box center [1182, 139] width 113 height 15
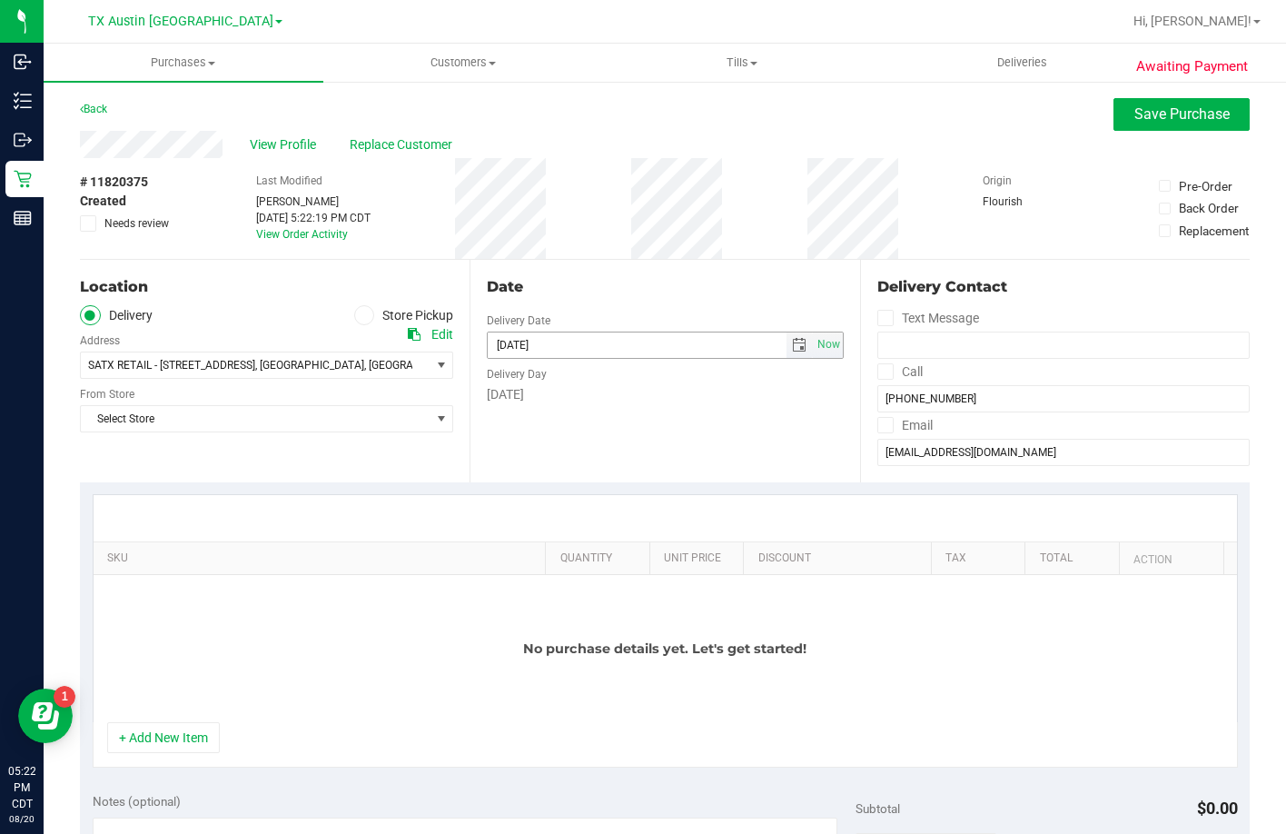
click at [776, 353] on input "[DATE]" at bounding box center [637, 345] width 299 height 25
click at [792, 347] on span "select" at bounding box center [799, 345] width 15 height 15
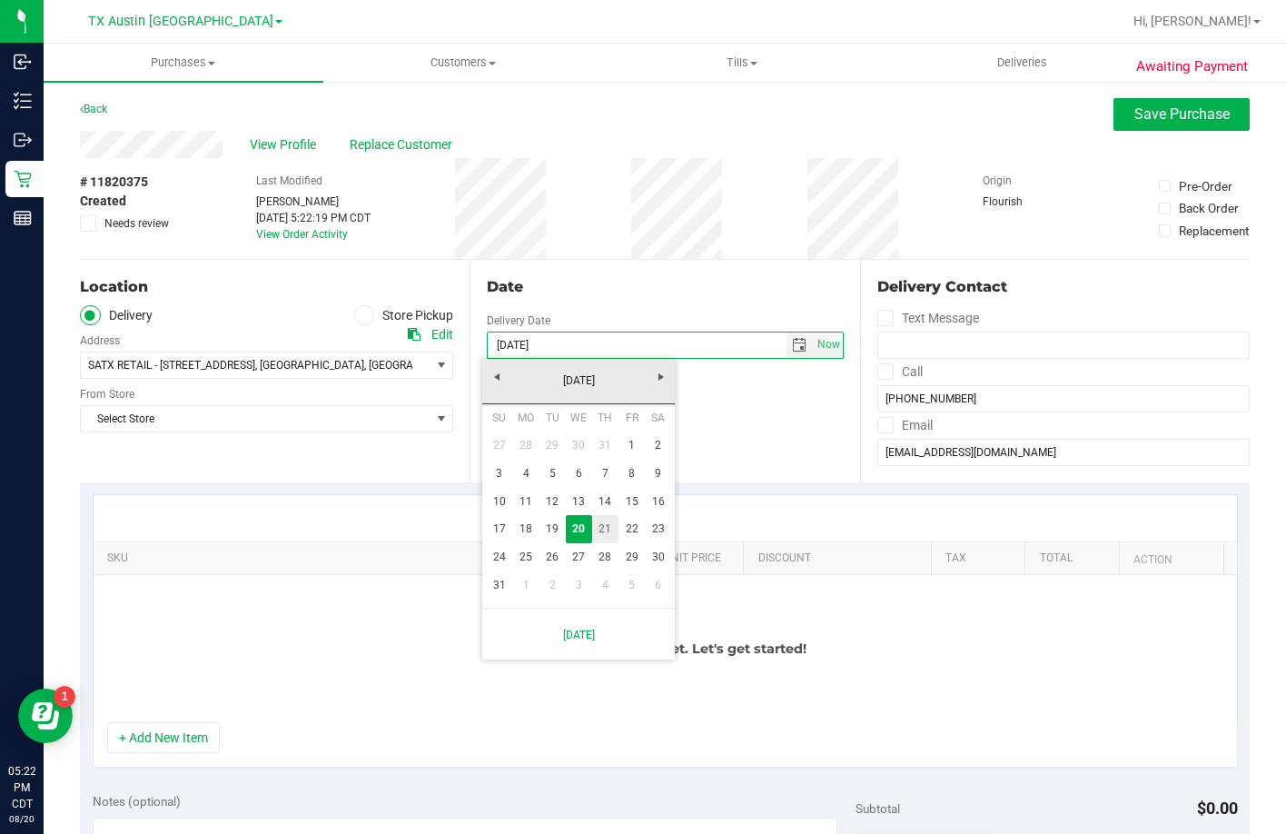
click at [598, 536] on link "21" at bounding box center [605, 529] width 26 height 28
type input "[DATE]"
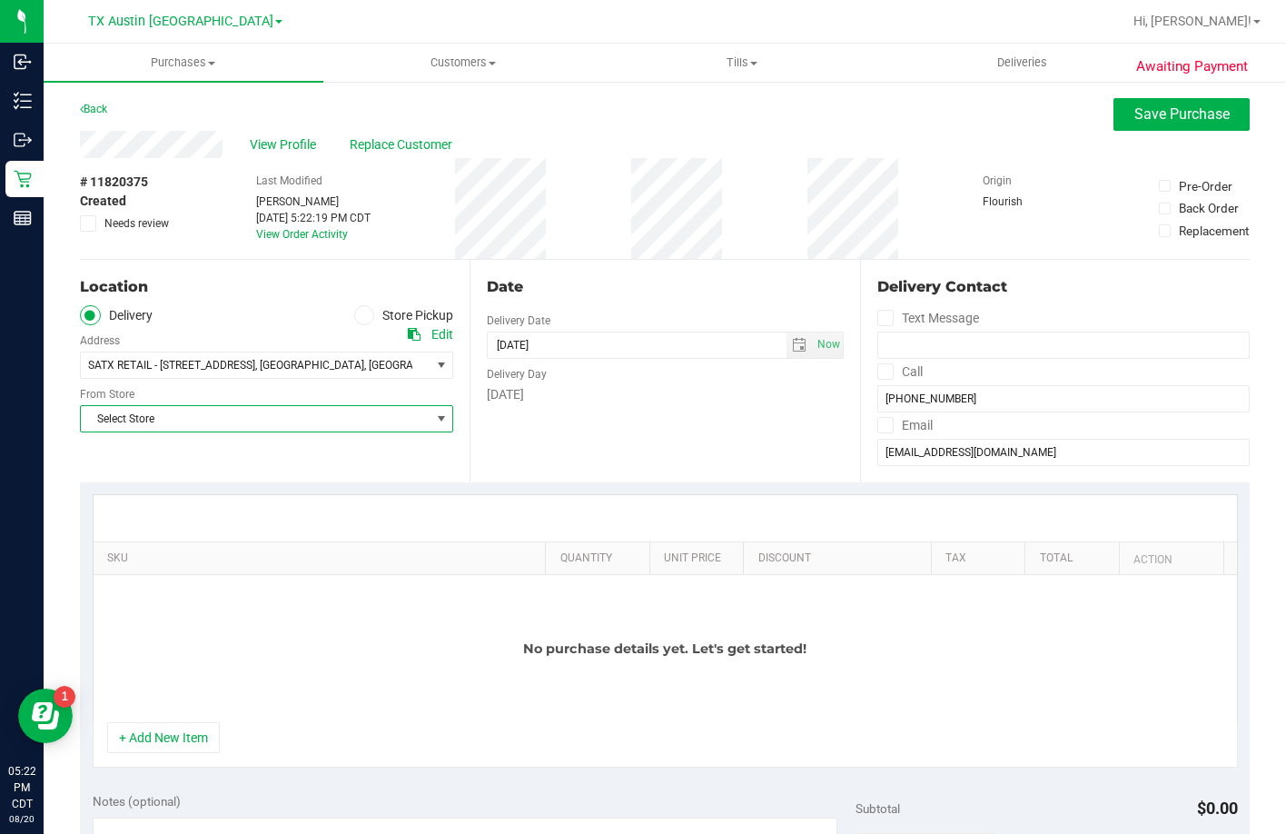
click at [186, 415] on span "Select Store" at bounding box center [255, 418] width 349 height 25
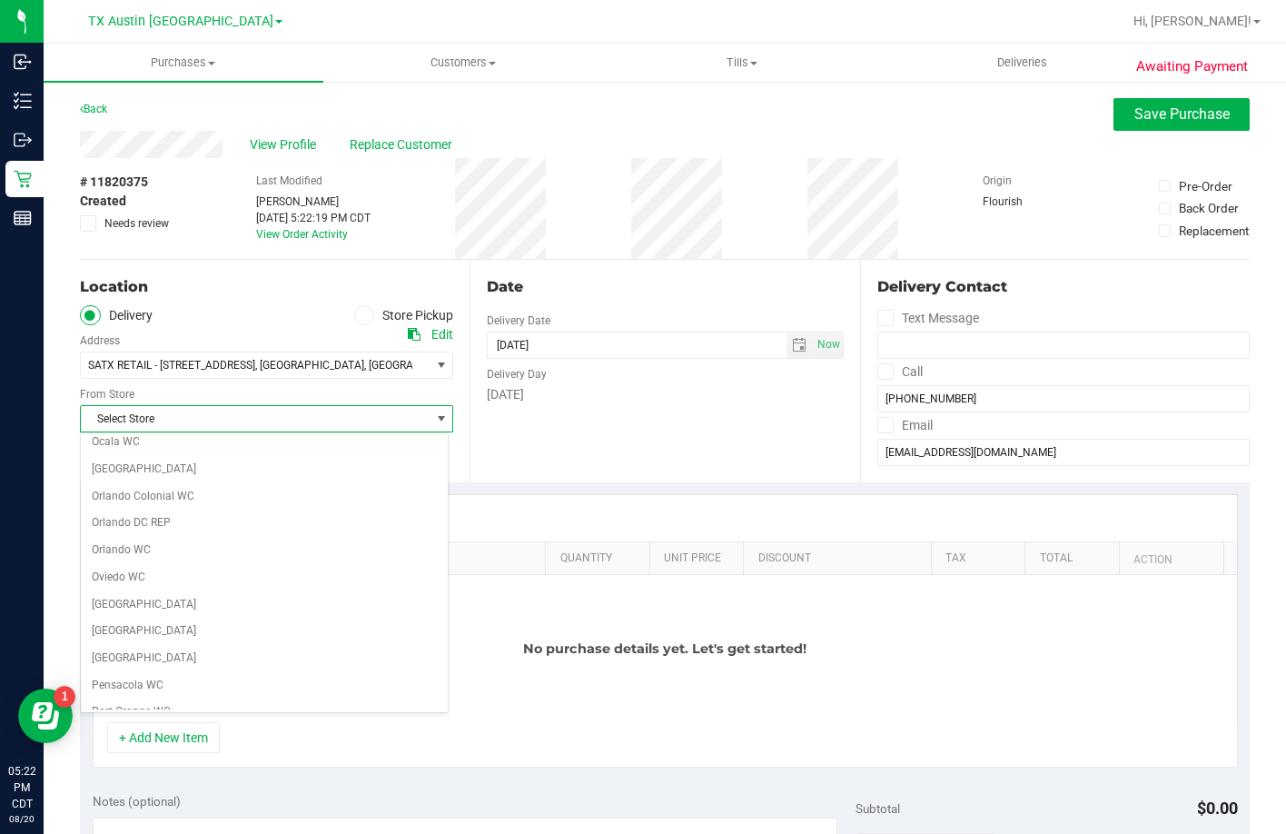
scroll to position [1320, 0]
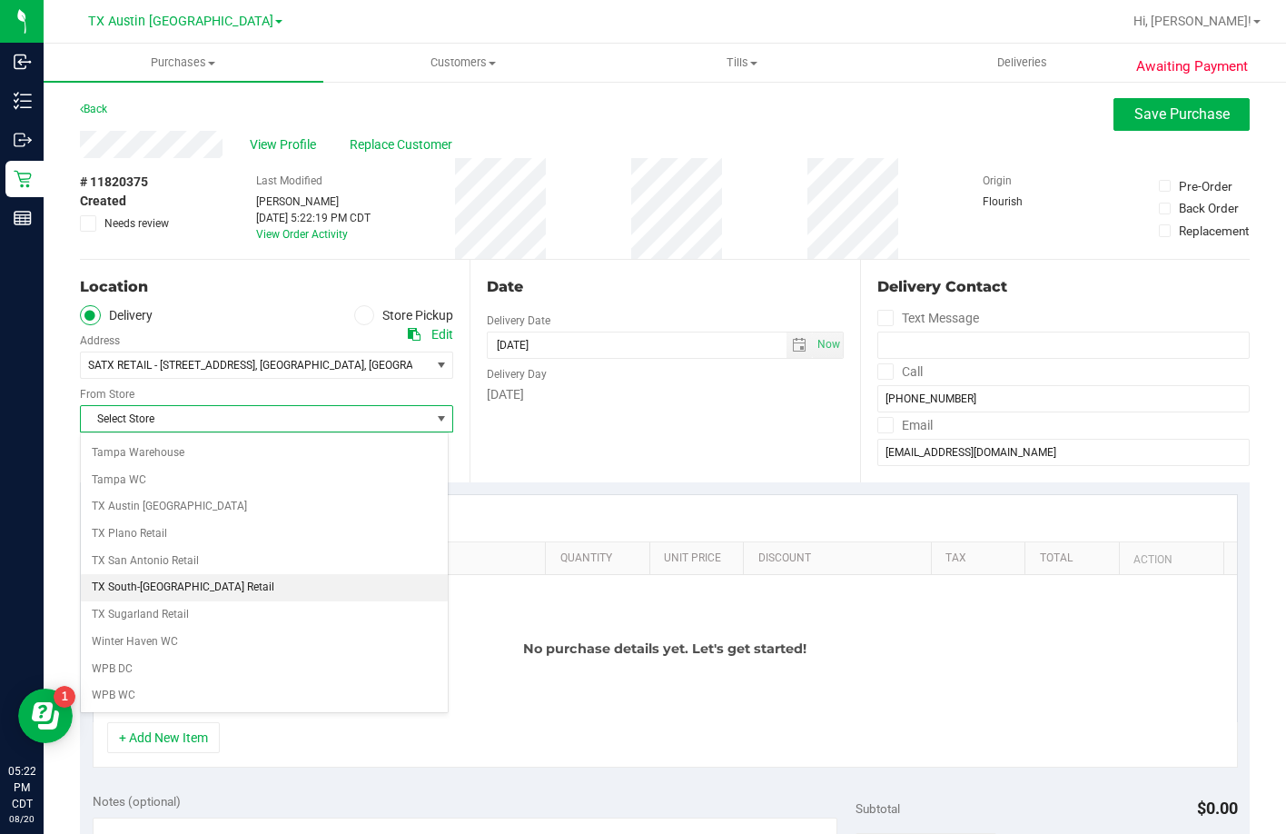
click at [218, 581] on li "TX South-[GEOGRAPHIC_DATA] Retail" at bounding box center [264, 587] width 367 height 27
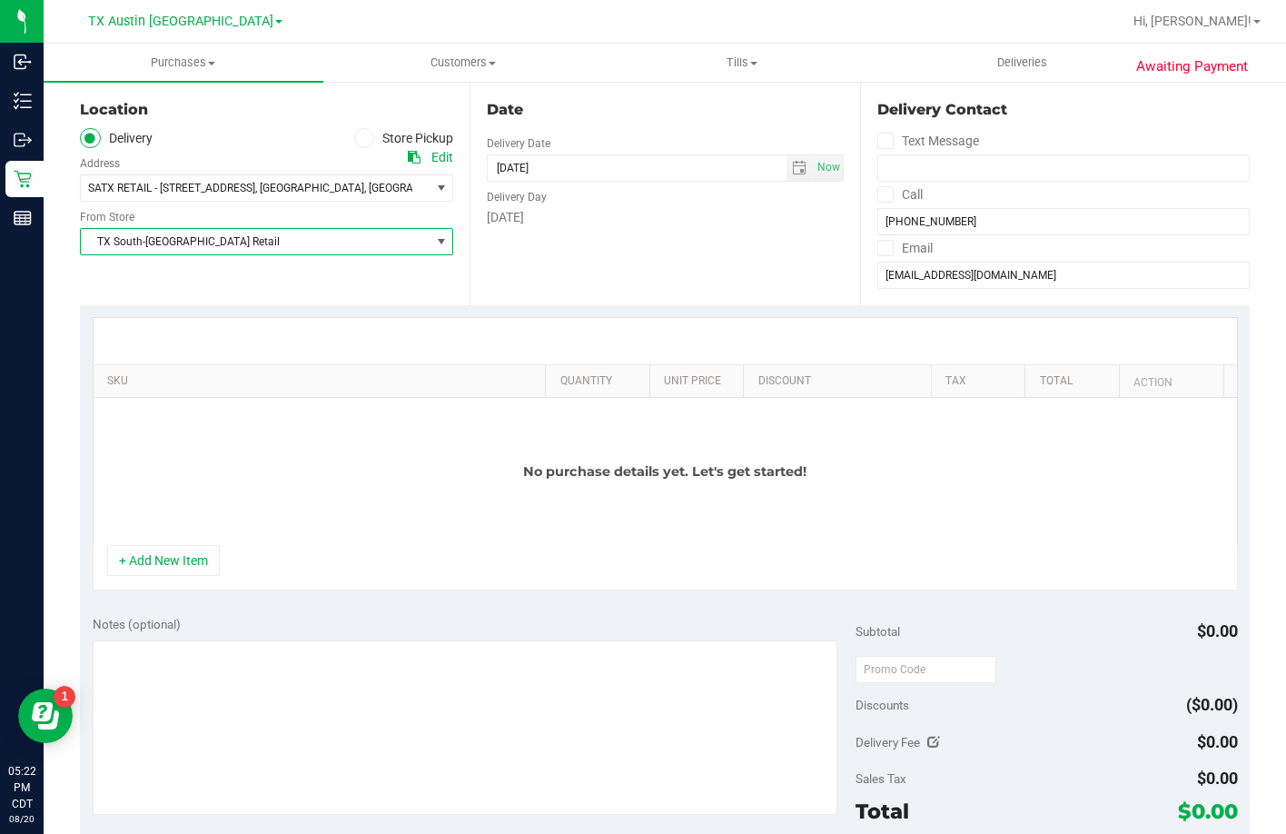
scroll to position [182, 0]
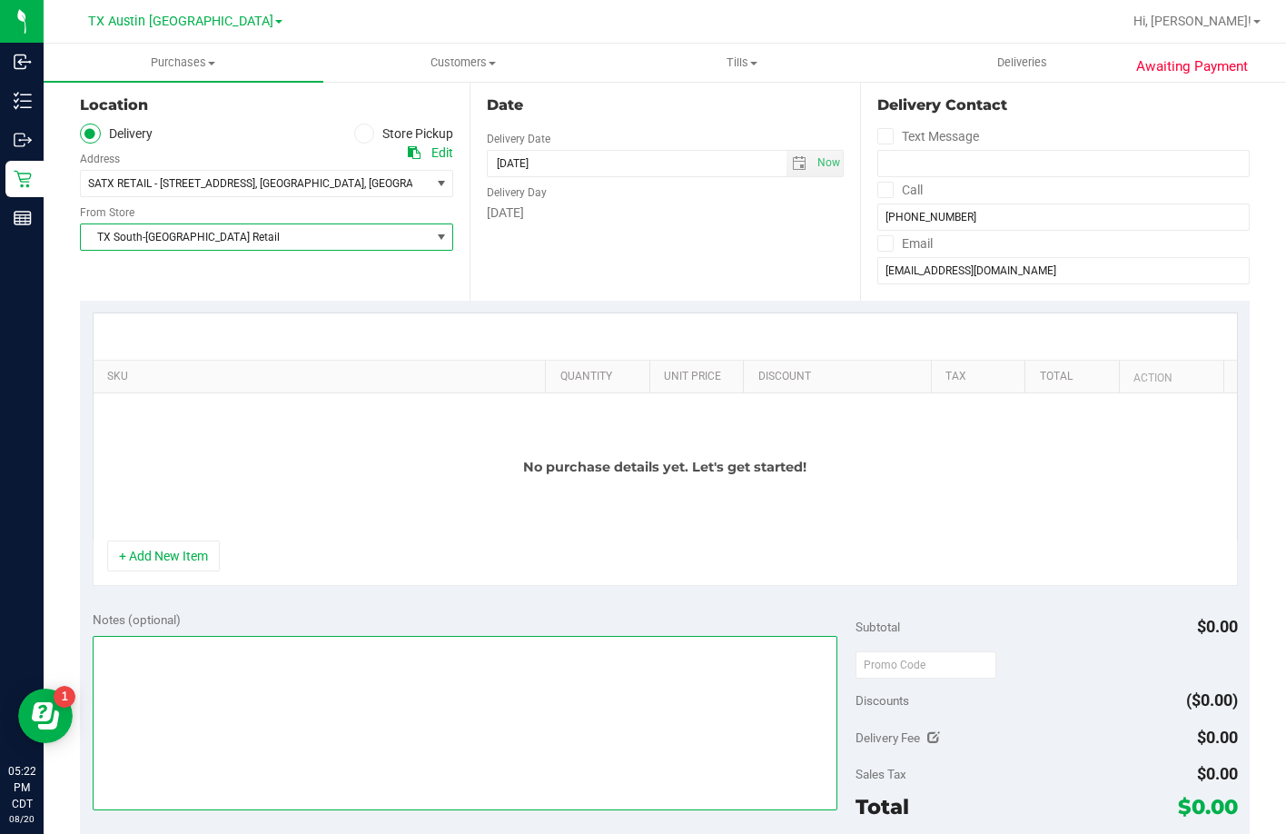
click at [207, 685] on textarea at bounding box center [466, 723] width 746 height 174
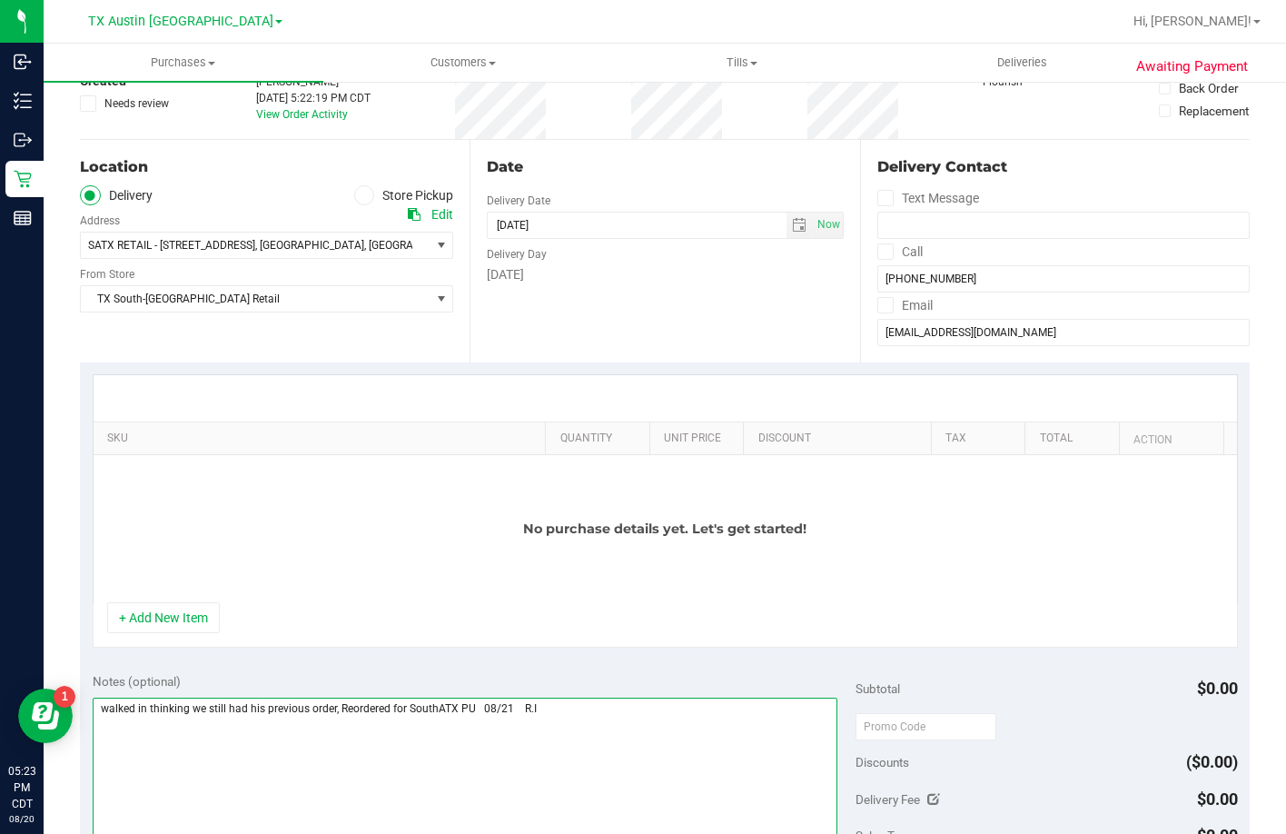
scroll to position [273, 0]
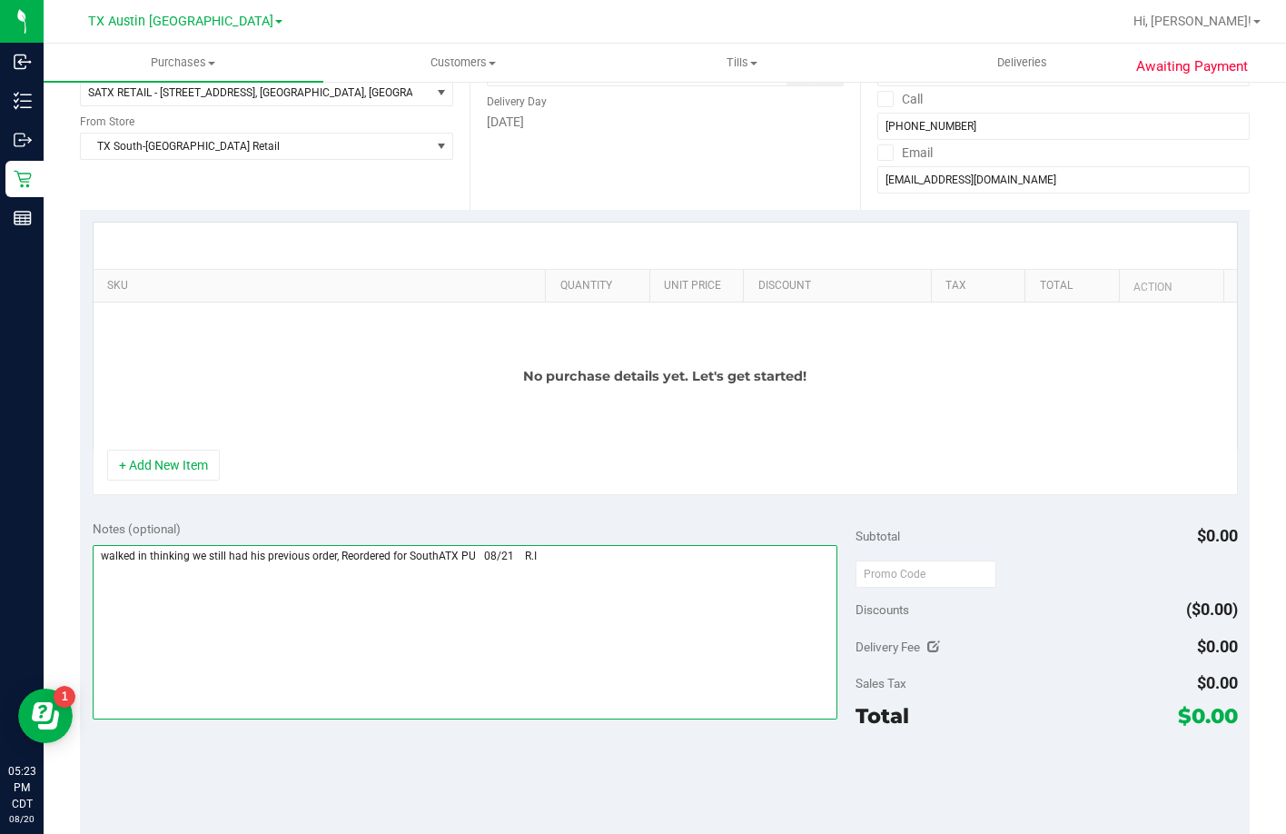
type textarea "walked in thinking we still had his previous order, Reordered for SouthATX PU 0…"
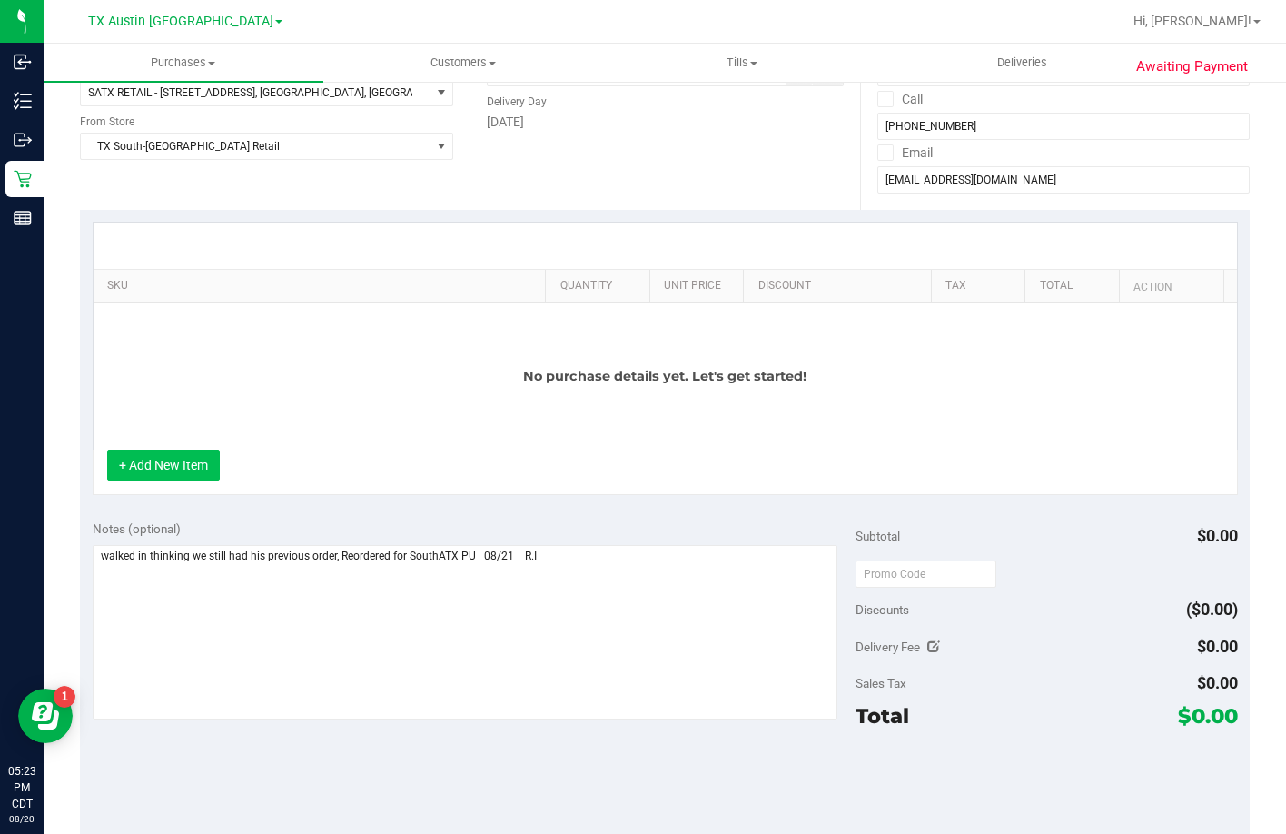
click at [204, 464] on button "+ Add New Item" at bounding box center [163, 465] width 113 height 31
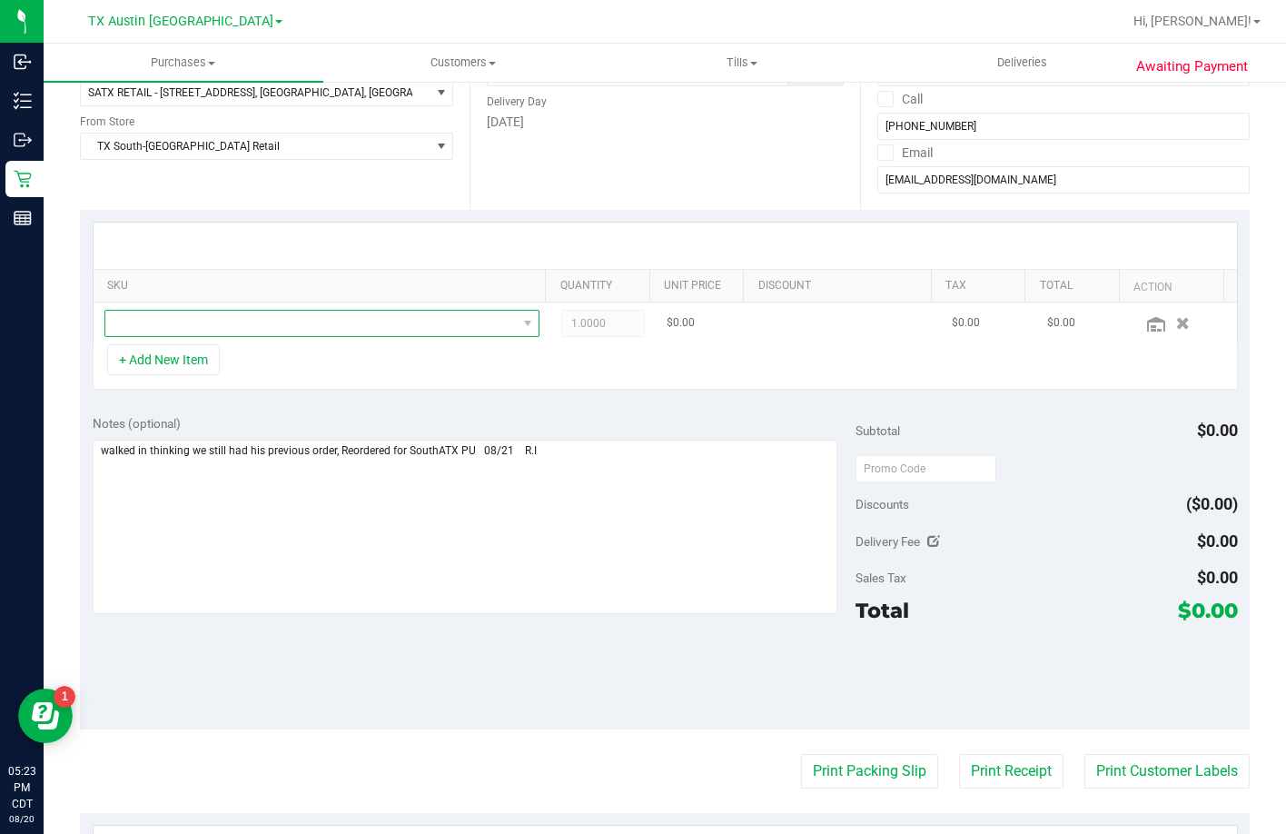
click at [258, 328] on span "NO DATA FOUND" at bounding box center [311, 323] width 412 height 25
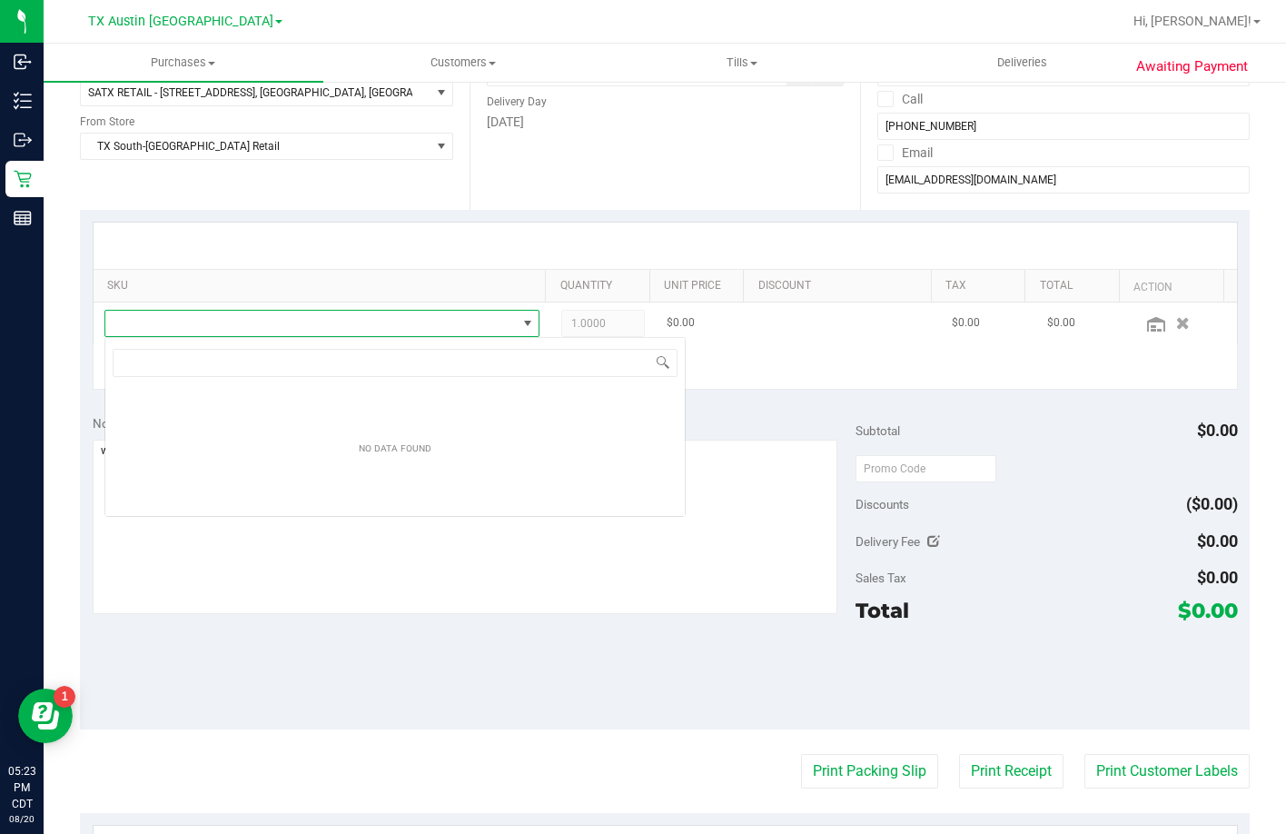
scroll to position [27, 424]
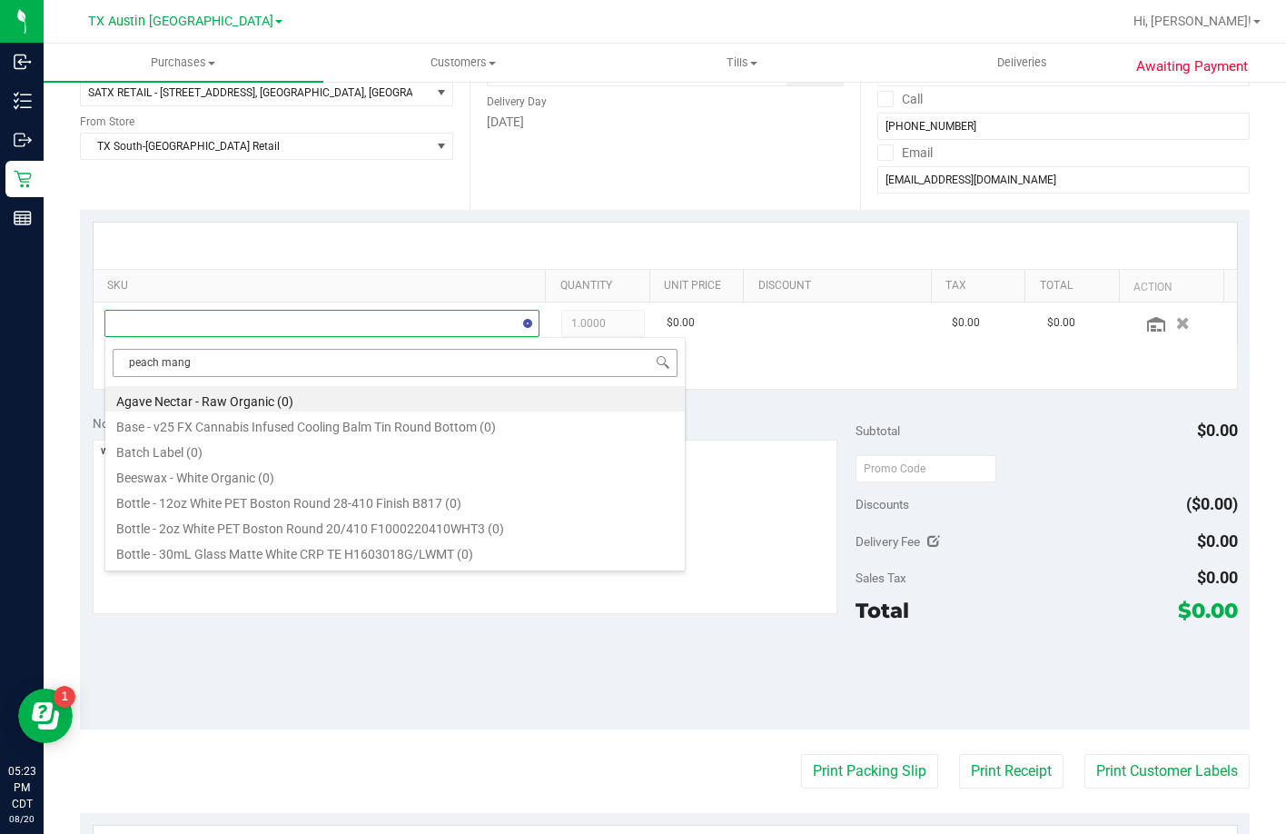
type input "peach mango"
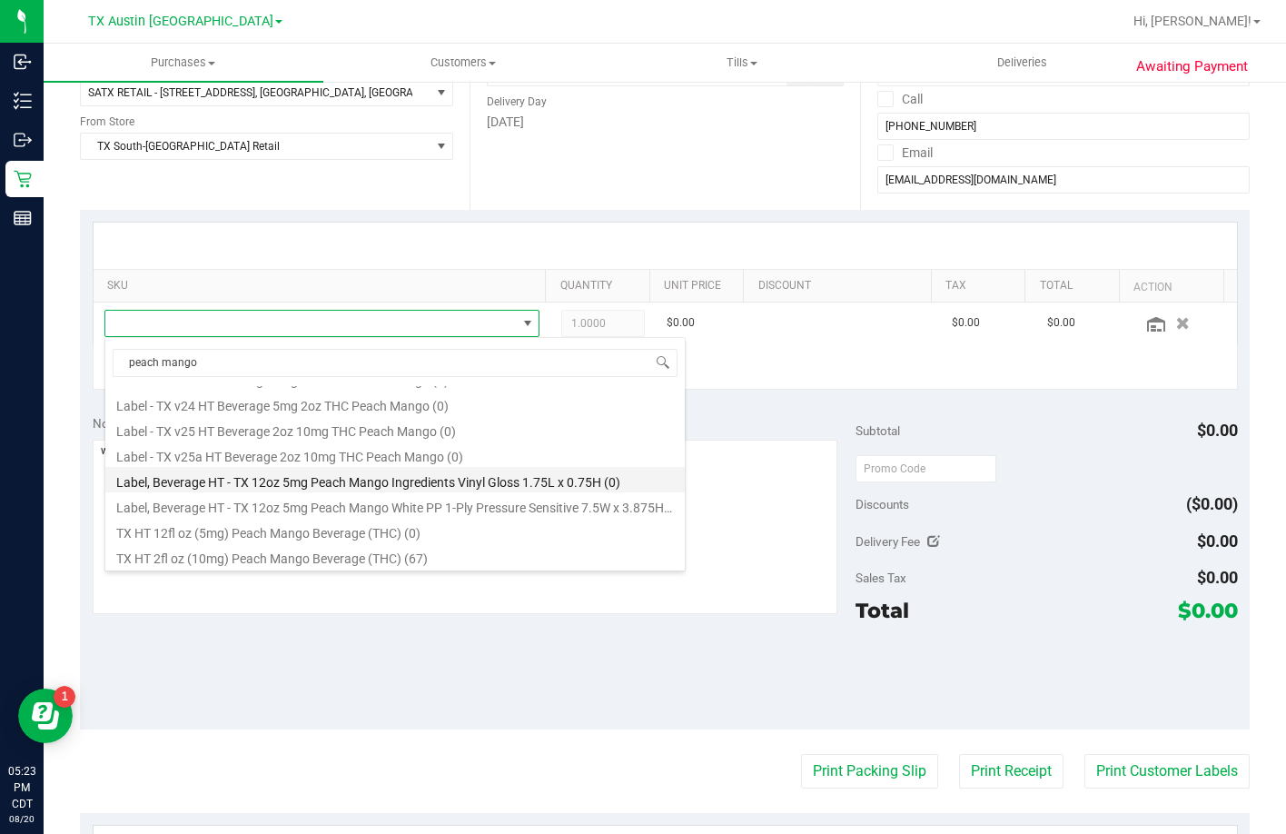
scroll to position [149, 0]
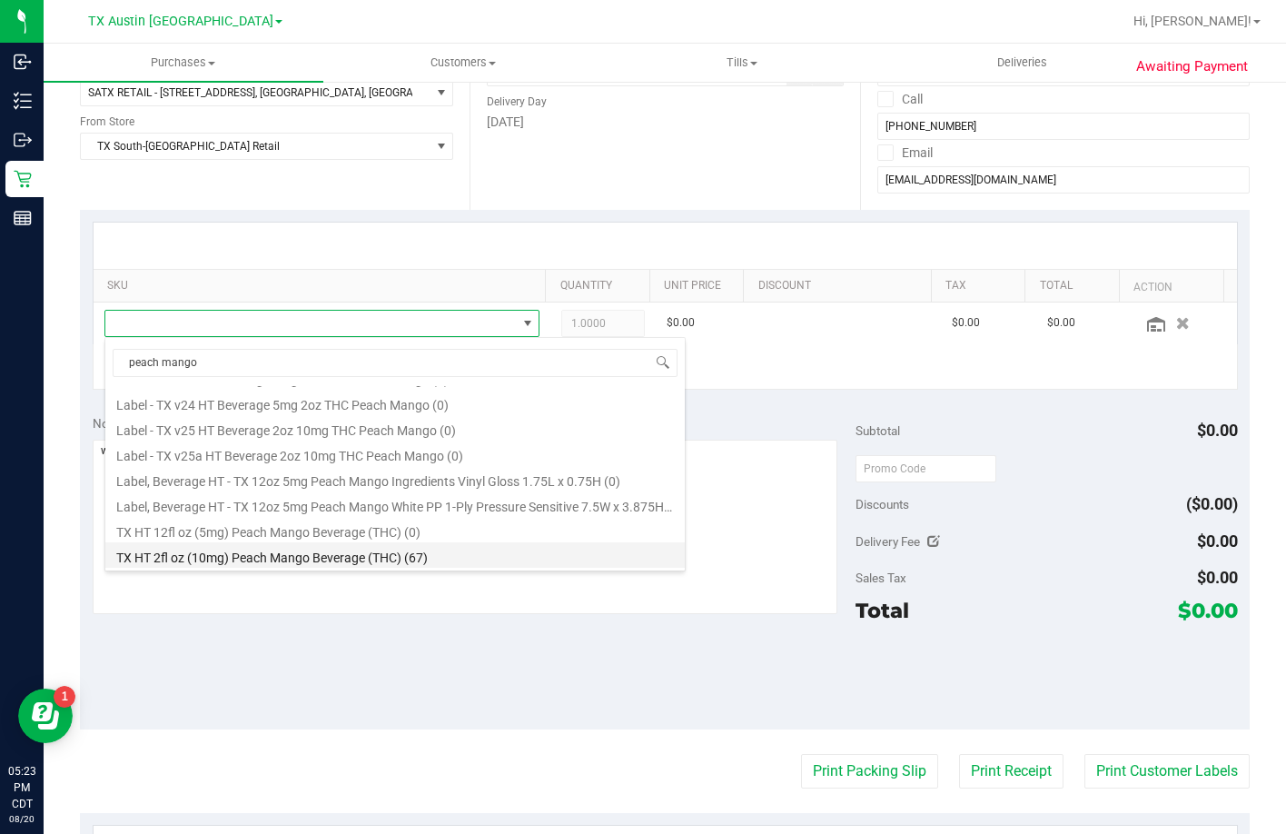
click at [375, 549] on li "TX HT 2fl oz (10mg) Peach Mango Beverage (THC) (67)" at bounding box center [395, 554] width 580 height 25
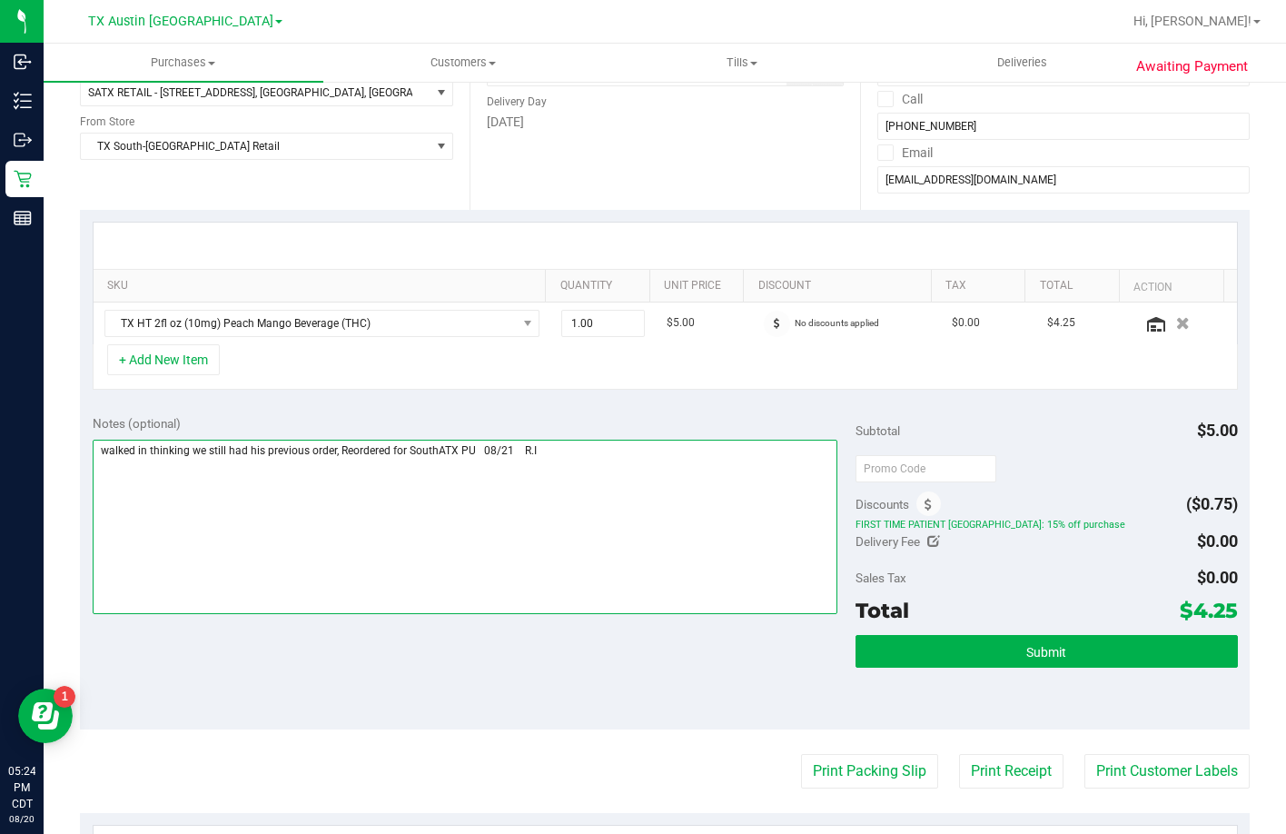
click at [562, 486] on textarea at bounding box center [466, 527] width 746 height 174
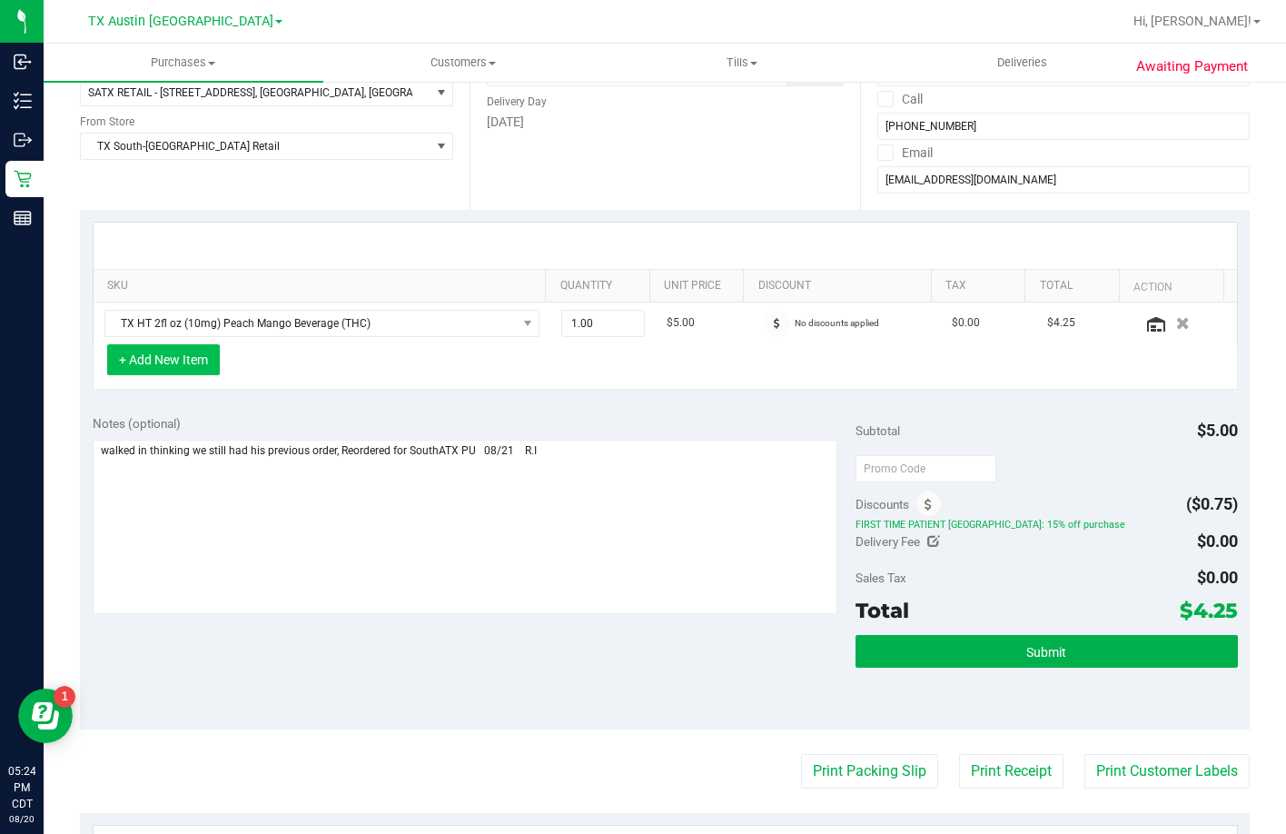
click at [186, 356] on button "+ Add New Item" at bounding box center [163, 359] width 113 height 31
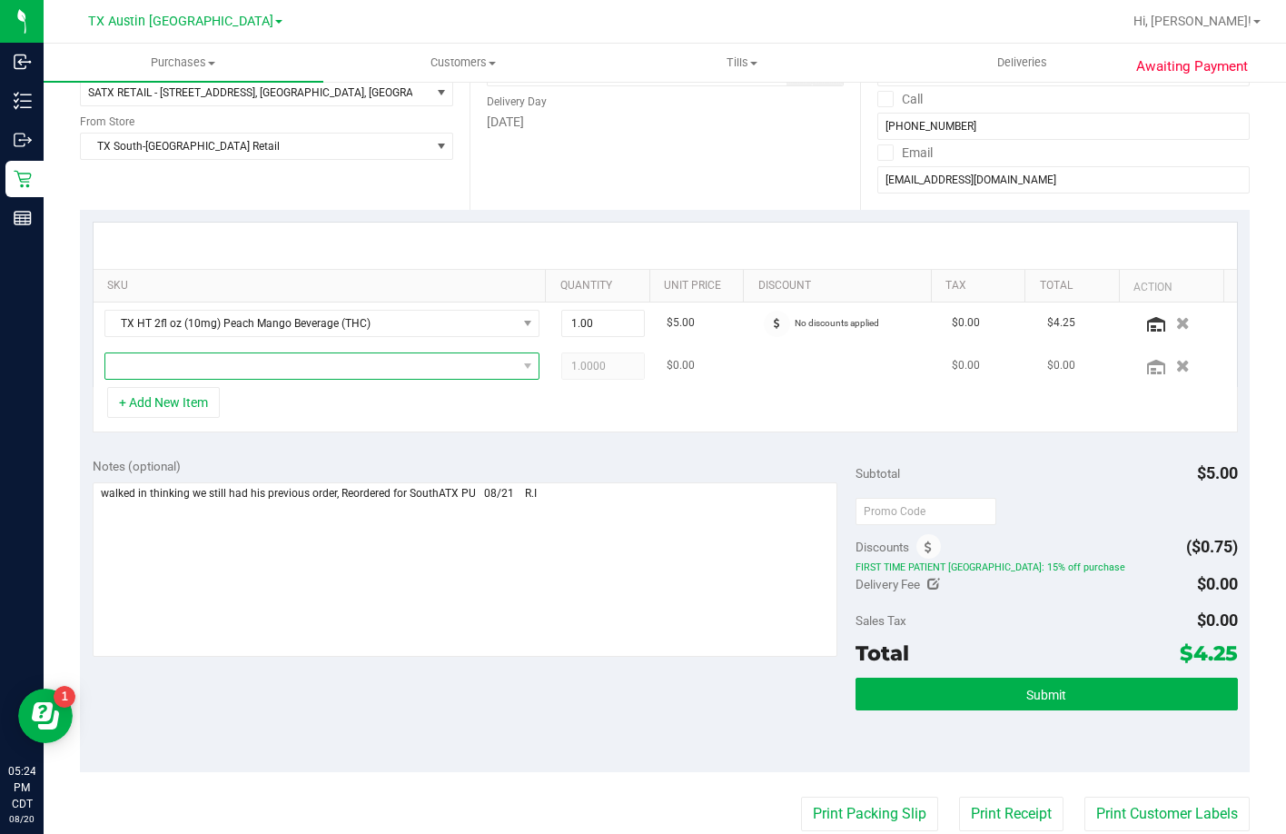
click at [248, 369] on span "NO DATA FOUND" at bounding box center [311, 365] width 412 height 25
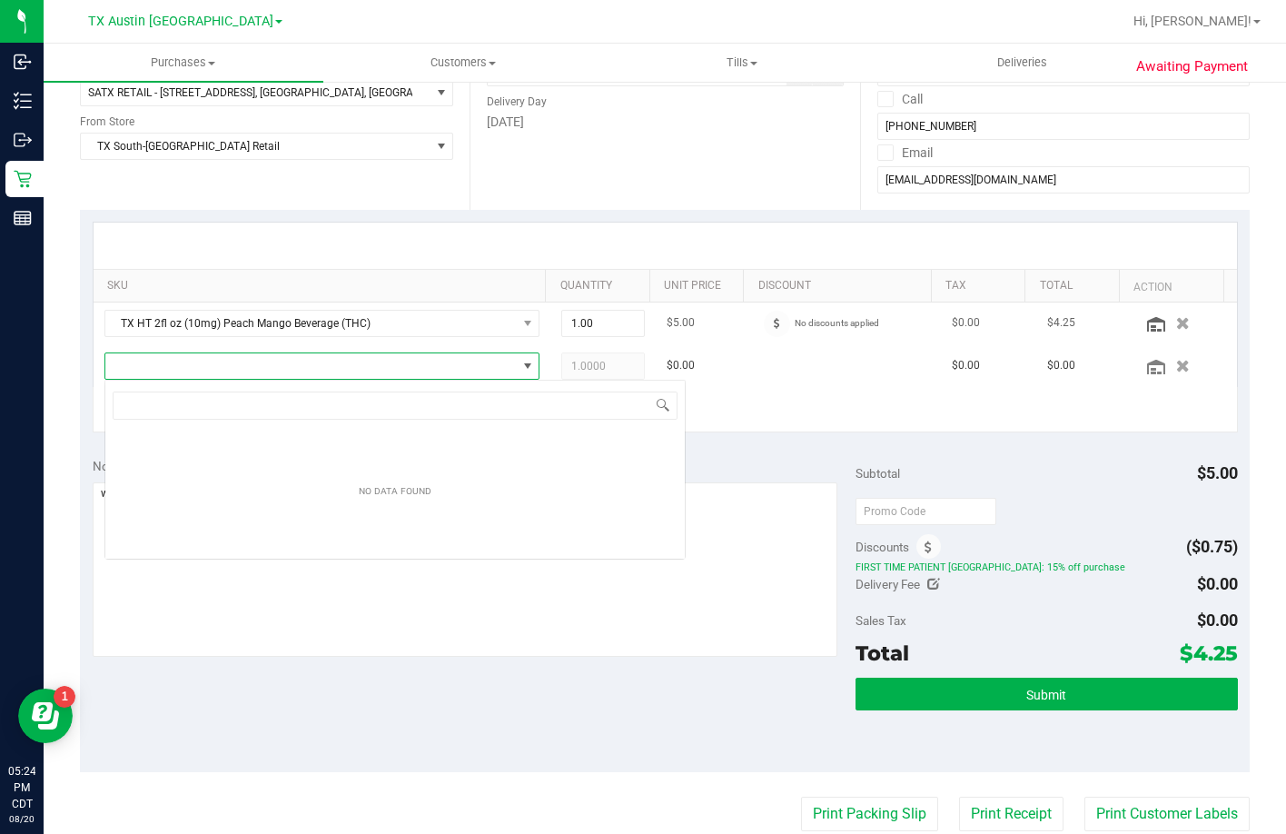
scroll to position [27, 424]
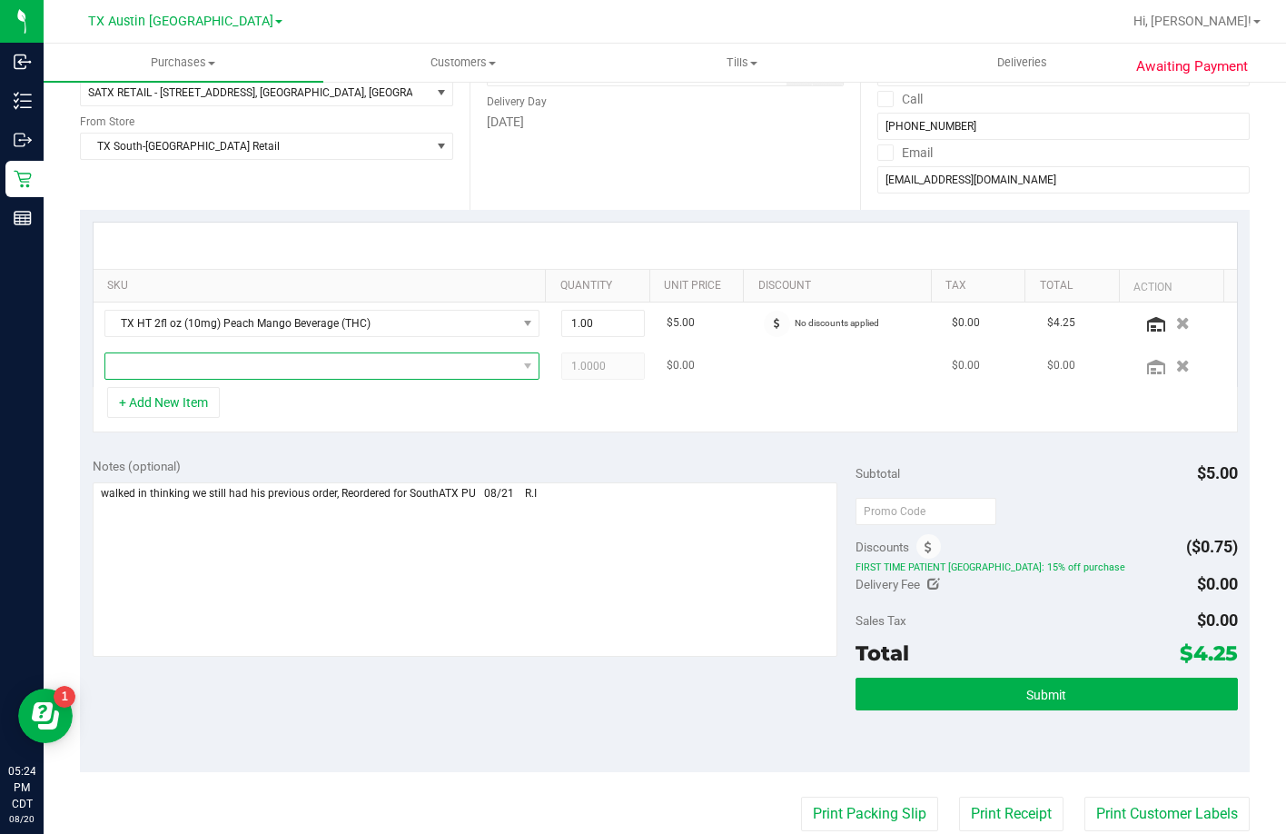
click at [179, 360] on span "NO DATA FOUND" at bounding box center [311, 365] width 412 height 25
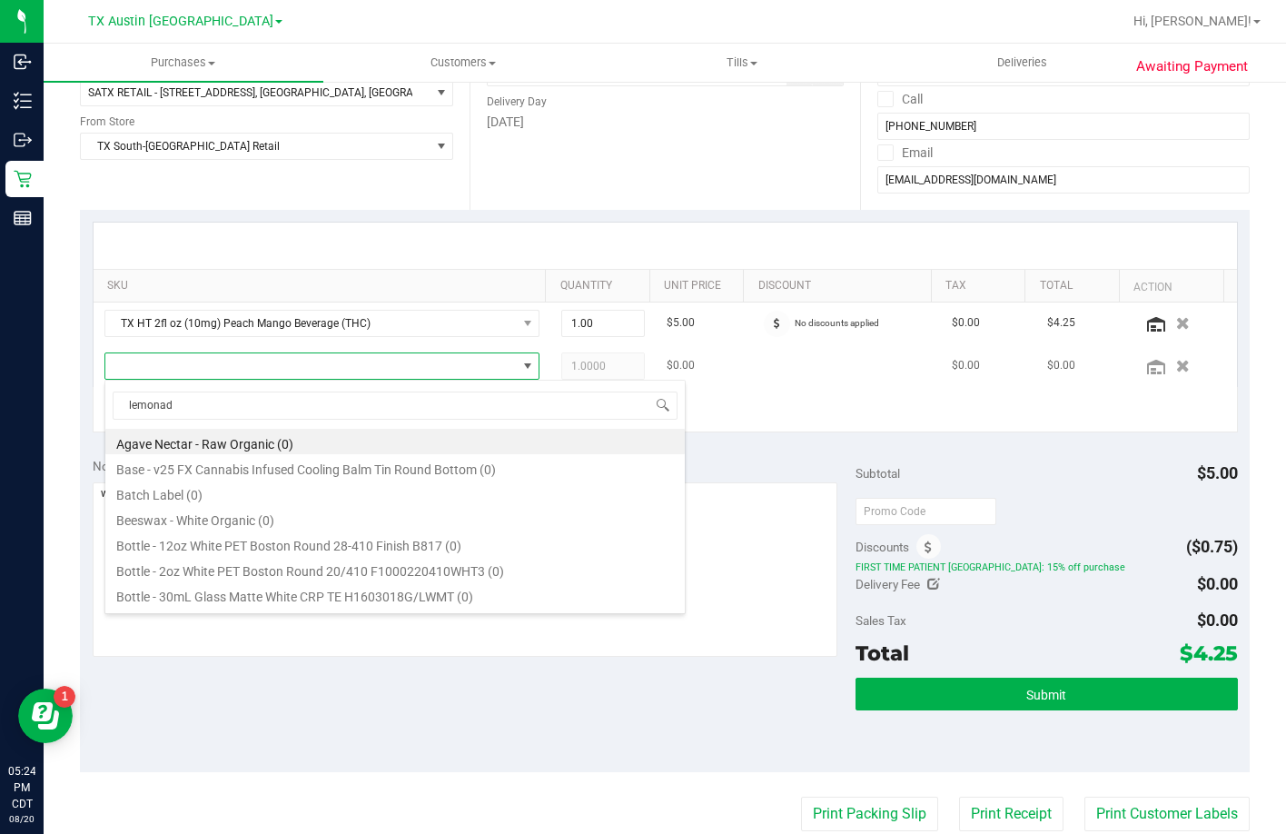
type input "lemonade"
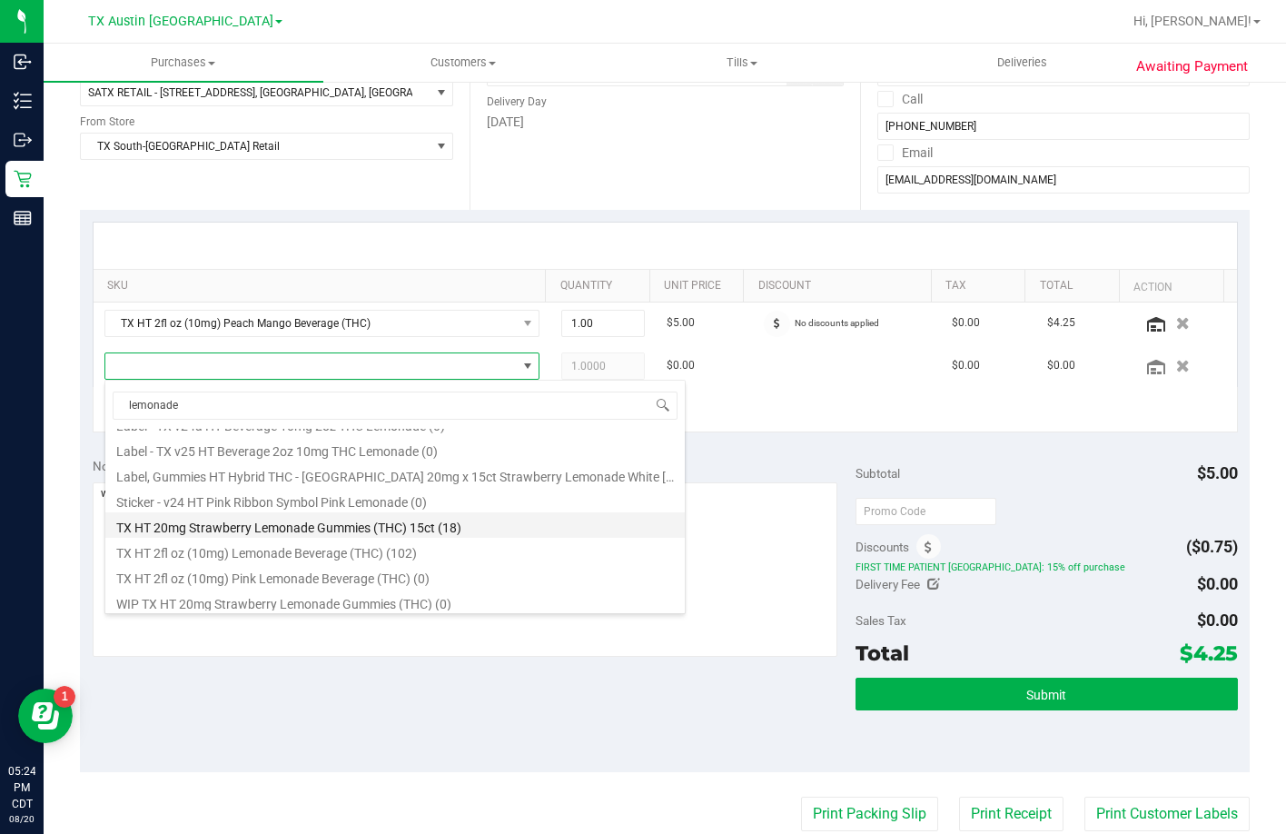
scroll to position [200, 0]
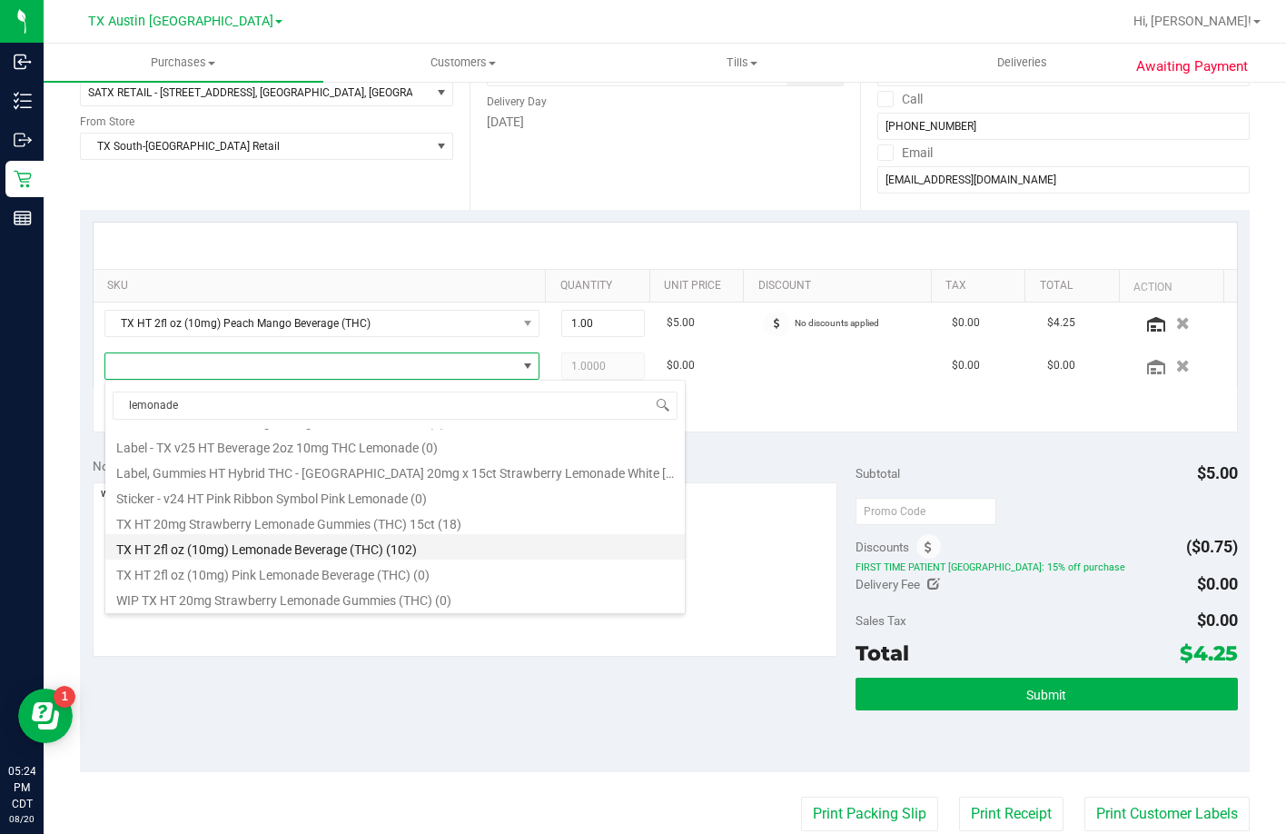
click at [348, 550] on li "TX HT 2fl oz (10mg) Lemonade Beverage (THC) (102)" at bounding box center [395, 546] width 580 height 25
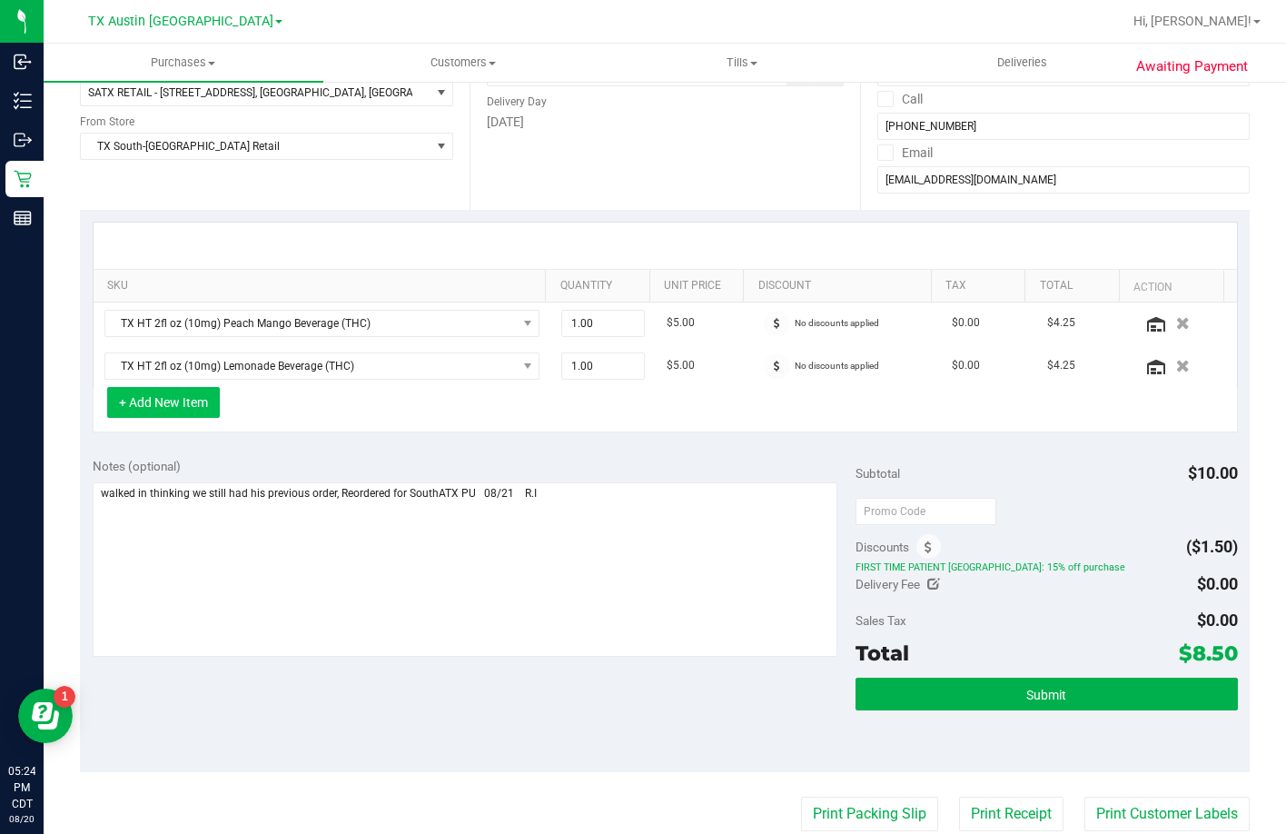
click at [155, 409] on button "+ Add New Item" at bounding box center [163, 402] width 113 height 31
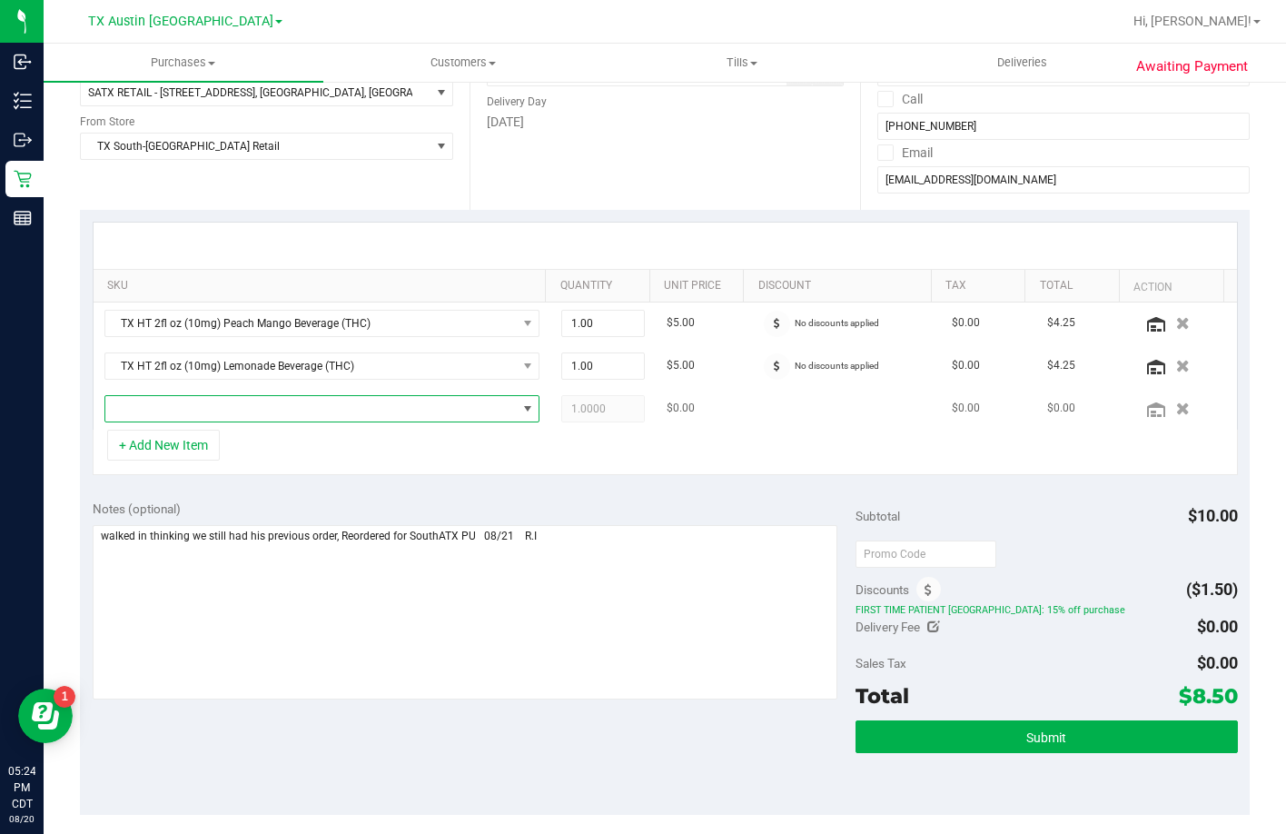
click at [205, 410] on span "NO DATA FOUND" at bounding box center [311, 408] width 412 height 25
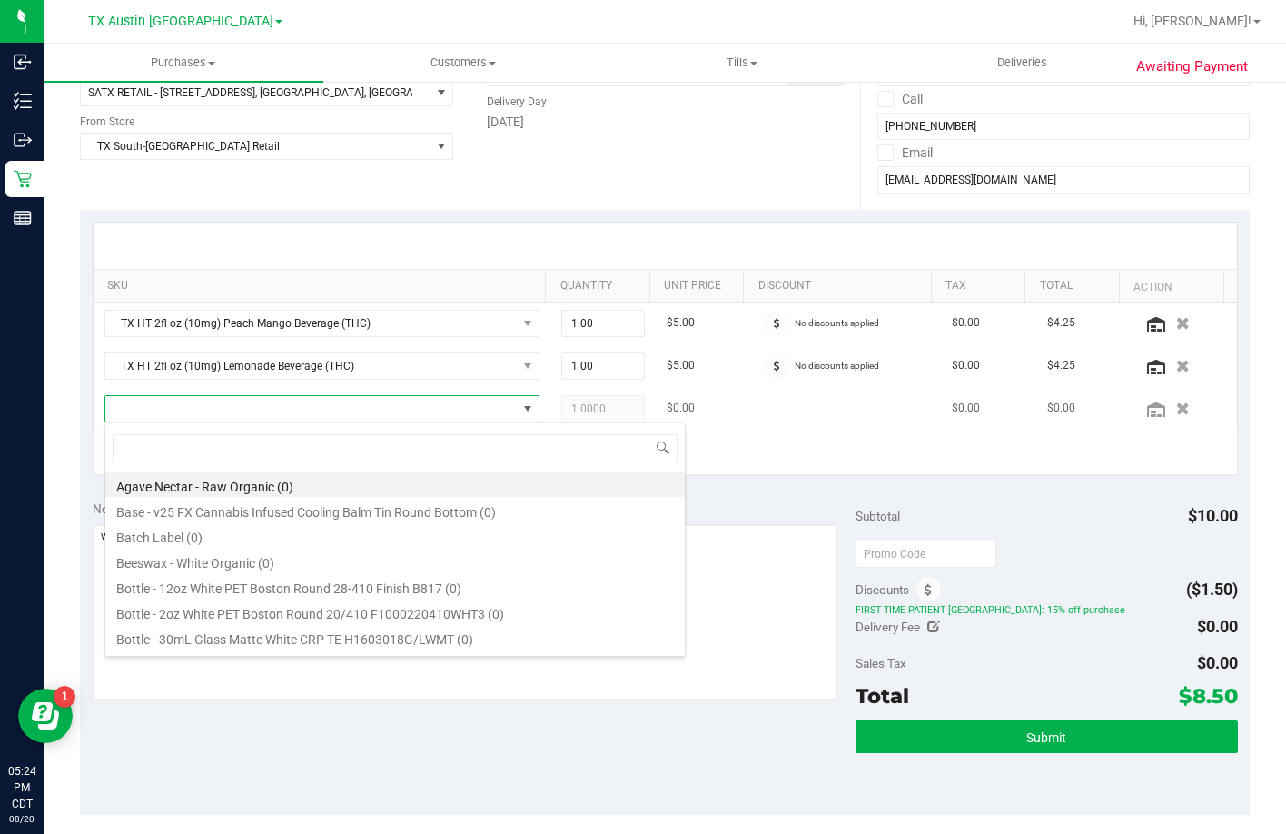
scroll to position [27, 424]
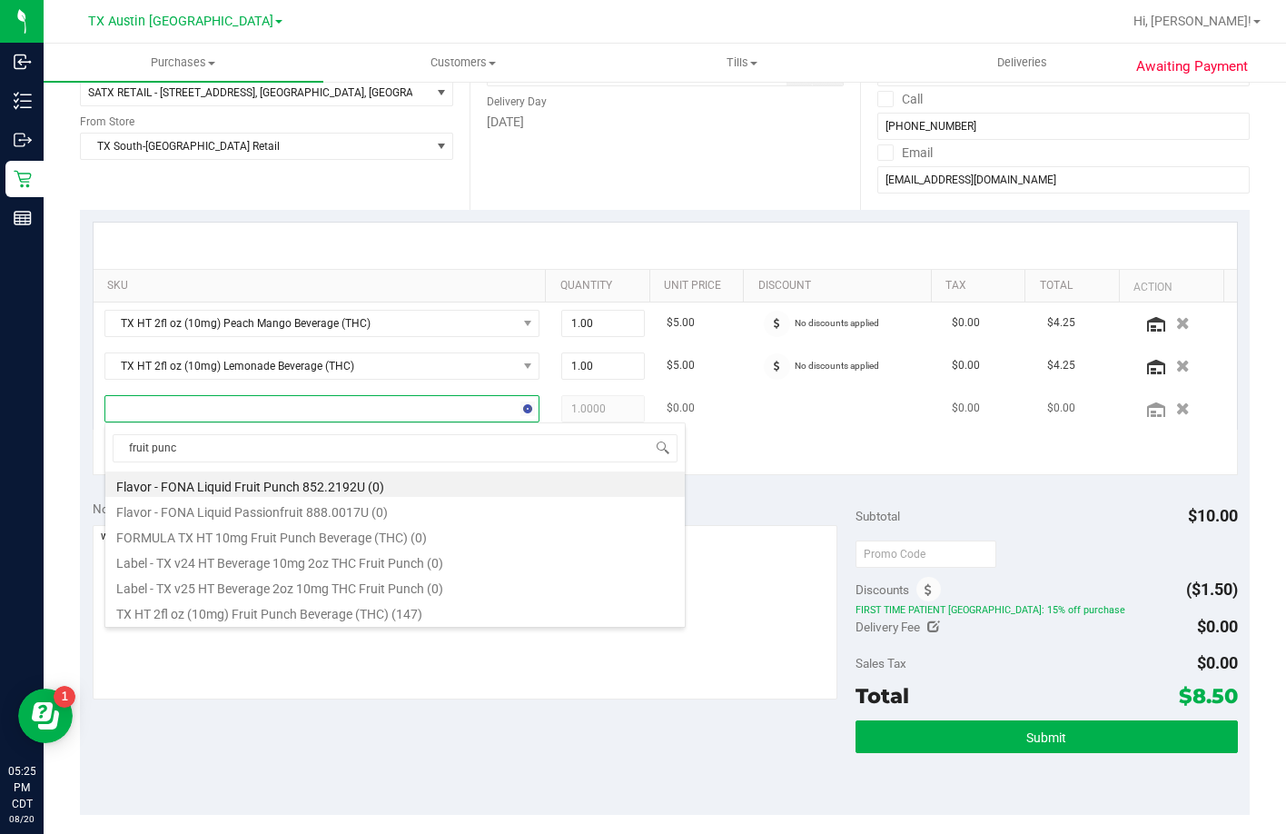
type input "fruit punch"
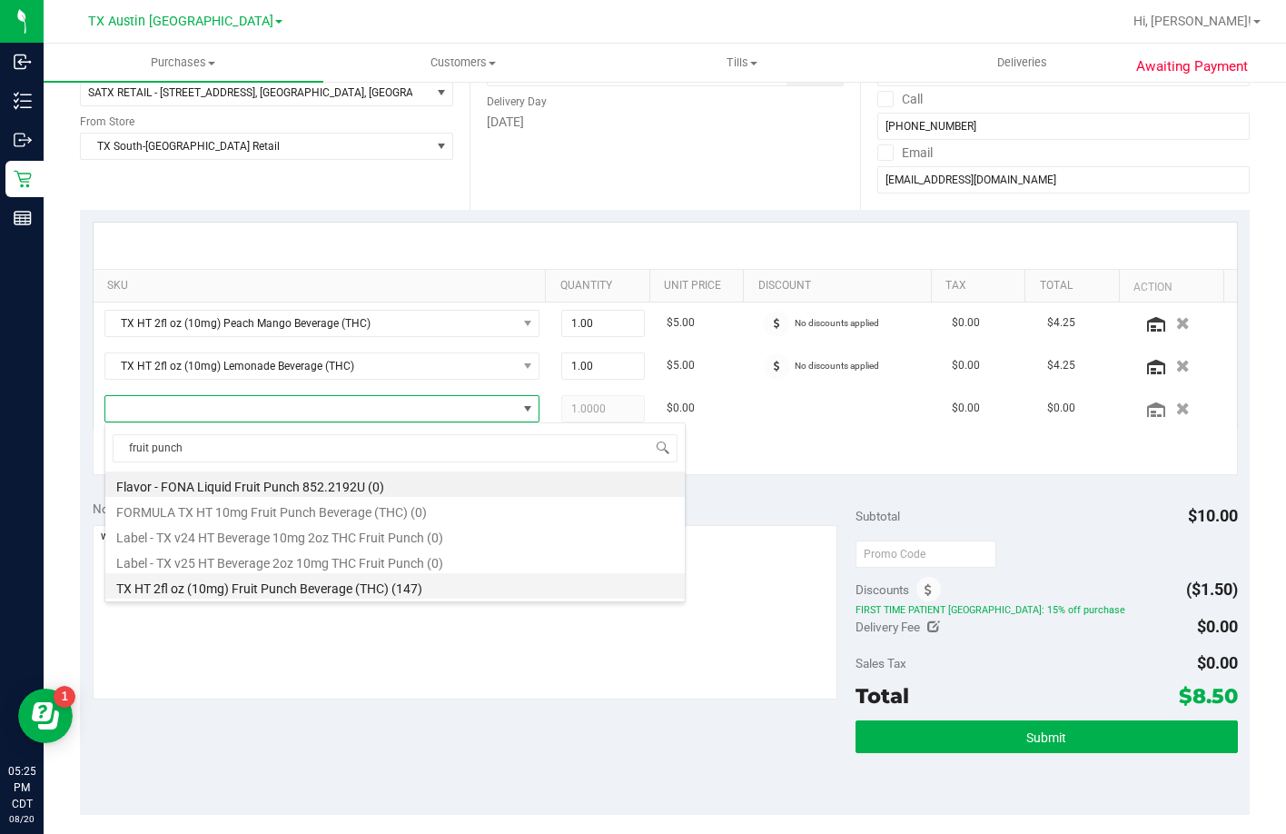
click at [378, 593] on li "TX HT 2fl oz (10mg) Fruit Punch Beverage (THC) (147)" at bounding box center [395, 585] width 580 height 25
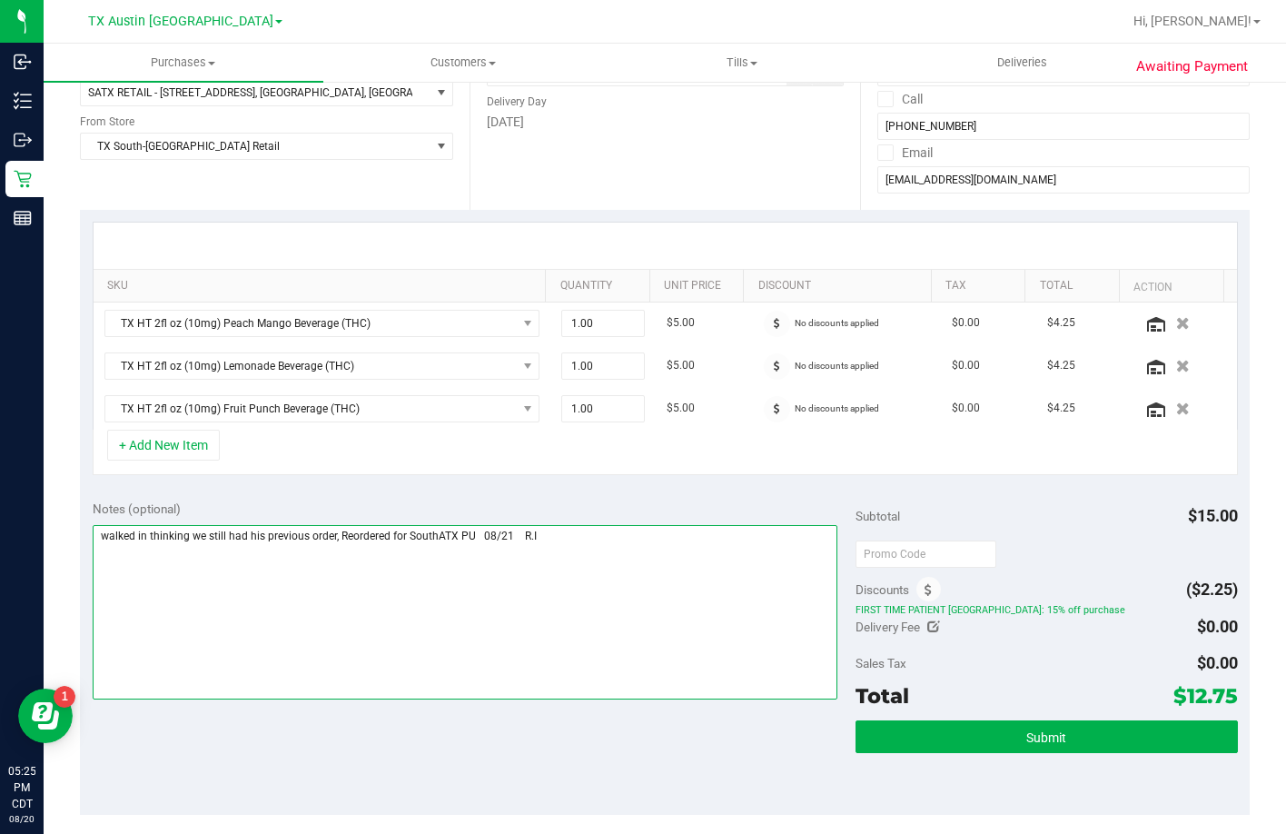
click at [103, 539] on textarea at bounding box center [466, 612] width 746 height 174
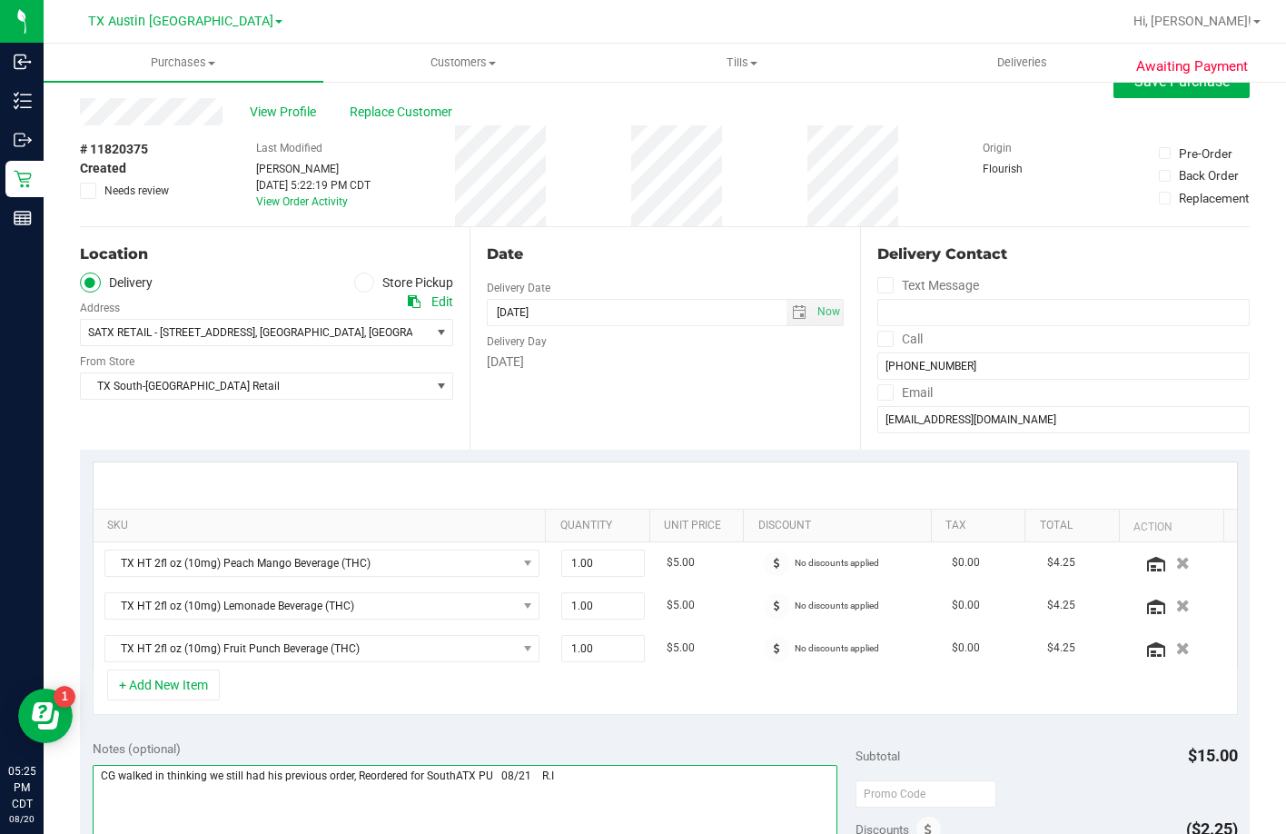
scroll to position [0, 0]
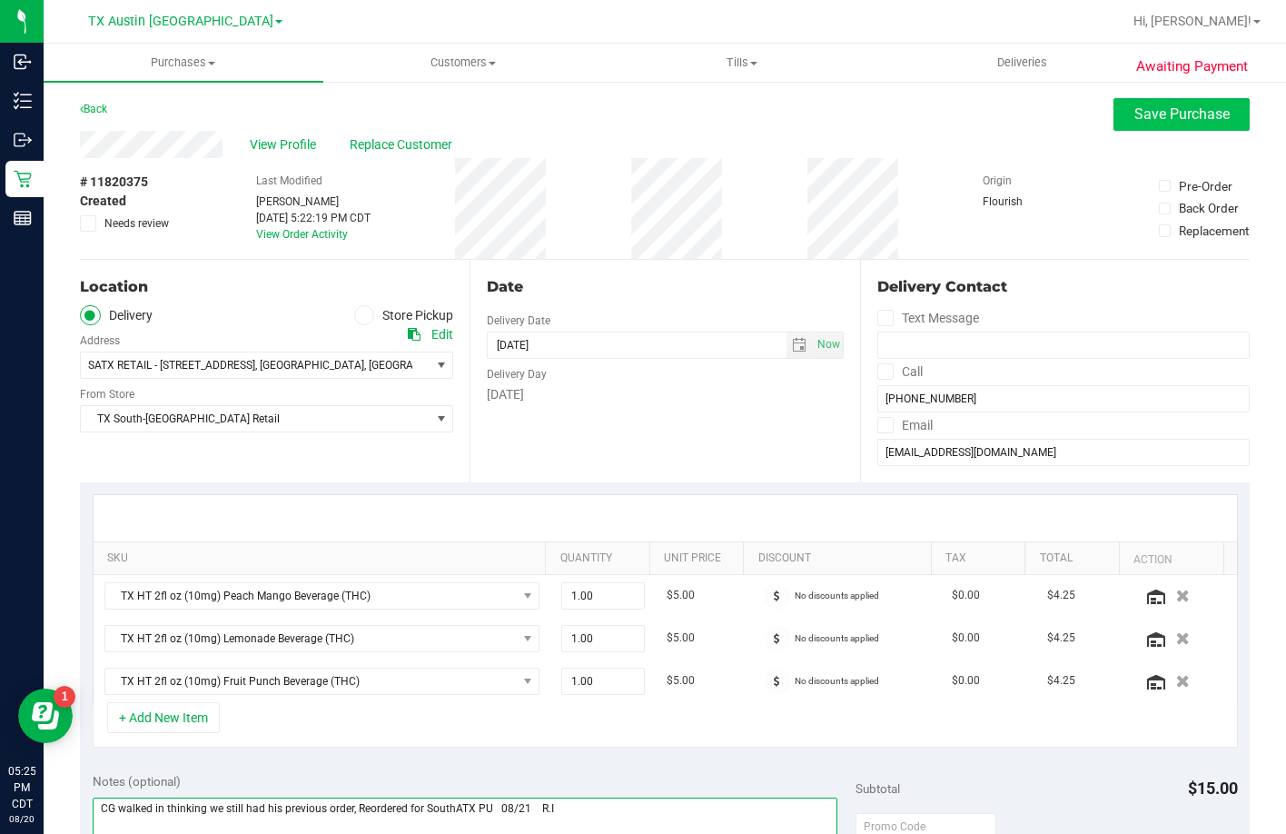
type textarea "CG walked in thinking we still had his previous order, Reordered for SouthATX P…"
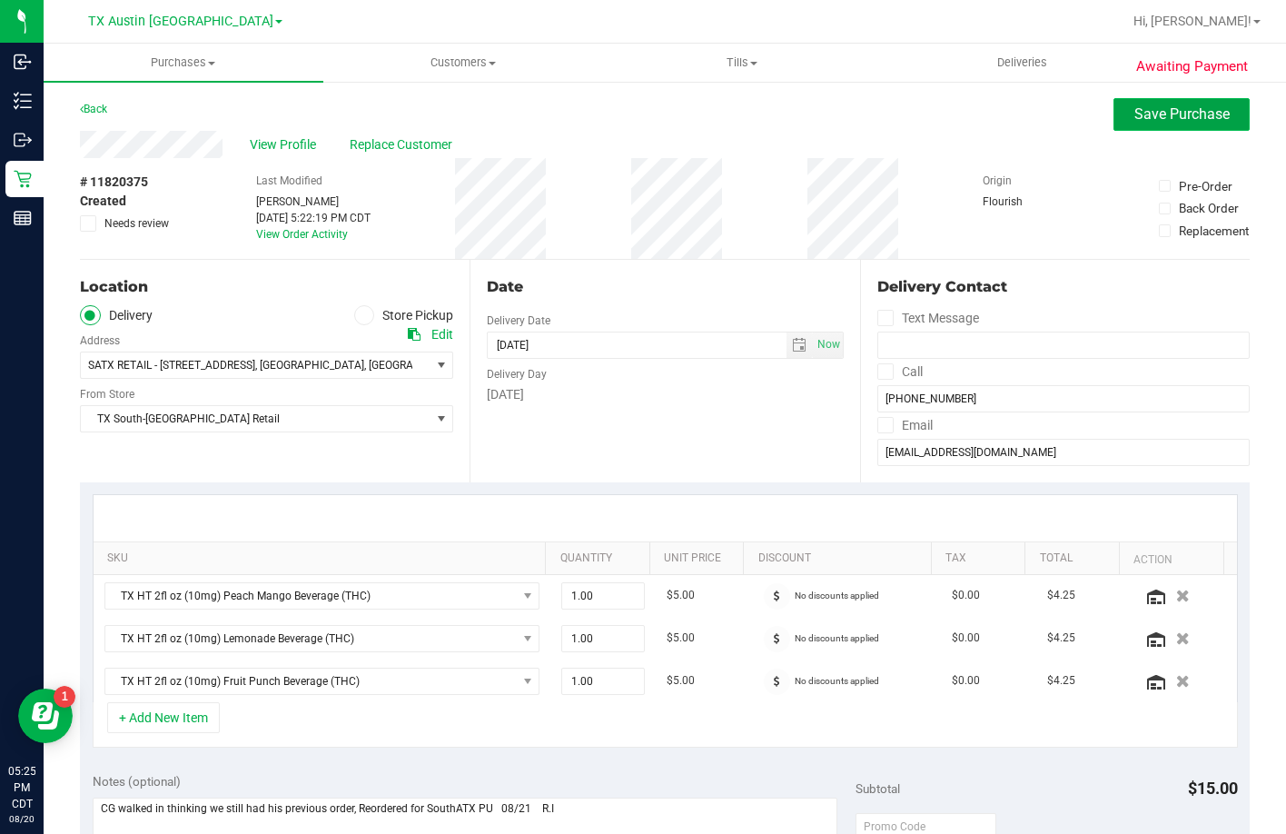
click at [1177, 120] on span "Save Purchase" at bounding box center [1182, 113] width 95 height 17
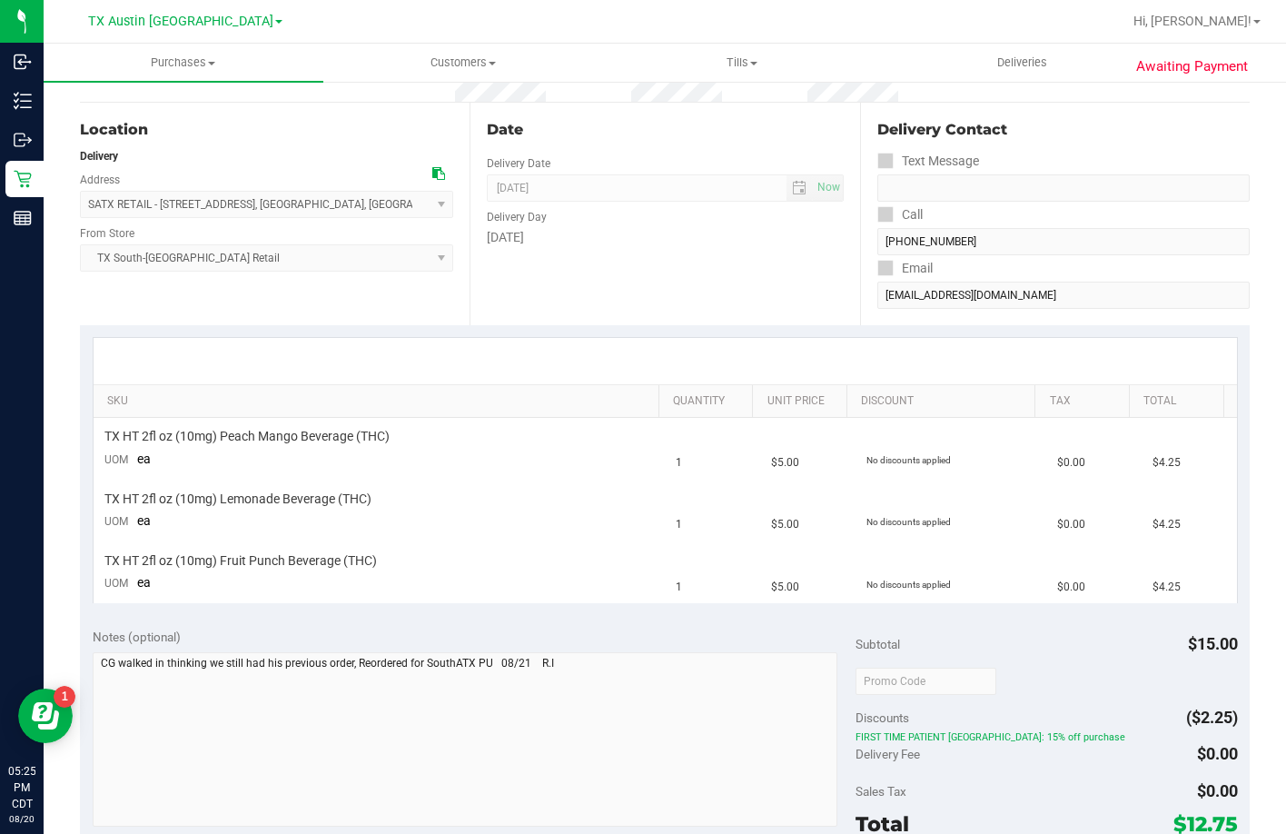
scroll to position [363, 0]
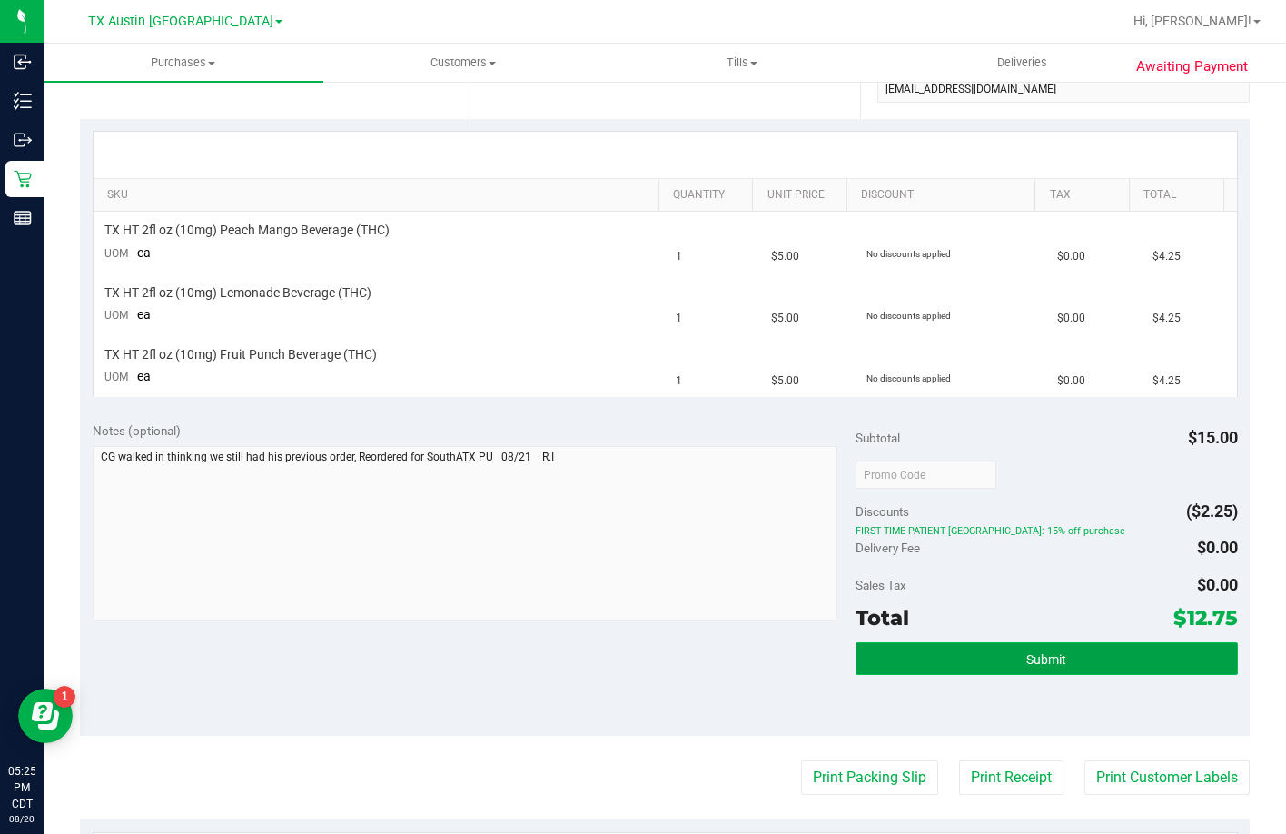
click at [1036, 644] on button "Submit" at bounding box center [1047, 658] width 382 height 33
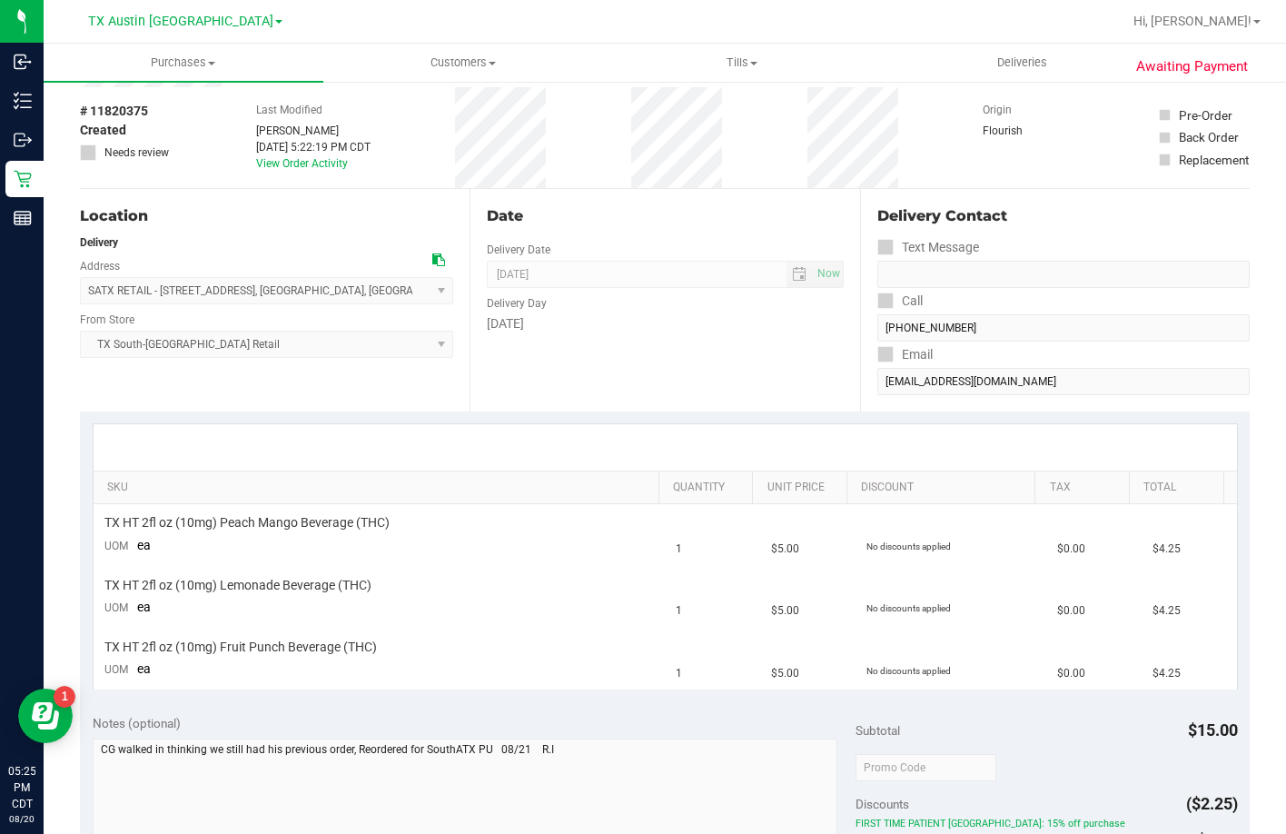
scroll to position [0, 0]
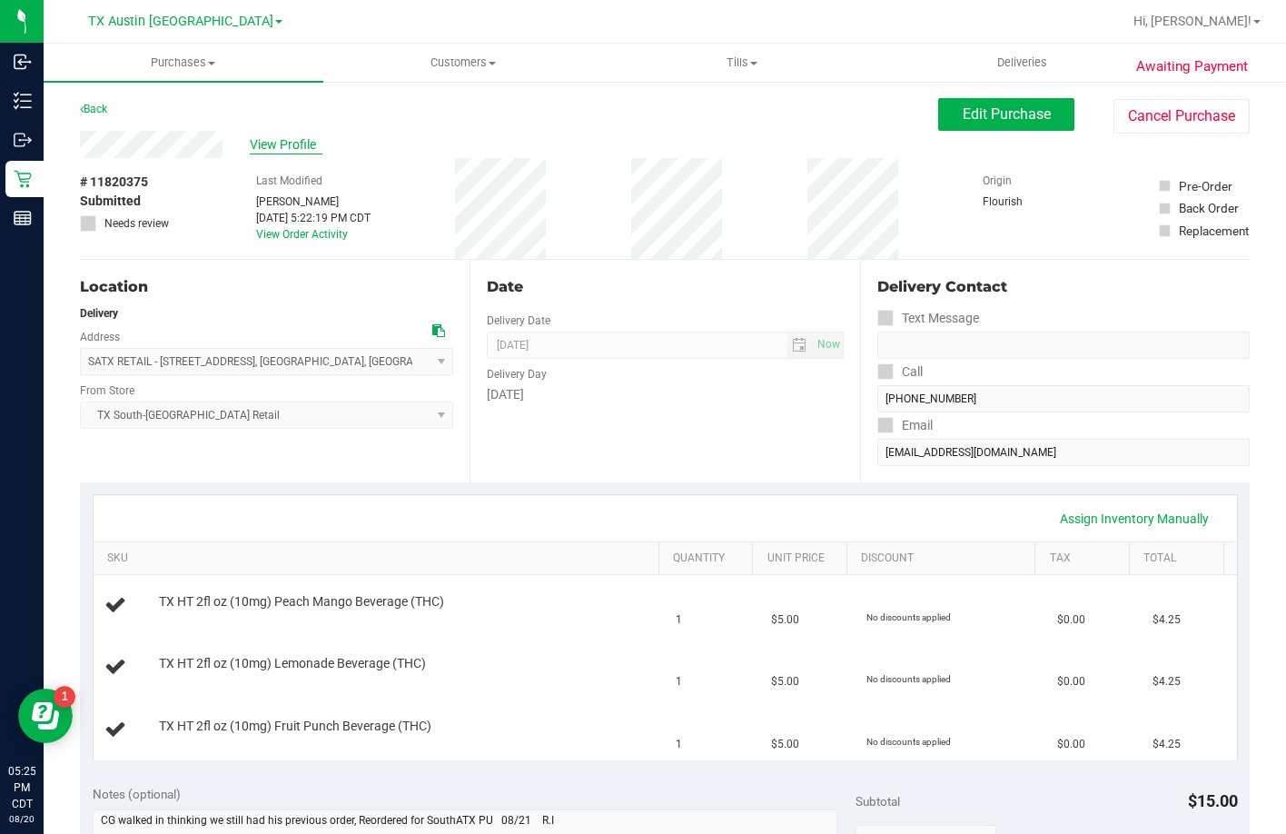
click at [280, 144] on span "View Profile" at bounding box center [286, 144] width 73 height 19
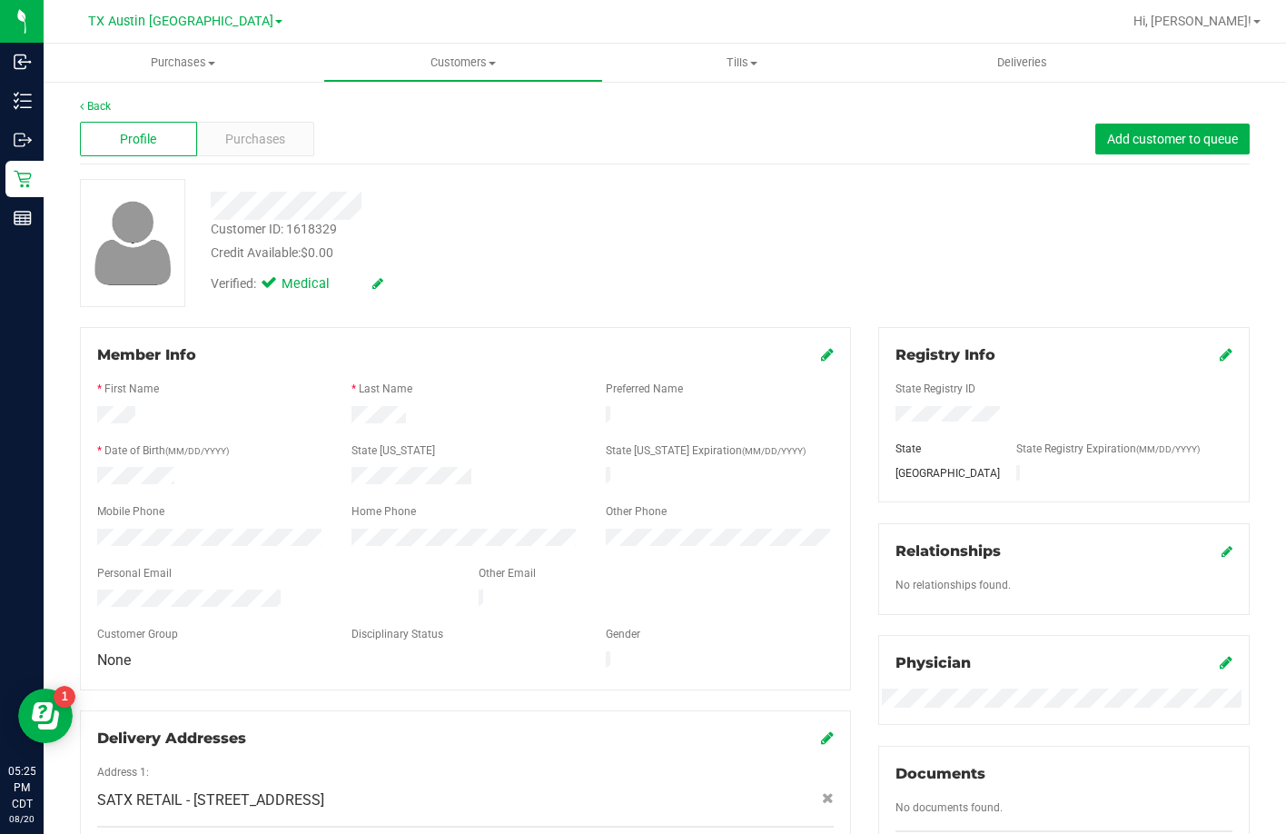
drag, startPoint x: 285, startPoint y: 591, endPoint x: 77, endPoint y: 582, distance: 208.2
click at [77, 582] on div "Member Info * First Name * Last Name Preferred Name * Date of Birth (MM/DD/YYYY…" at bounding box center [465, 604] width 799 height 555
click at [274, 125] on div "Purchases" at bounding box center [255, 139] width 117 height 35
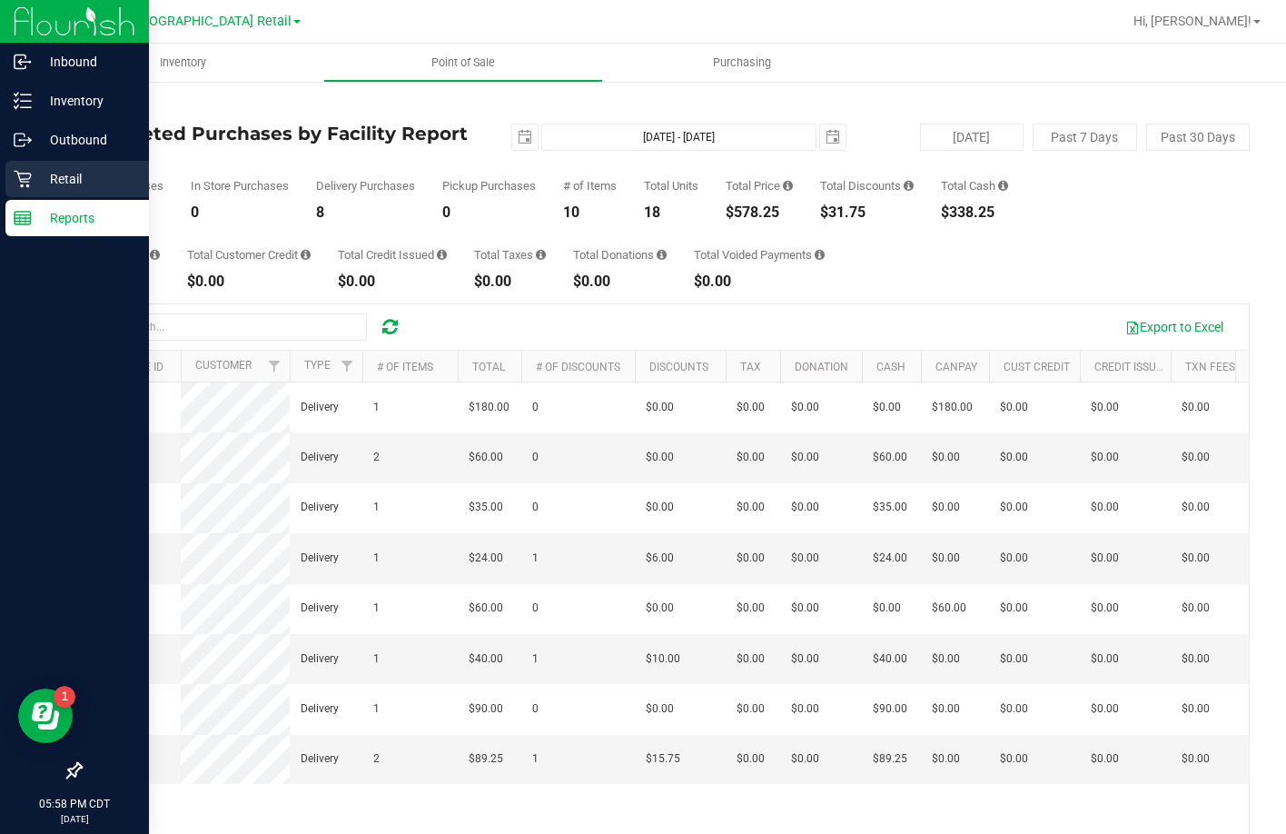
click at [12, 180] on div "Retail" at bounding box center [77, 179] width 144 height 36
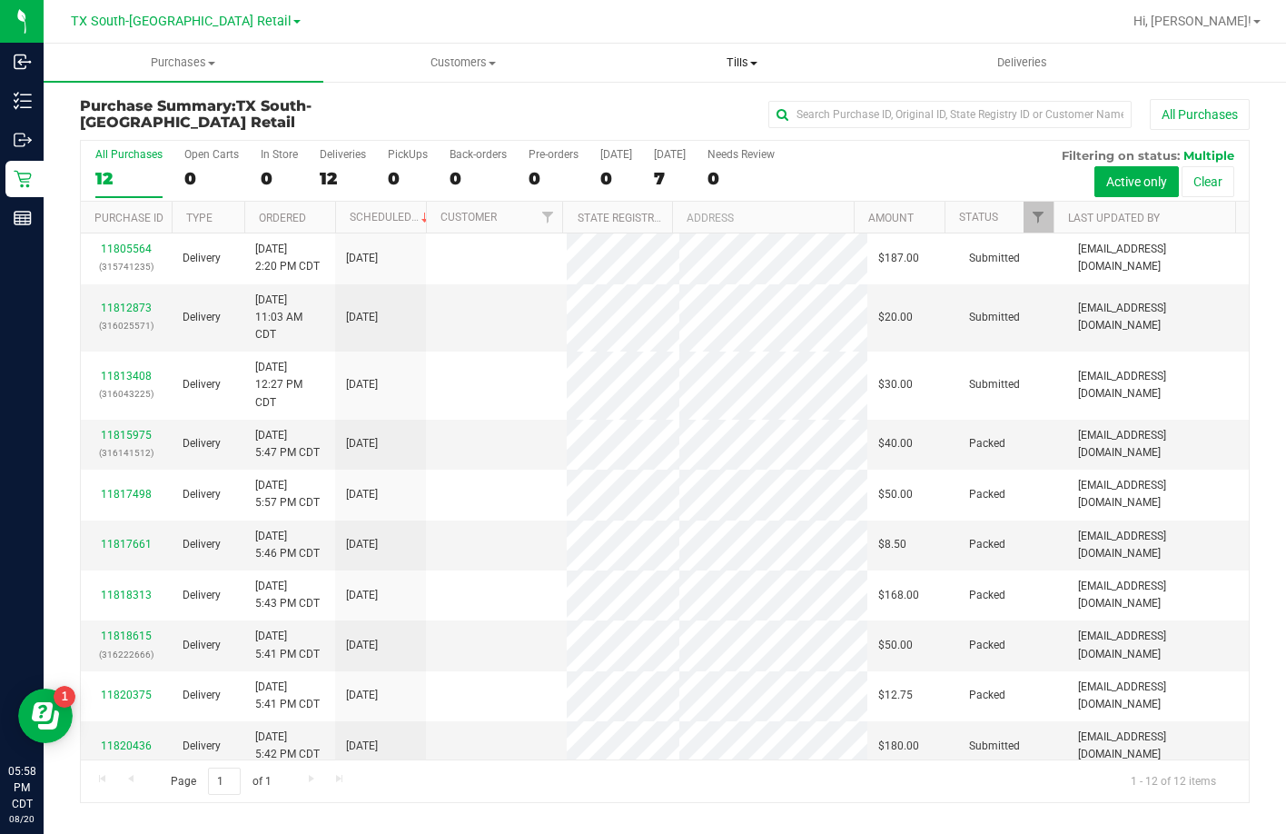
click at [734, 56] on span "Tills" at bounding box center [743, 63] width 278 height 16
click at [710, 110] on span "Manage tills" at bounding box center [664, 109] width 123 height 15
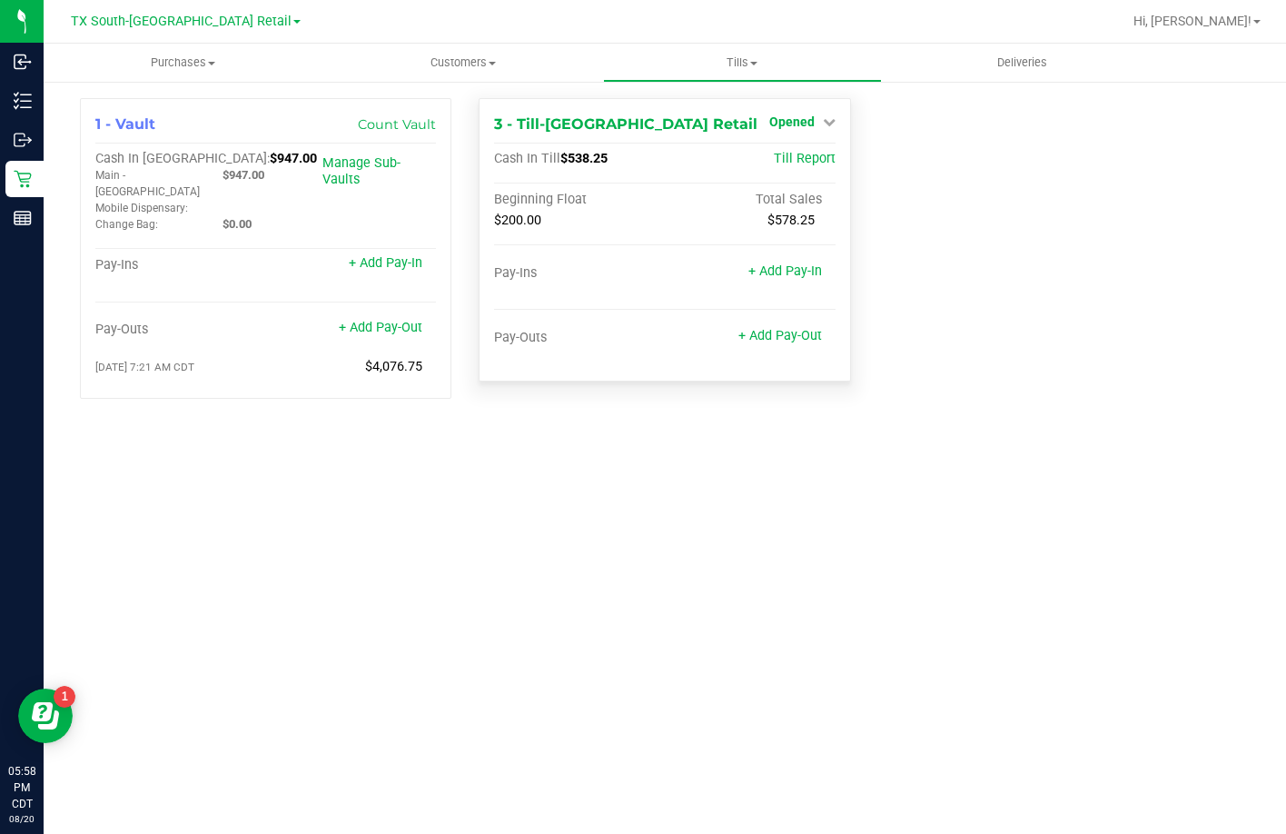
click at [809, 125] on span "Opened" at bounding box center [792, 121] width 45 height 15
click at [786, 165] on link "Close Till" at bounding box center [794, 160] width 49 height 15
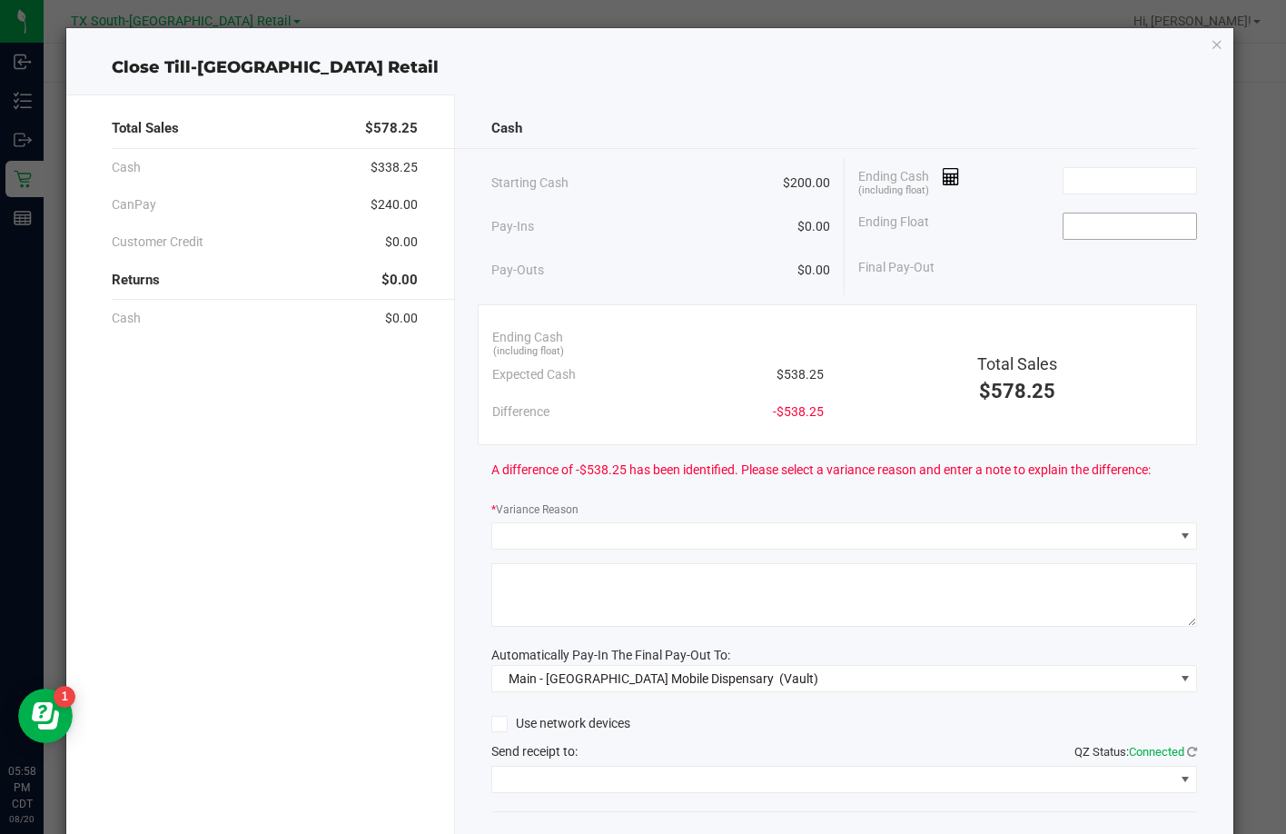
click at [1097, 239] on span at bounding box center [1130, 226] width 135 height 27
click at [1097, 233] on input at bounding box center [1131, 226] width 134 height 25
type input "$200.00"
click at [1127, 177] on input at bounding box center [1131, 180] width 134 height 25
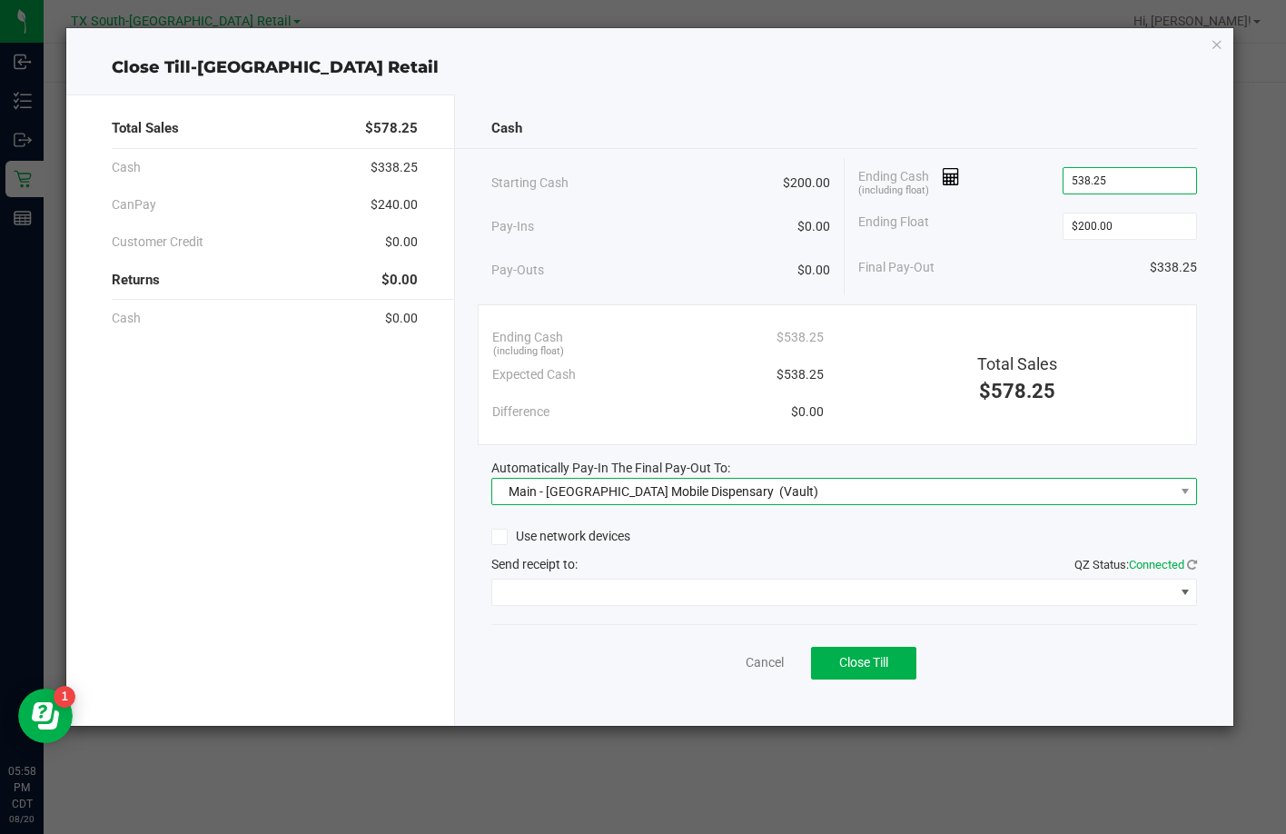
type input "$538.25"
click at [606, 488] on span "Main - TX Mobile Dispensary" at bounding box center [641, 491] width 265 height 15
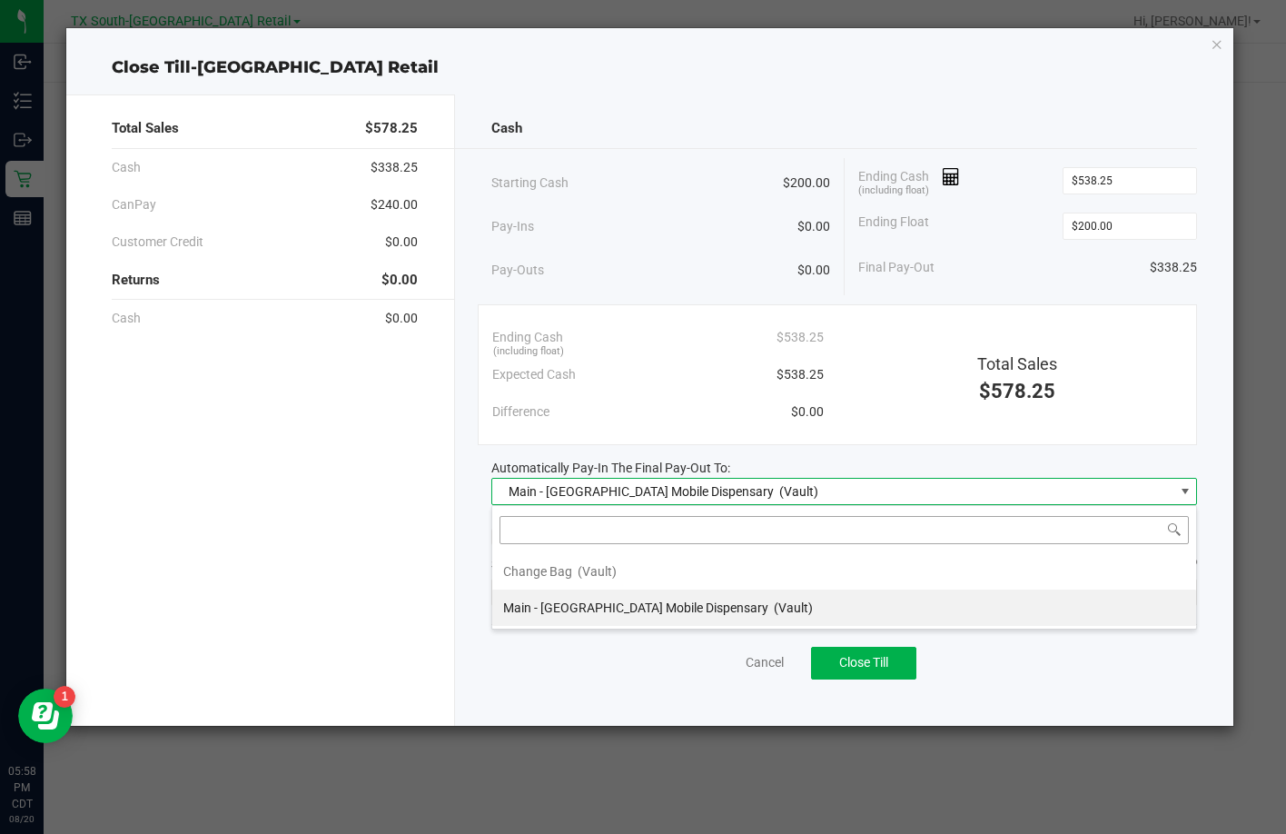
scroll to position [27, 707]
click at [559, 612] on span "Main - TX Mobile Dispensary" at bounding box center [635, 608] width 265 height 15
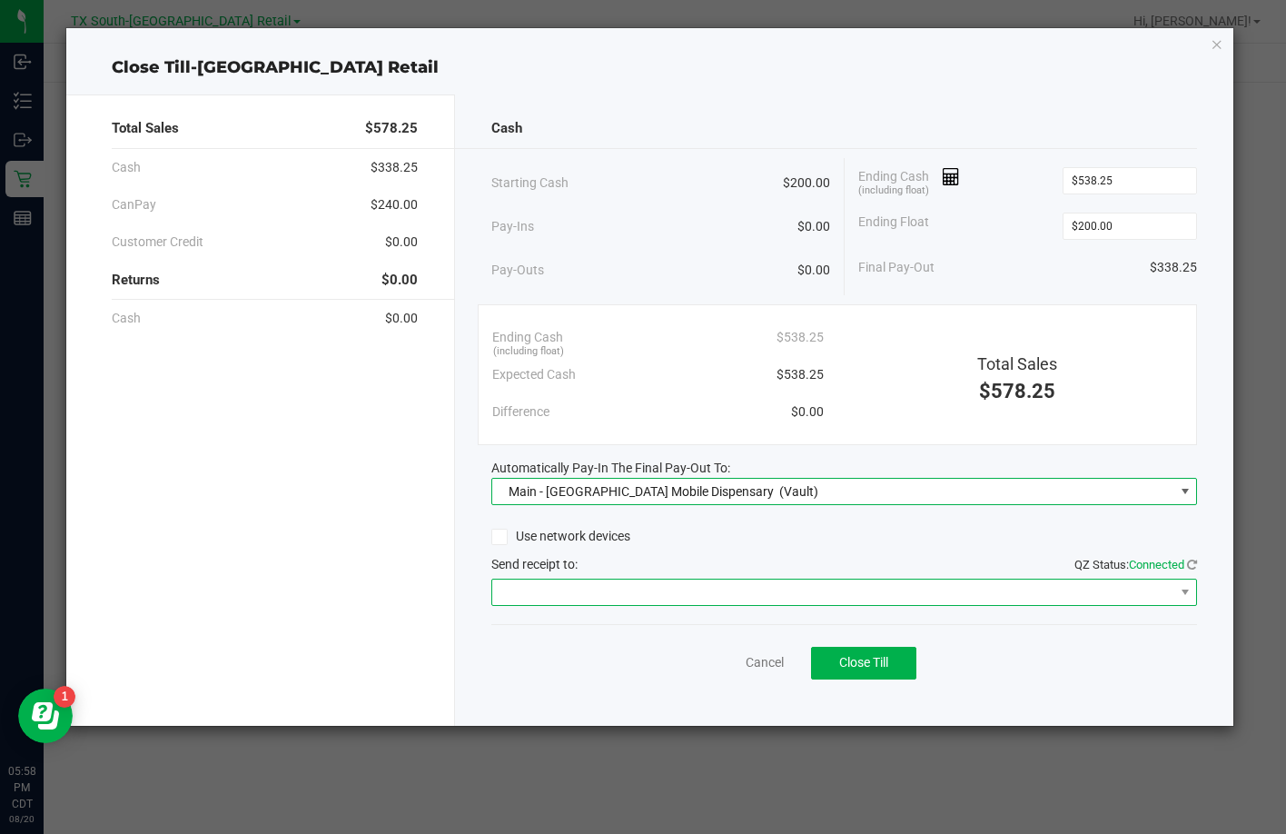
click at [561, 595] on span at bounding box center [832, 592] width 681 height 25
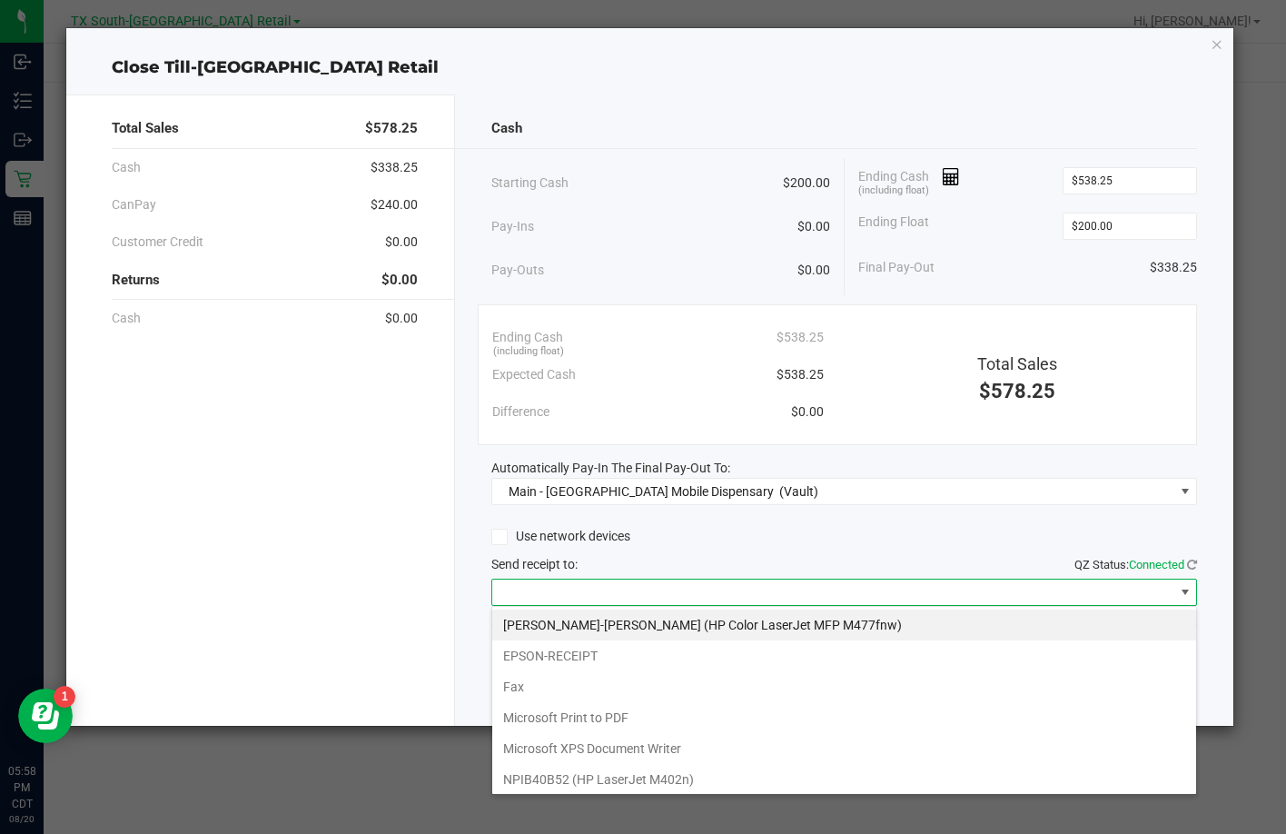
click at [546, 662] on li "EPSON-RECEIPT" at bounding box center [844, 656] width 704 height 31
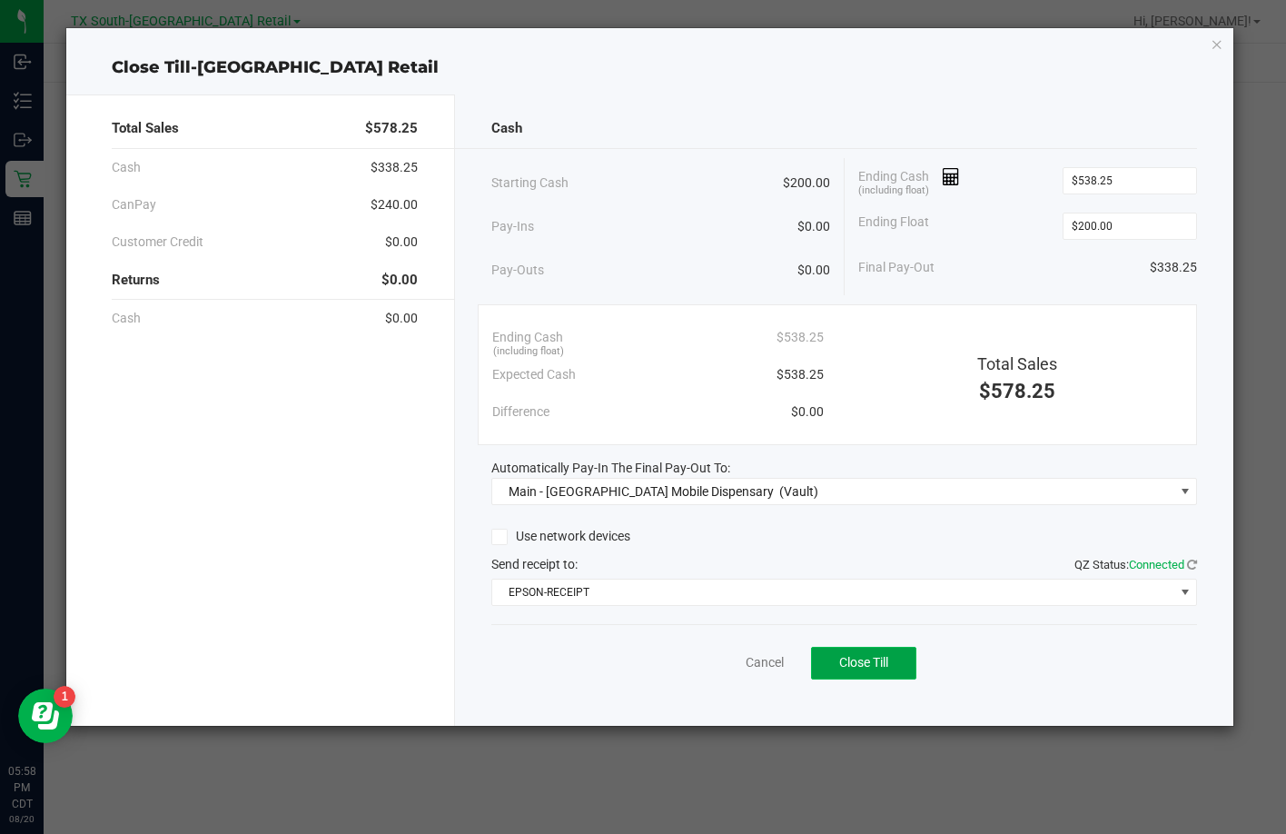
click at [896, 670] on button "Close Till" at bounding box center [863, 663] width 105 height 33
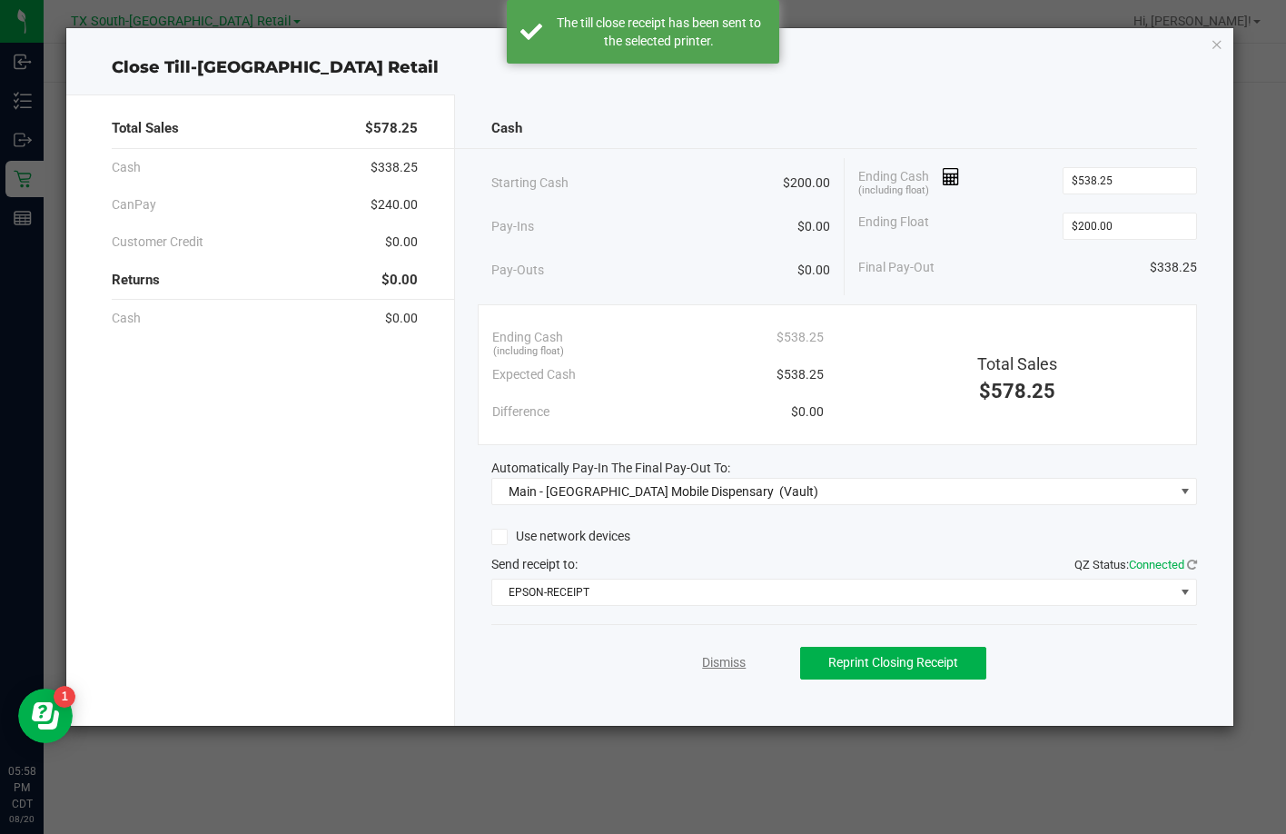
click at [729, 663] on link "Dismiss" at bounding box center [724, 662] width 44 height 19
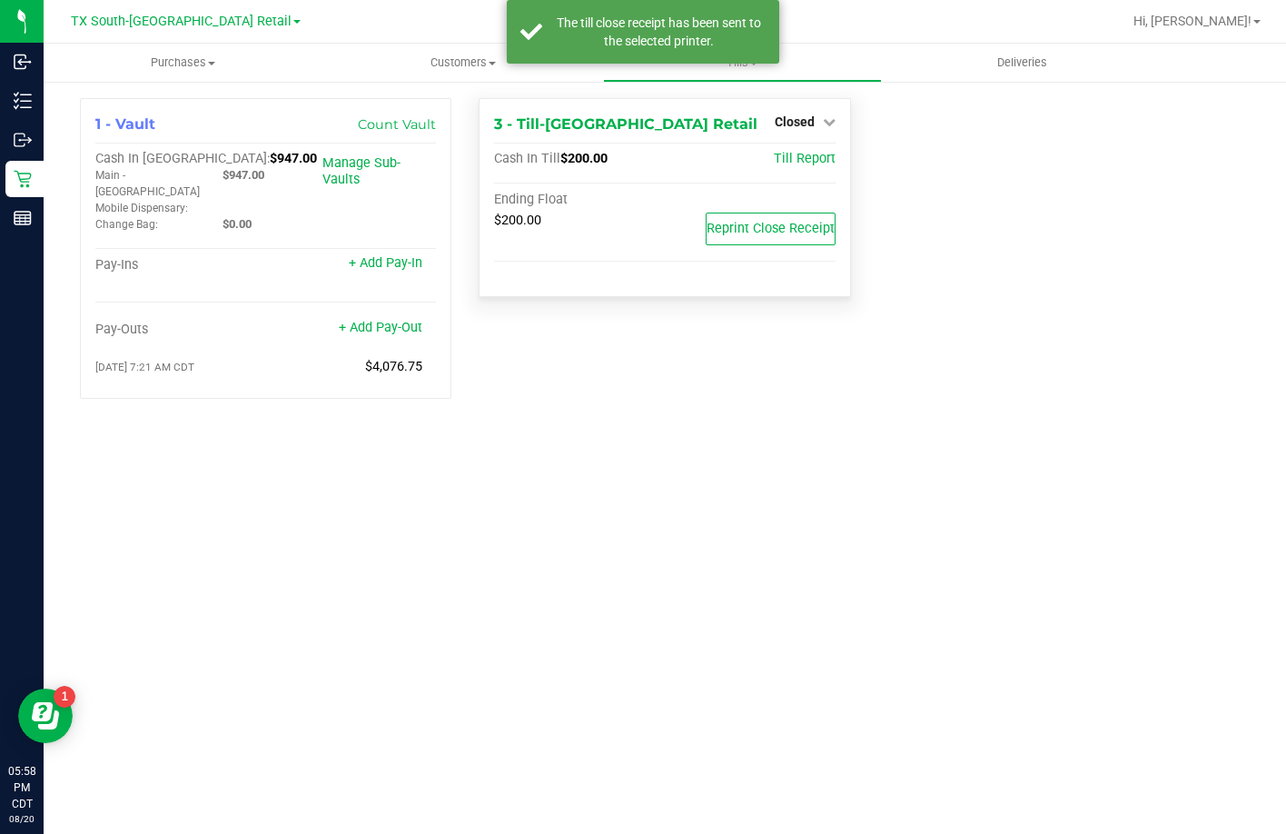
click at [819, 131] on div "Closed" at bounding box center [805, 122] width 61 height 22
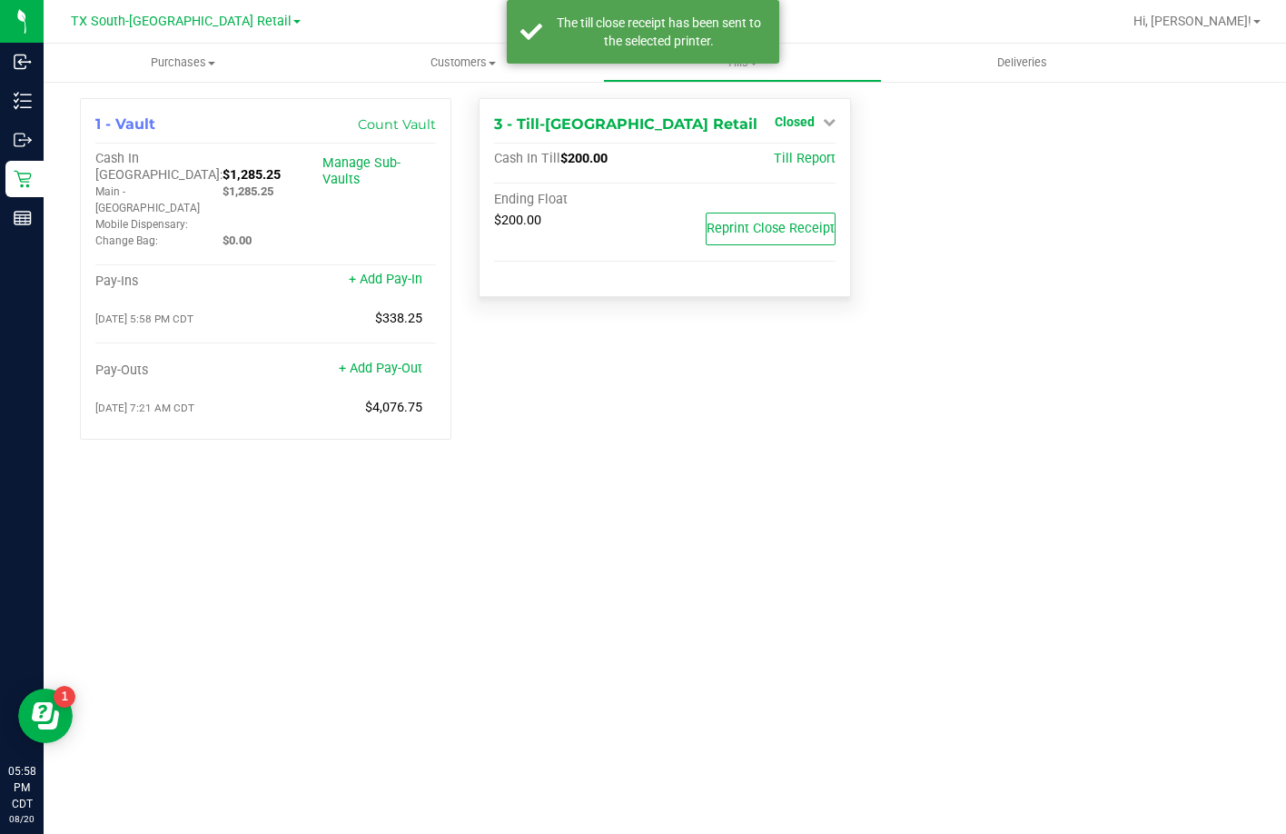
click at [816, 122] on link "Closed" at bounding box center [805, 121] width 61 height 15
click at [795, 166] on link "Open Till" at bounding box center [794, 160] width 48 height 15
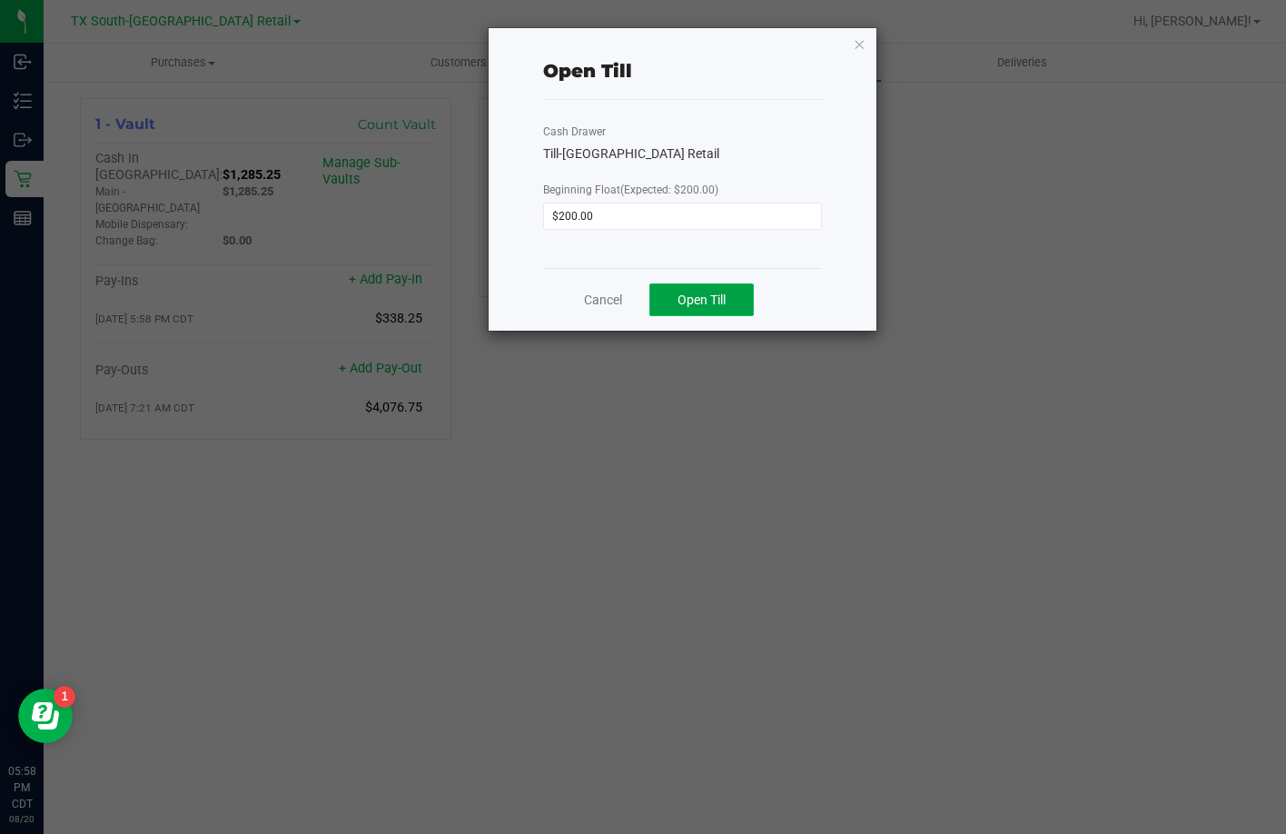
click at [705, 306] on span "Open Till" at bounding box center [702, 300] width 48 height 15
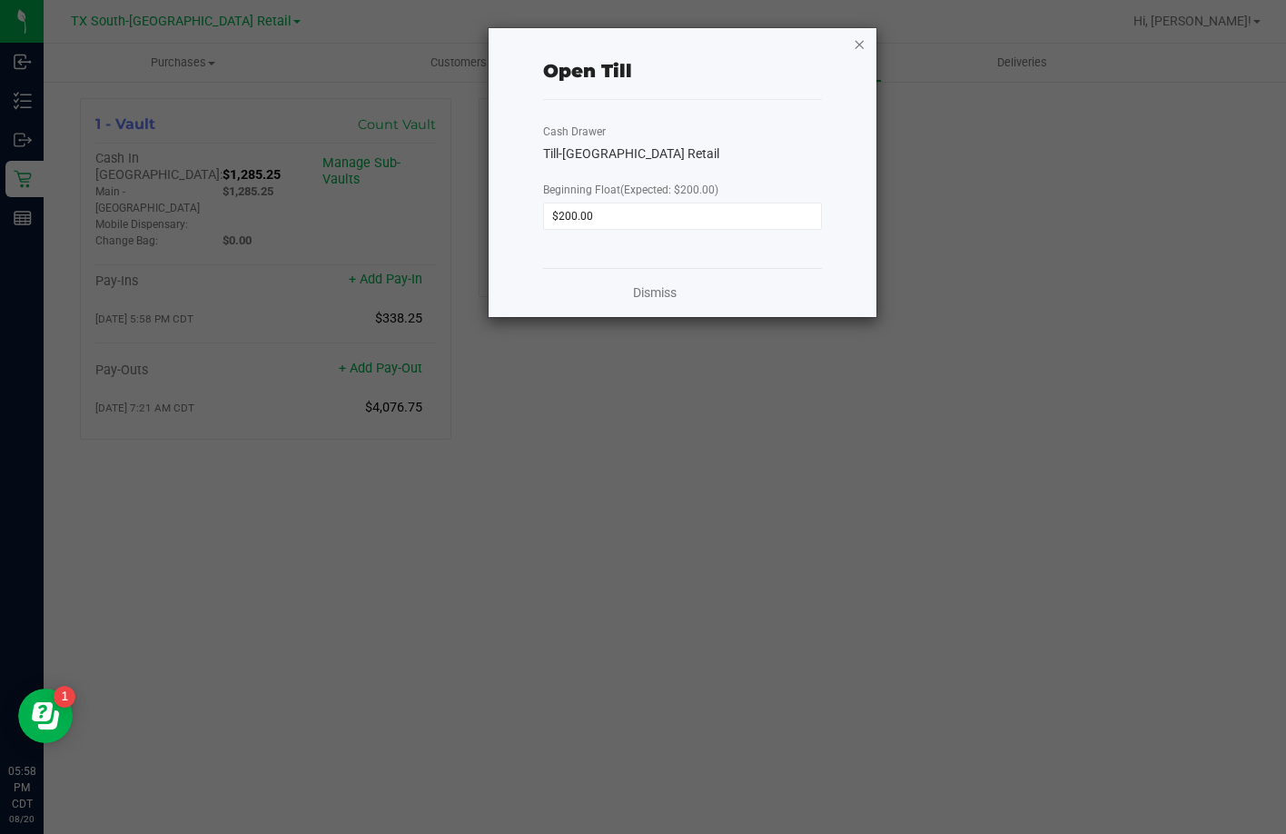
click at [859, 41] on icon "button" at bounding box center [860, 44] width 13 height 22
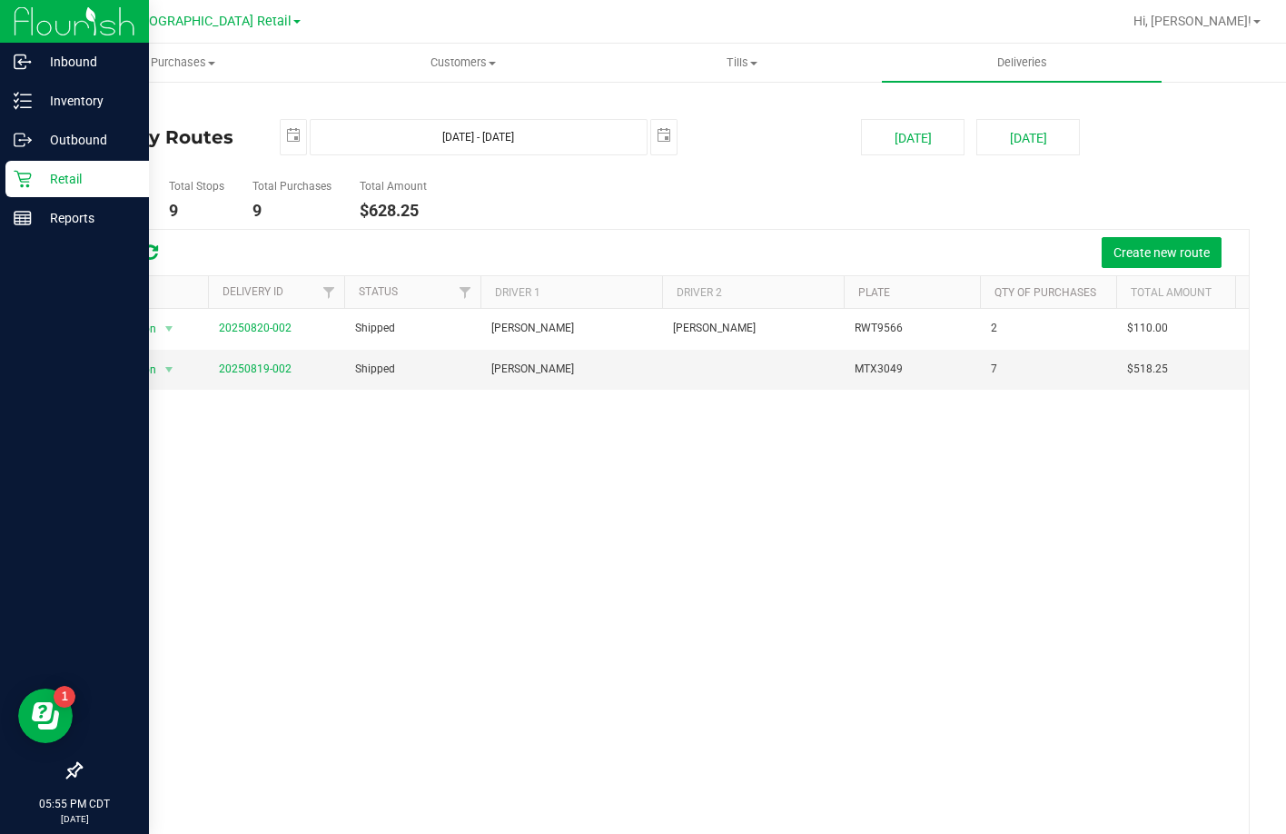
click at [33, 175] on p "Retail" at bounding box center [86, 179] width 109 height 22
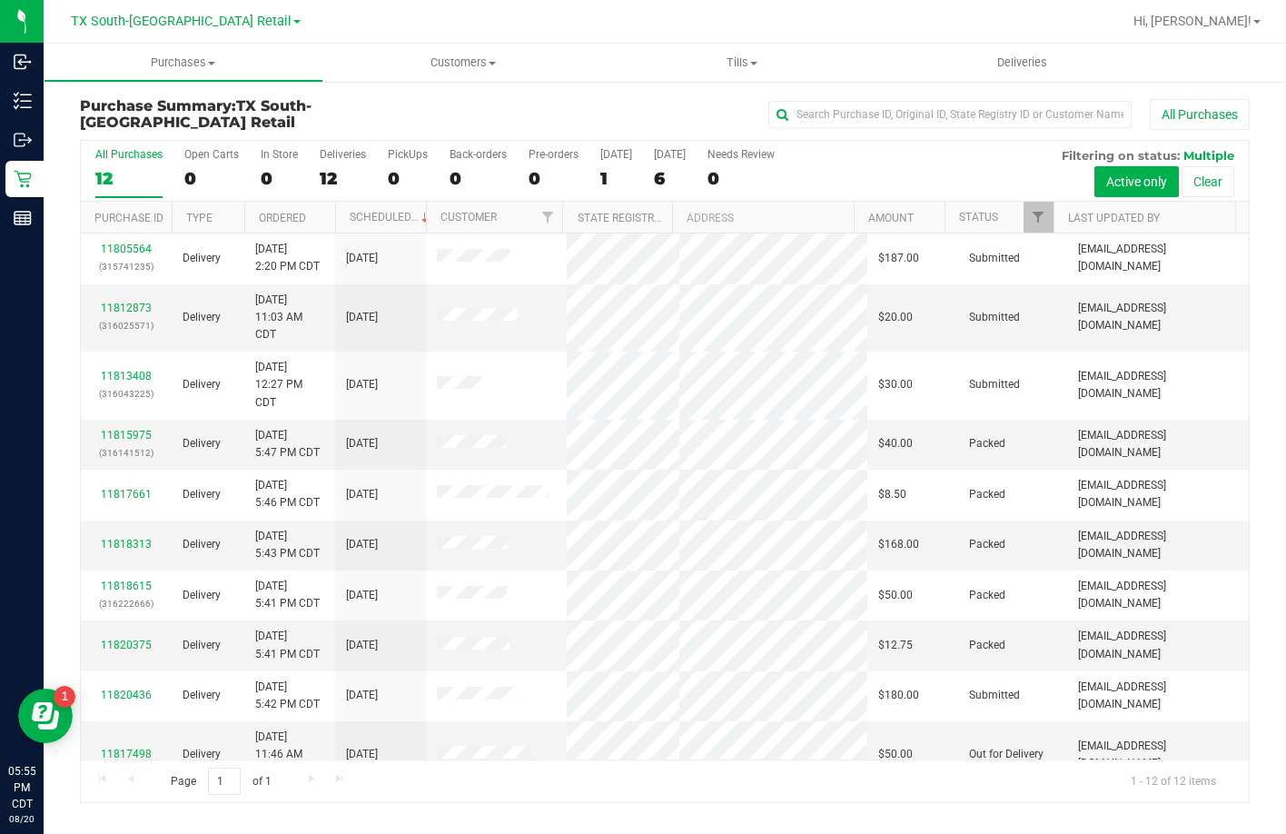
click at [637, 173] on div "All Purchases 12 Open Carts 0 In Store 0 Deliveries 12 PickUps 0 Back-orders 0 …" at bounding box center [665, 171] width 1168 height 61
click at [667, 168] on div "6" at bounding box center [670, 178] width 32 height 21
click at [0, 0] on input "Tomorrow 6" at bounding box center [0, 0] width 0 height 0
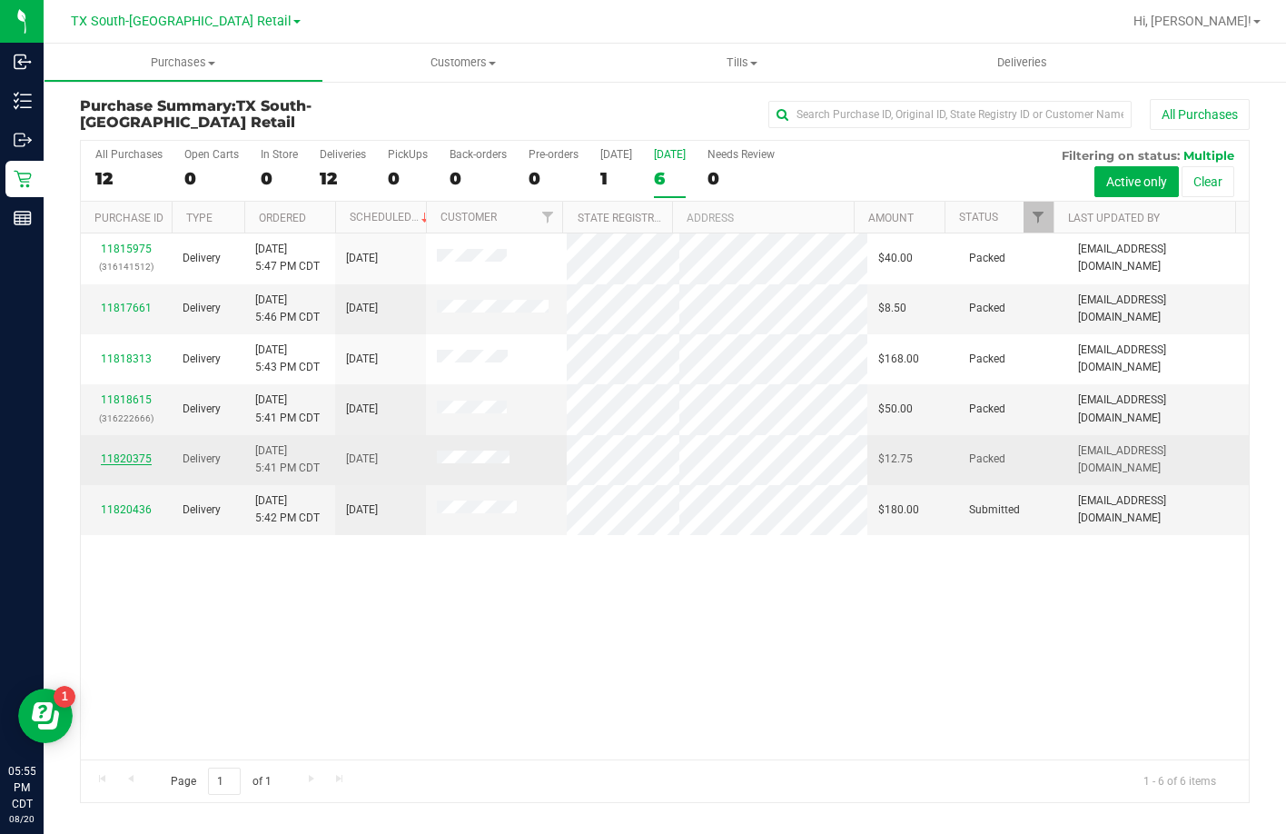
click at [147, 465] on link "11820375" at bounding box center [126, 458] width 51 height 13
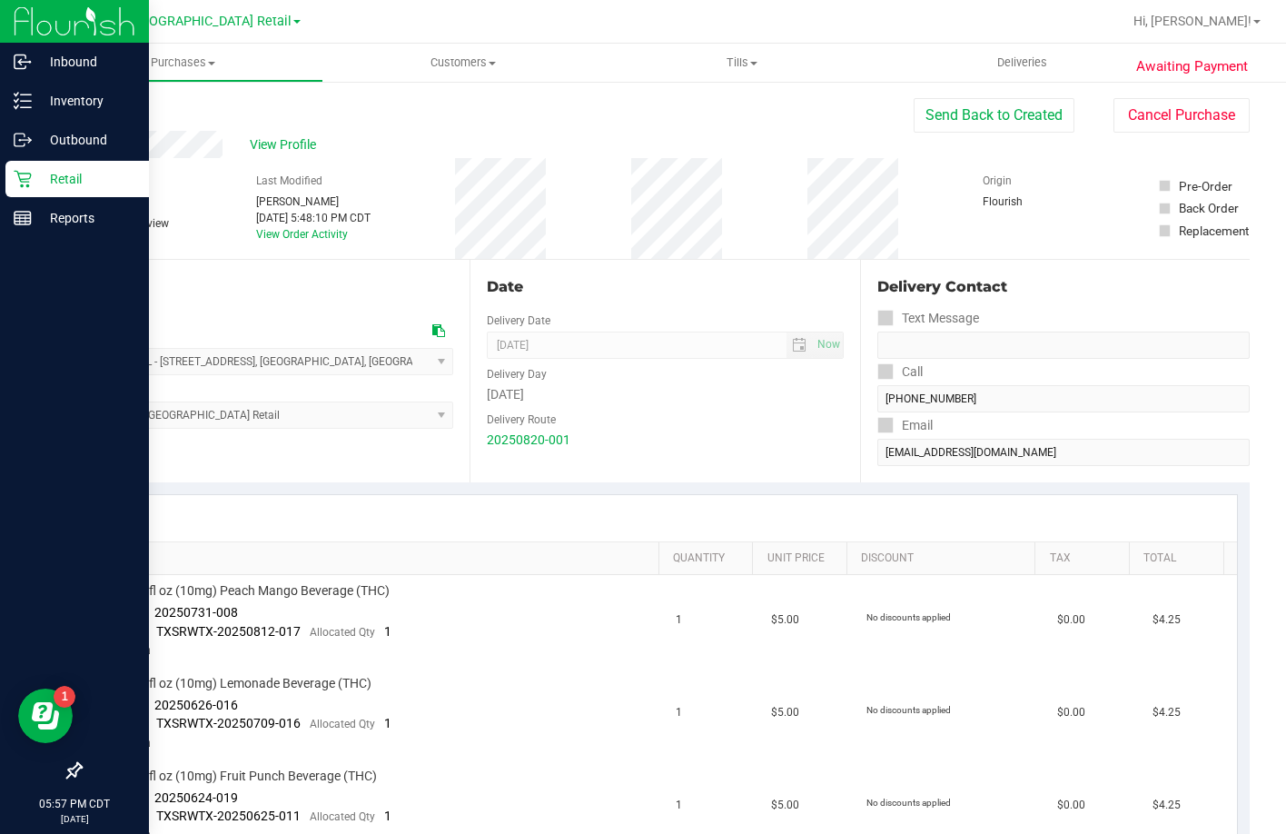
click at [39, 170] on p "Retail" at bounding box center [86, 179] width 109 height 22
